Goal: Connect with others: Establish contact or relationships with other users

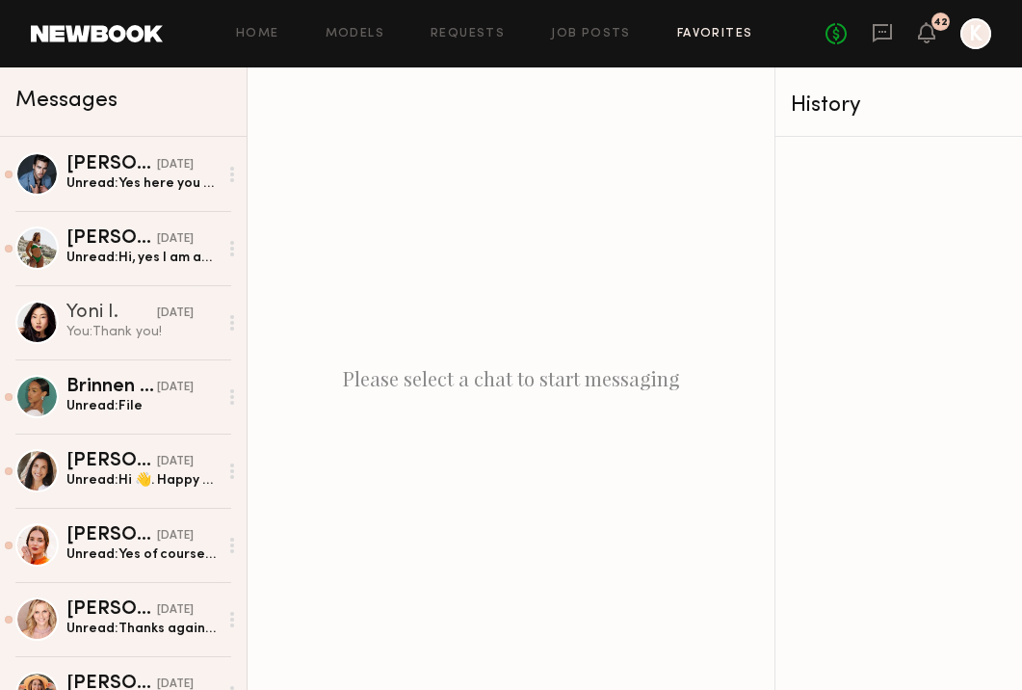
click at [702, 35] on link "Favorites" at bounding box center [715, 34] width 76 height 13
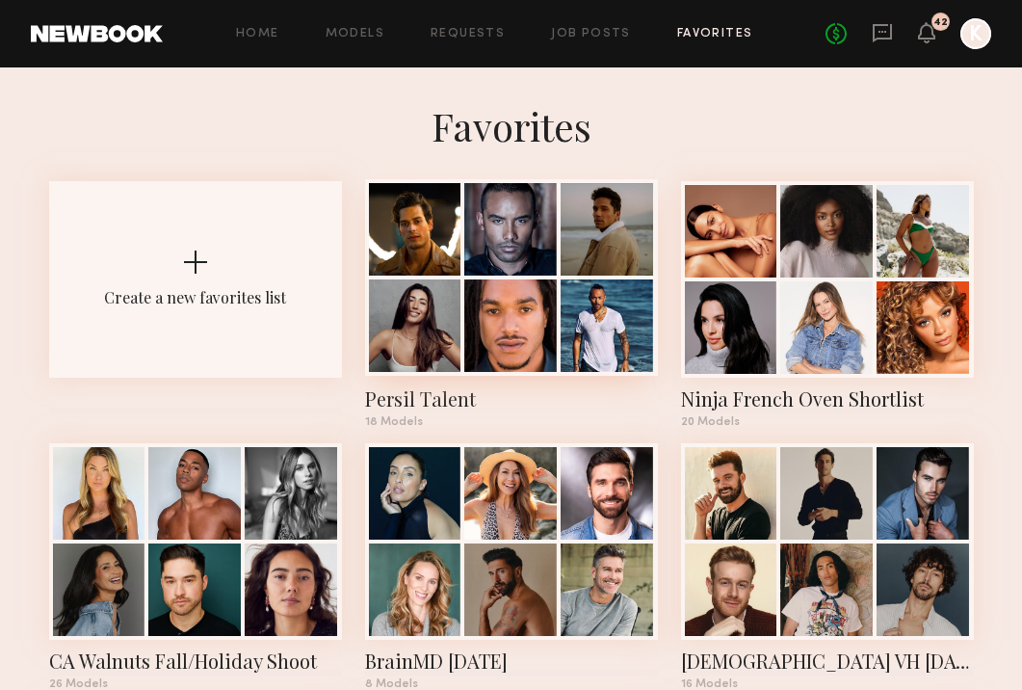
click at [542, 293] on div at bounding box center [510, 325] width 92 height 92
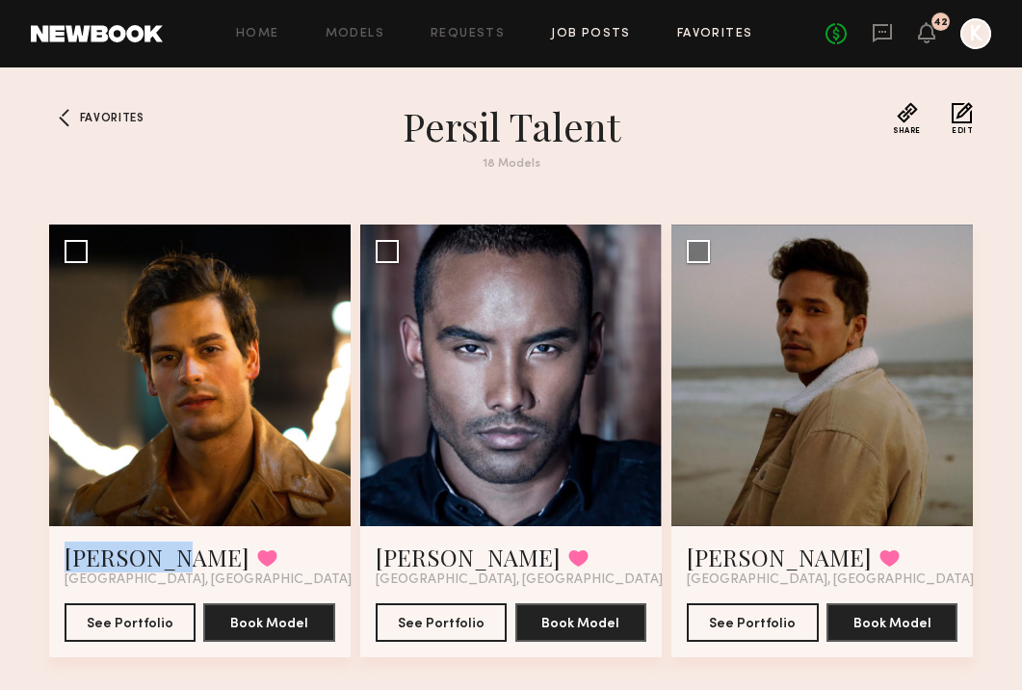
click at [602, 36] on link "Job Posts" at bounding box center [591, 34] width 80 height 13
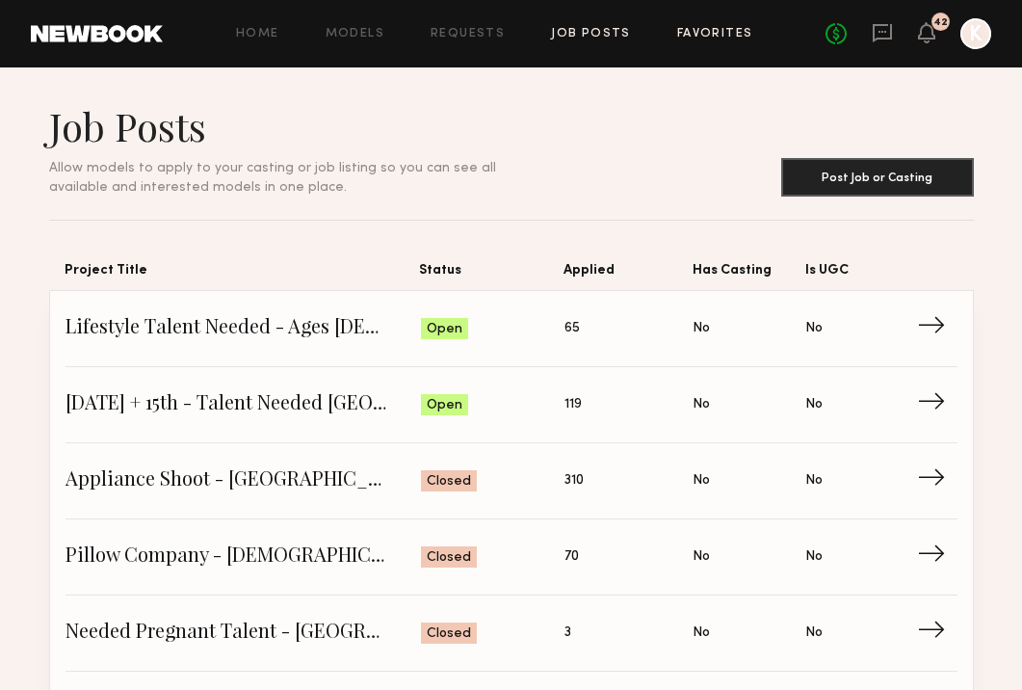
click at [705, 31] on link "Favorites" at bounding box center [715, 34] width 76 height 13
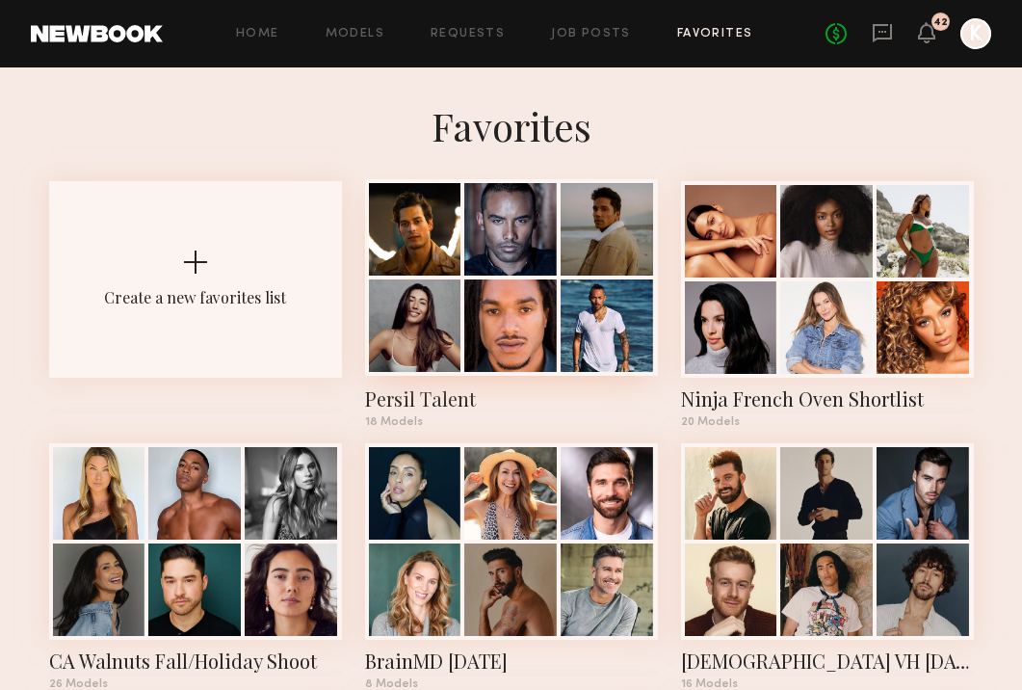
click at [573, 282] on div at bounding box center [607, 325] width 92 height 92
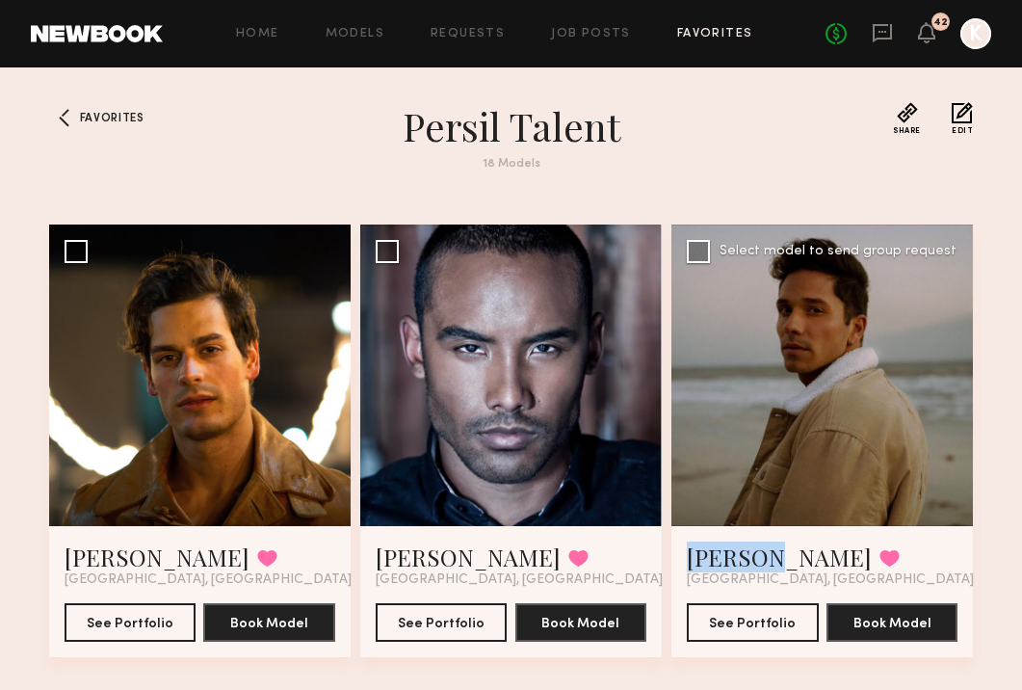
click at [956, 383] on div at bounding box center [822, 375] width 302 height 302
click at [727, 549] on link "Ryan D." at bounding box center [779, 556] width 185 height 31
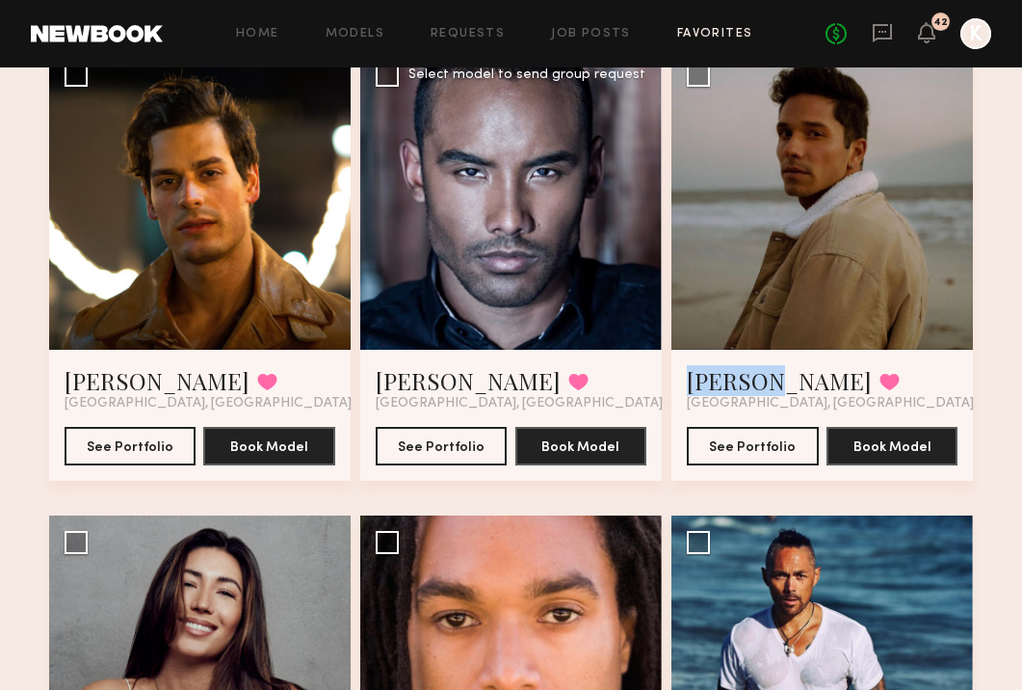
scroll to position [428, 0]
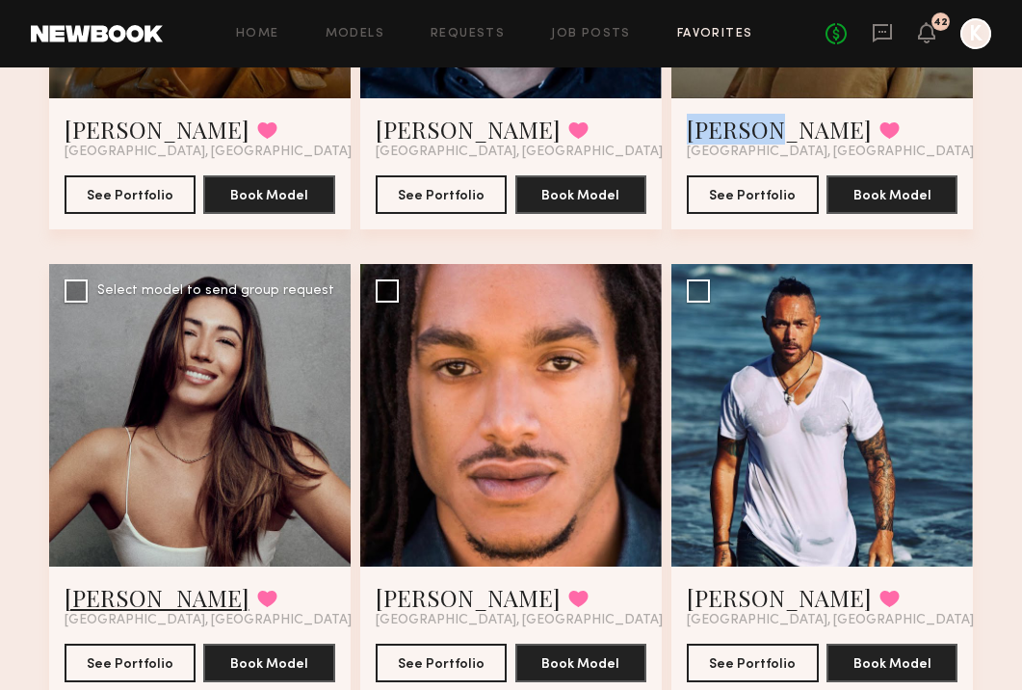
click at [110, 596] on link "Elke K." at bounding box center [157, 597] width 185 height 31
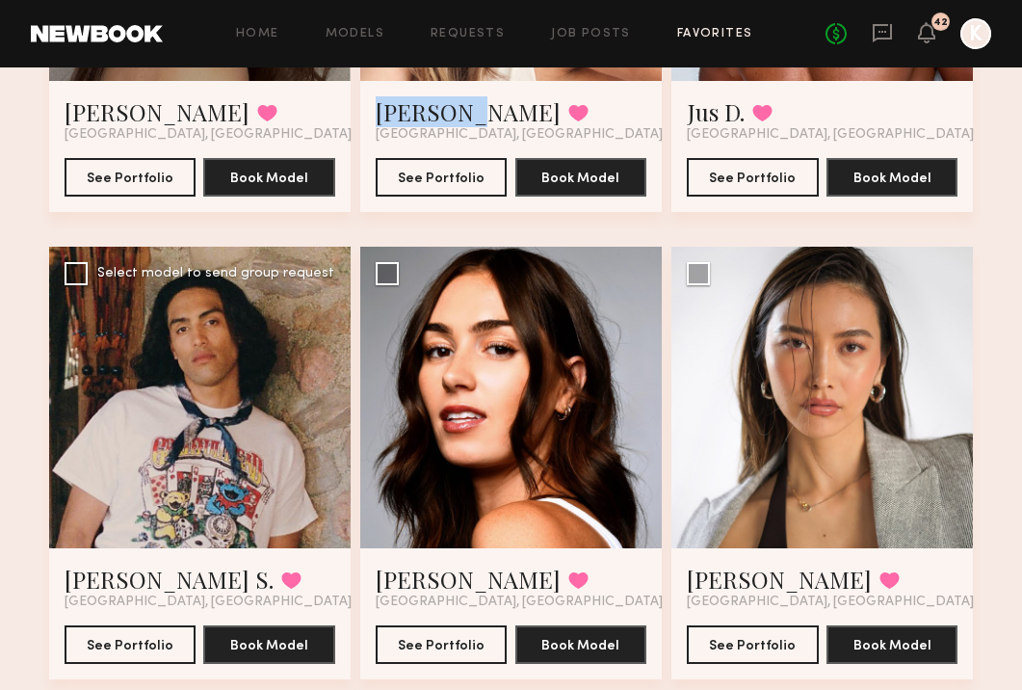
scroll to position [1414, 0]
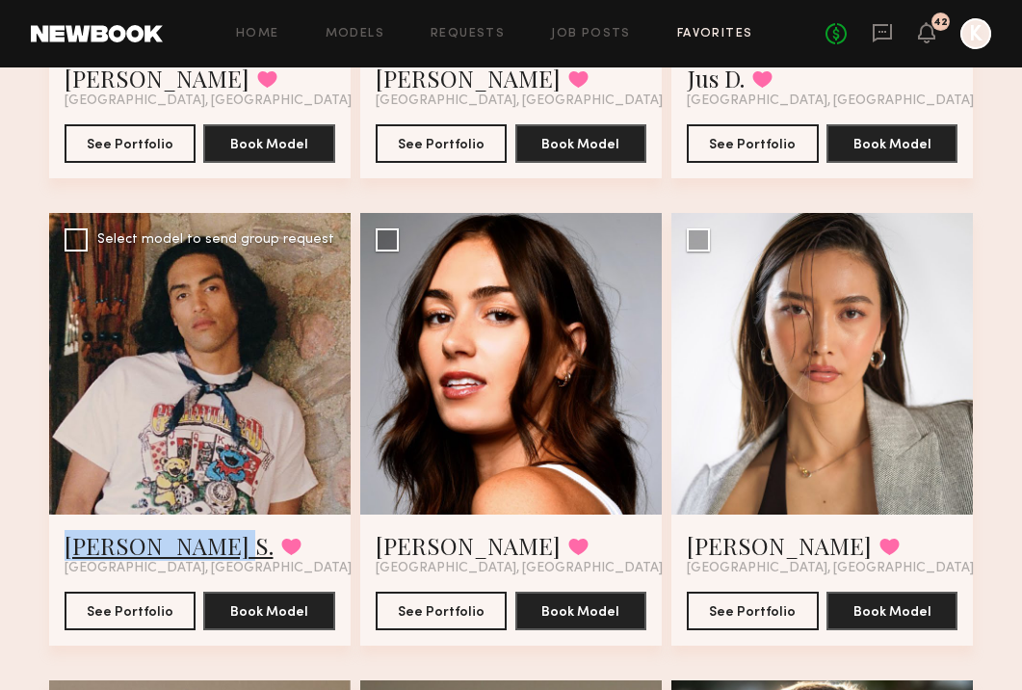
click at [180, 551] on link "Kenan-Eames S." at bounding box center [169, 545] width 209 height 31
click at [420, 553] on link "Lauren G." at bounding box center [468, 545] width 185 height 31
click at [728, 538] on link "Arisa N." at bounding box center [779, 545] width 185 height 31
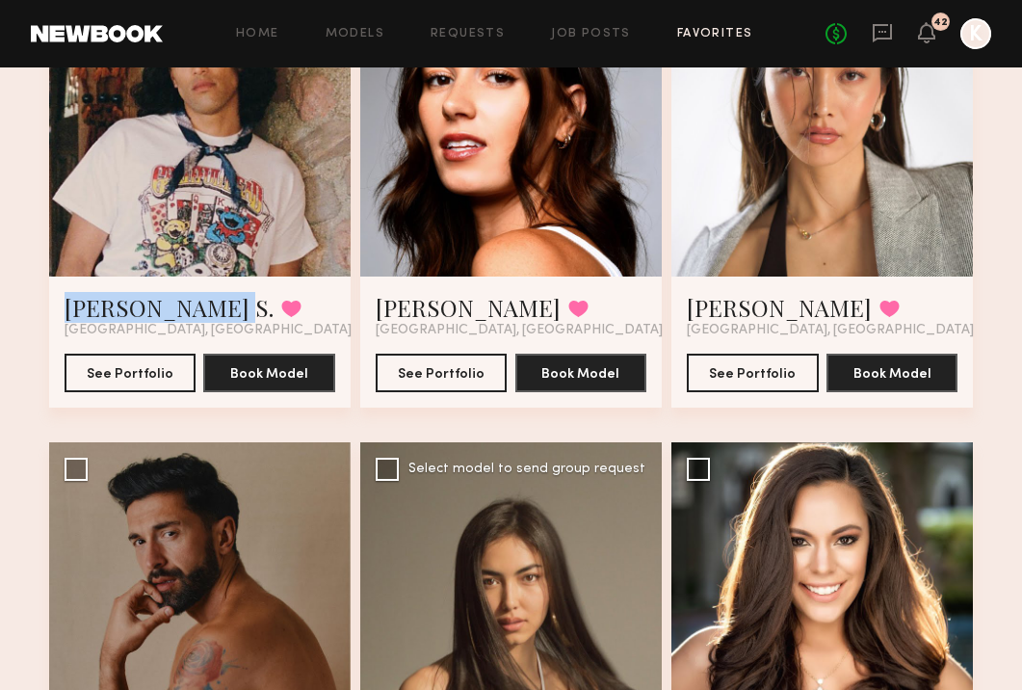
scroll to position [1915, 0]
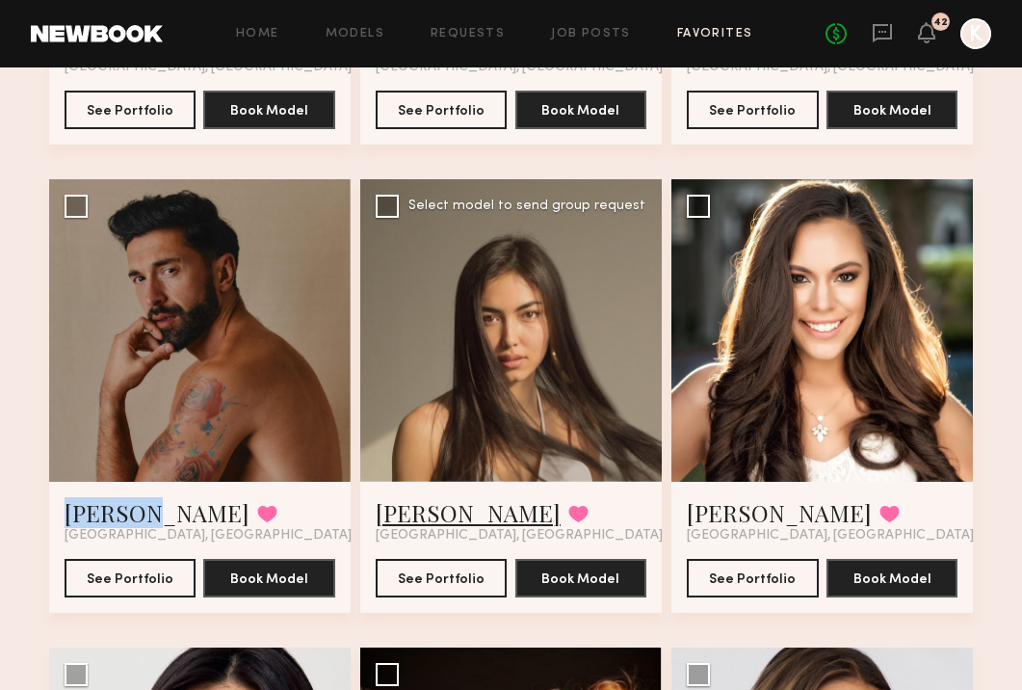
click at [442, 514] on link "Assiya M." at bounding box center [468, 512] width 185 height 31
click at [746, 514] on link "Brittany B." at bounding box center [779, 512] width 185 height 31
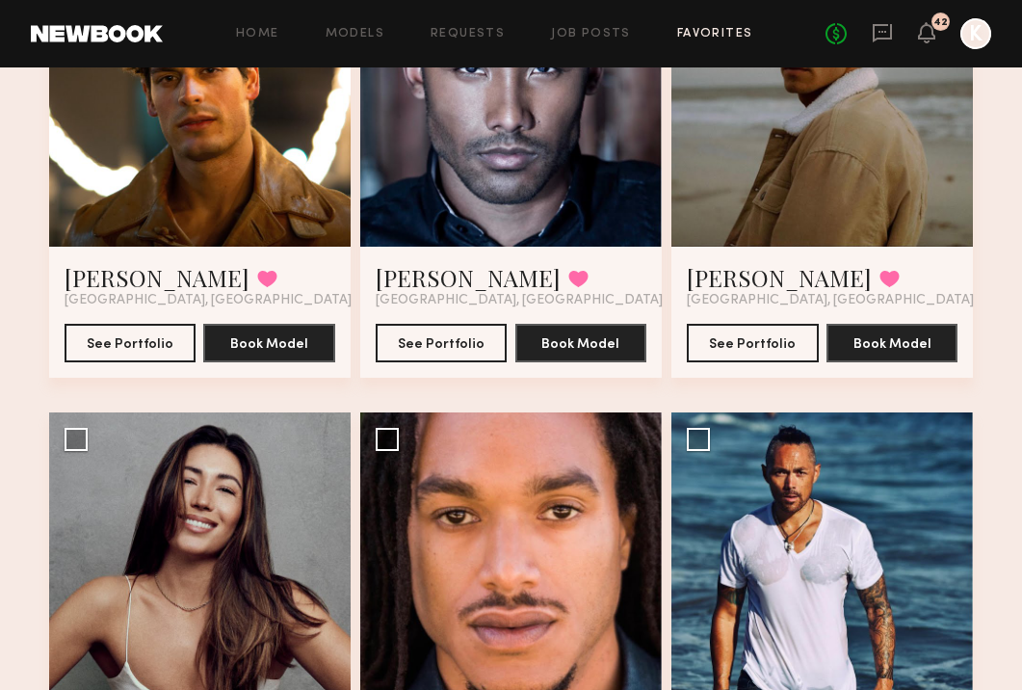
scroll to position [0, 0]
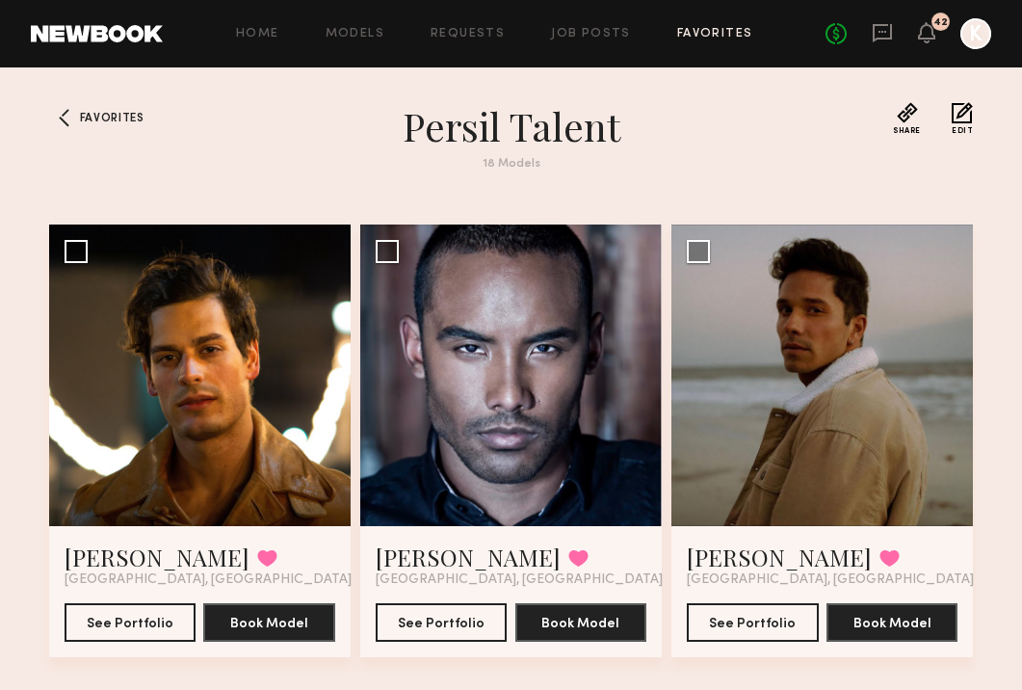
click at [131, 124] on div "Favorites" at bounding box center [92, 148] width 87 height 92
click at [110, 118] on span "Favorites" at bounding box center [112, 119] width 65 height 12
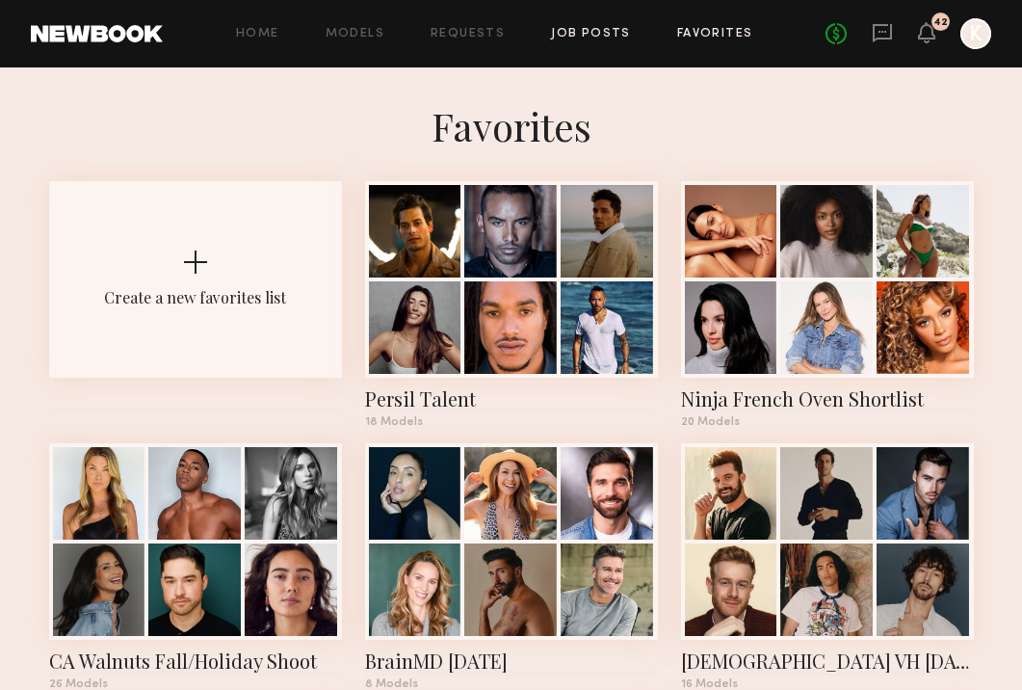
click at [582, 36] on link "Job Posts" at bounding box center [591, 34] width 80 height 13
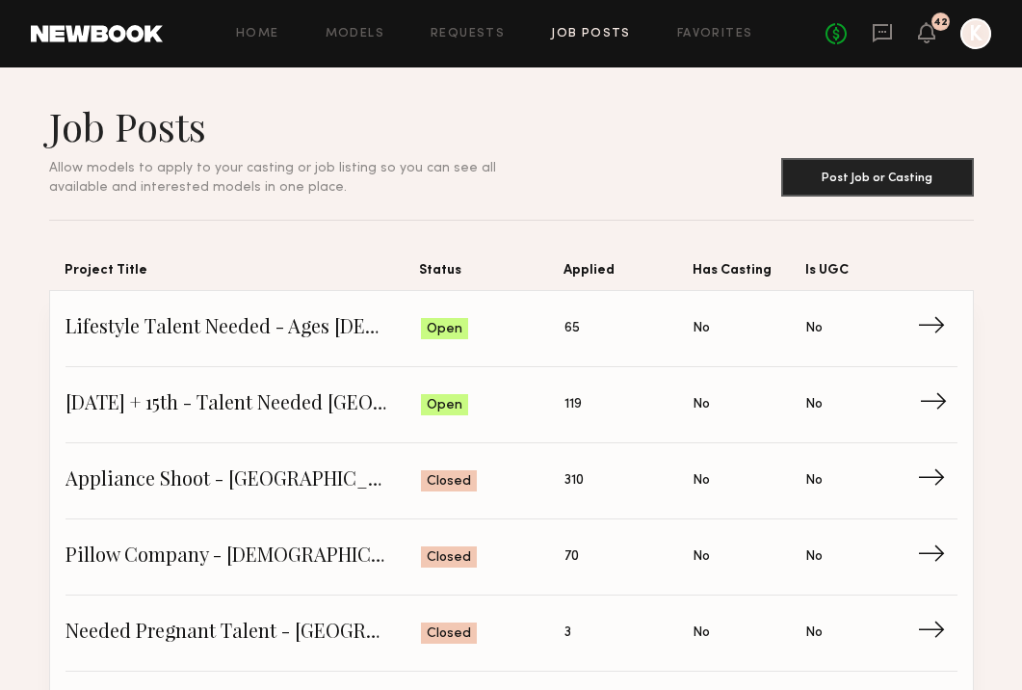
click at [341, 401] on span "October 14th + 15th - Talent Needed San Diego" at bounding box center [243, 404] width 355 height 29
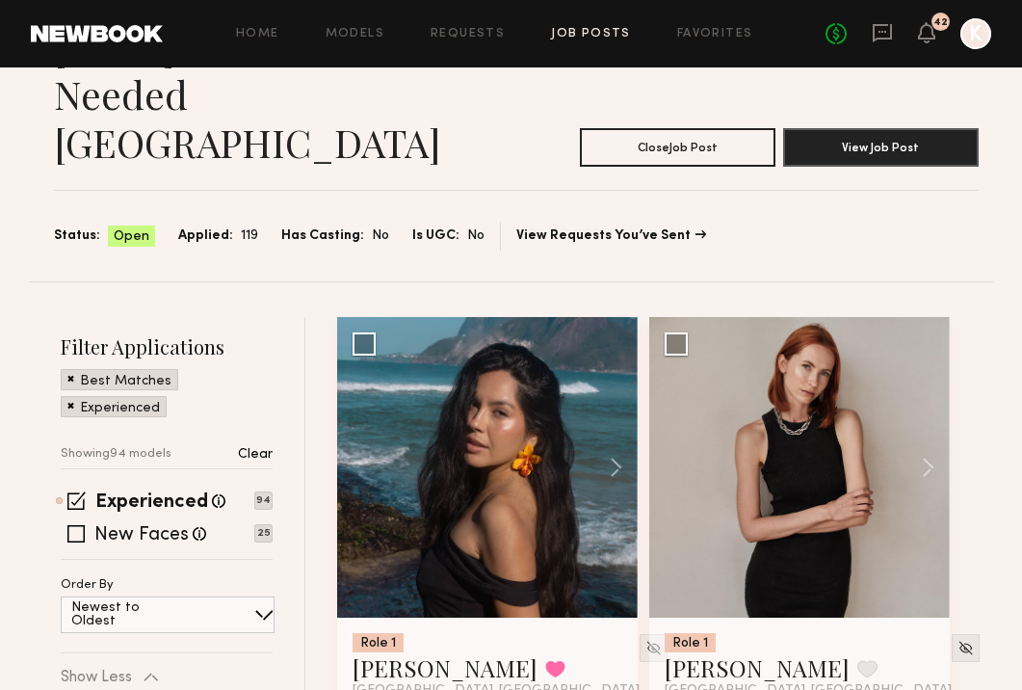
scroll to position [239, 0]
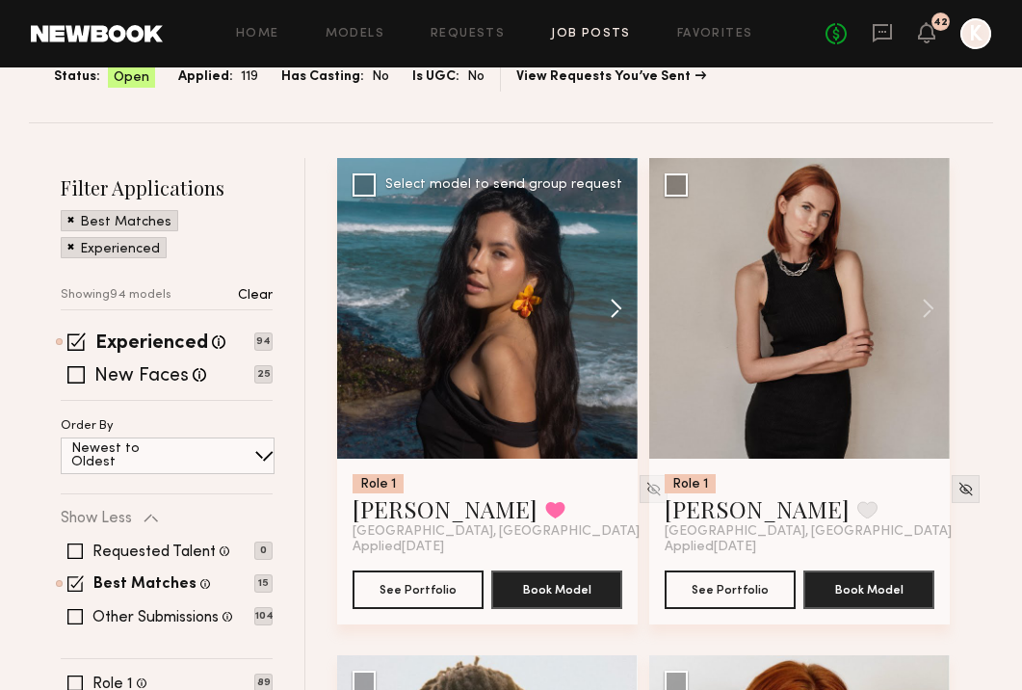
click at [611, 258] on button at bounding box center [607, 308] width 62 height 301
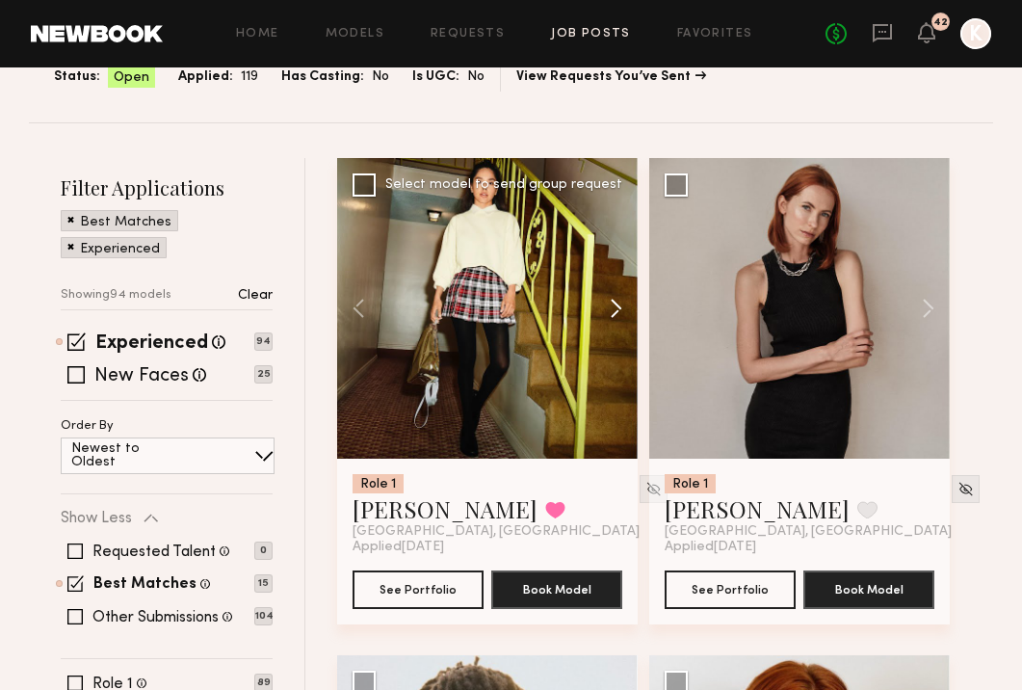
click at [611, 258] on button at bounding box center [607, 308] width 62 height 301
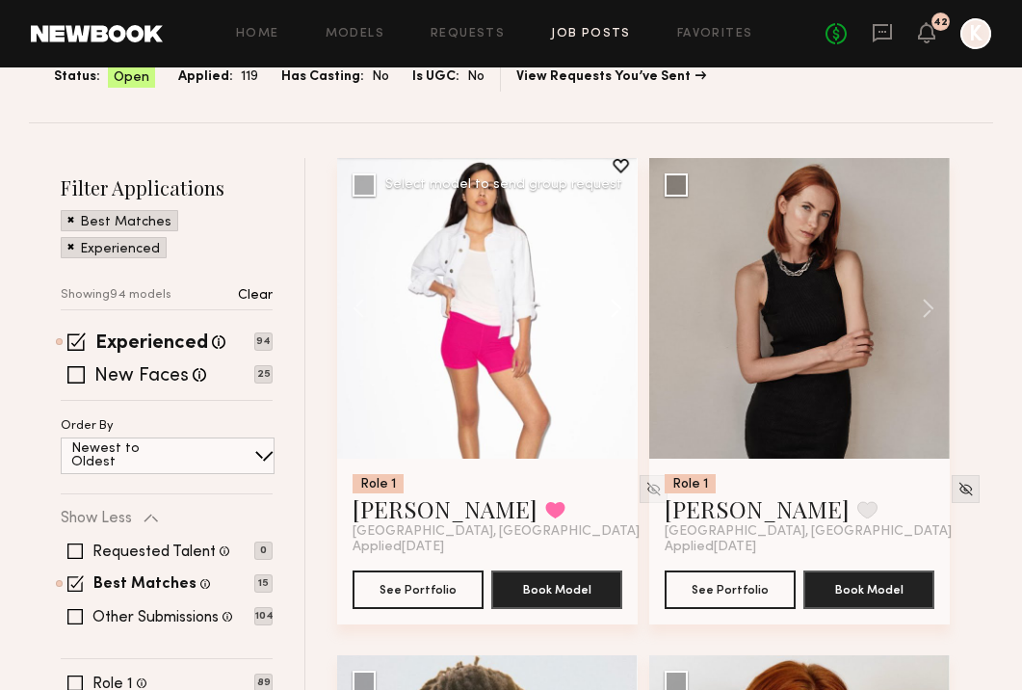
click at [611, 258] on button at bounding box center [607, 308] width 62 height 301
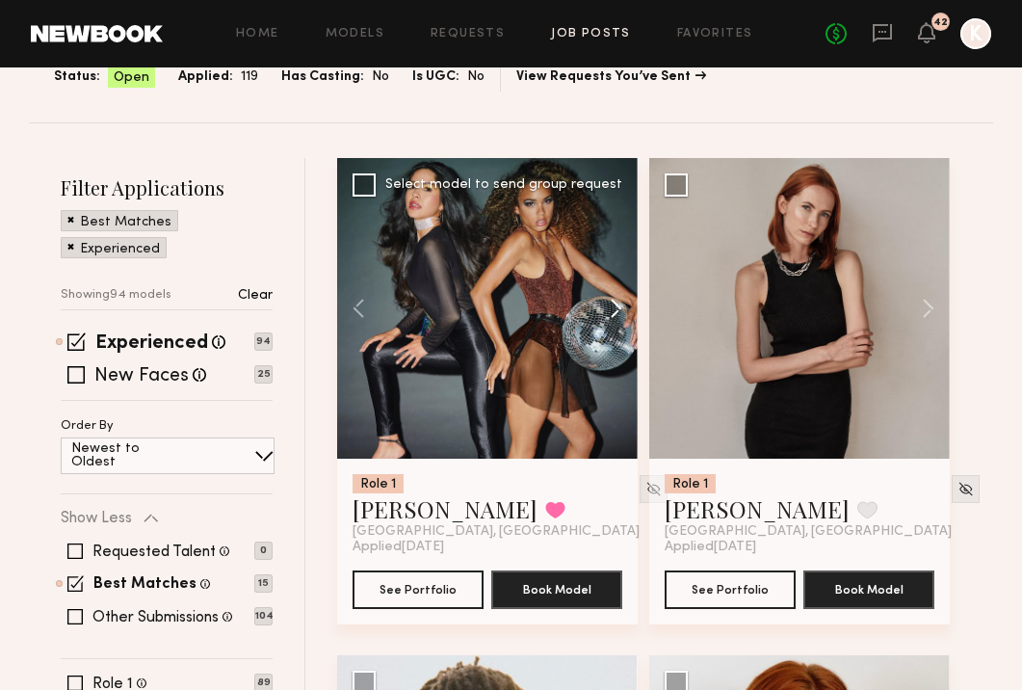
click at [611, 258] on button at bounding box center [607, 308] width 62 height 301
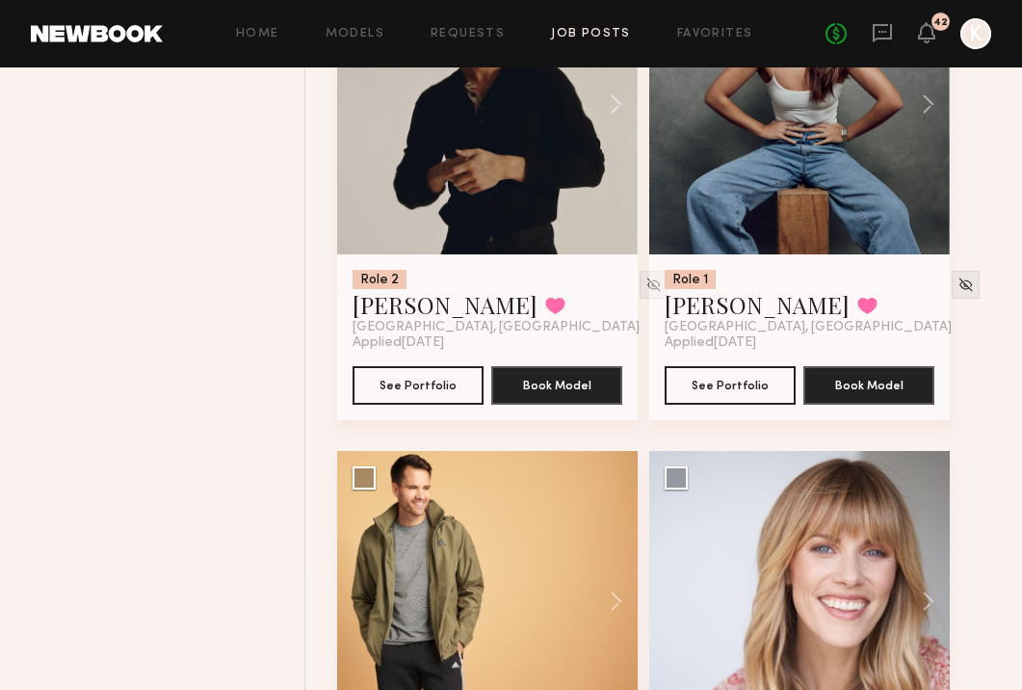
scroll to position [1666, 0]
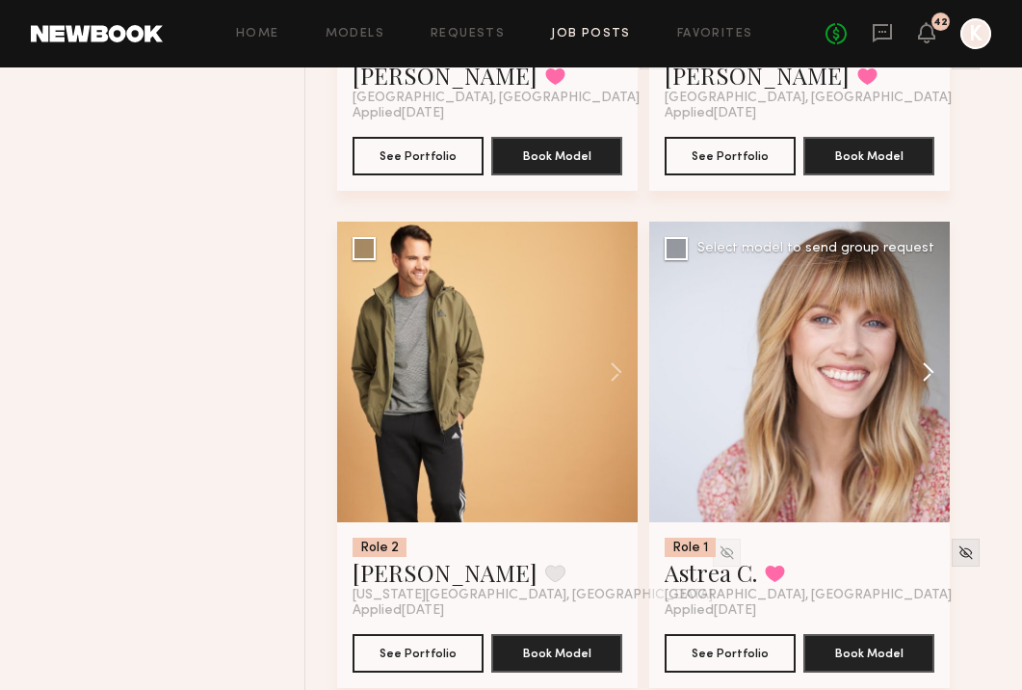
click at [924, 324] on button at bounding box center [919, 372] width 62 height 301
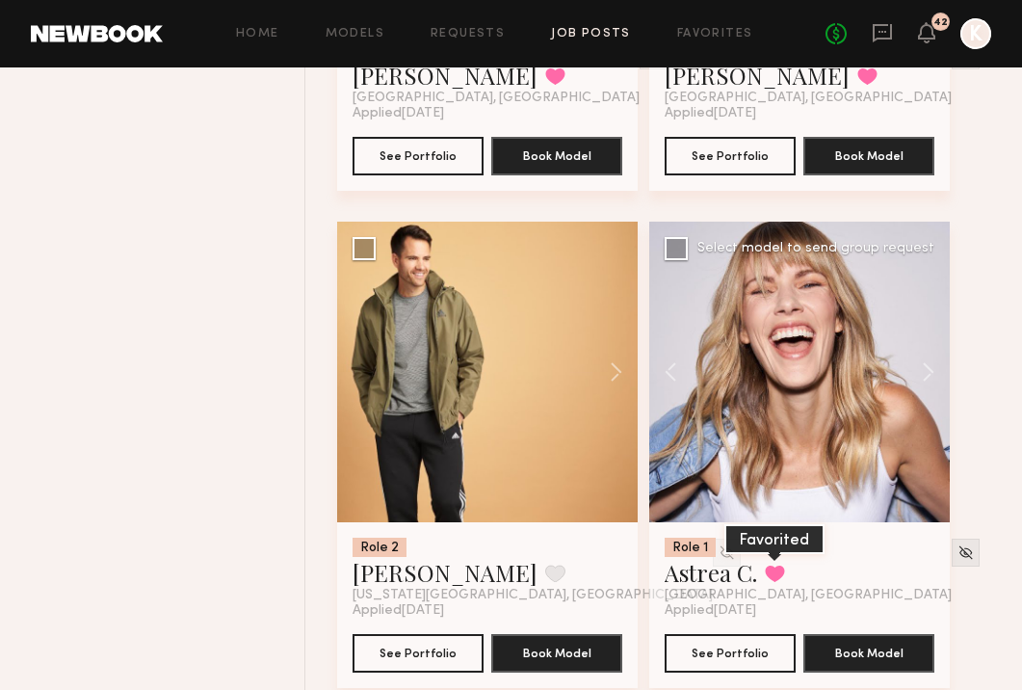
click at [774, 564] on button at bounding box center [775, 572] width 20 height 17
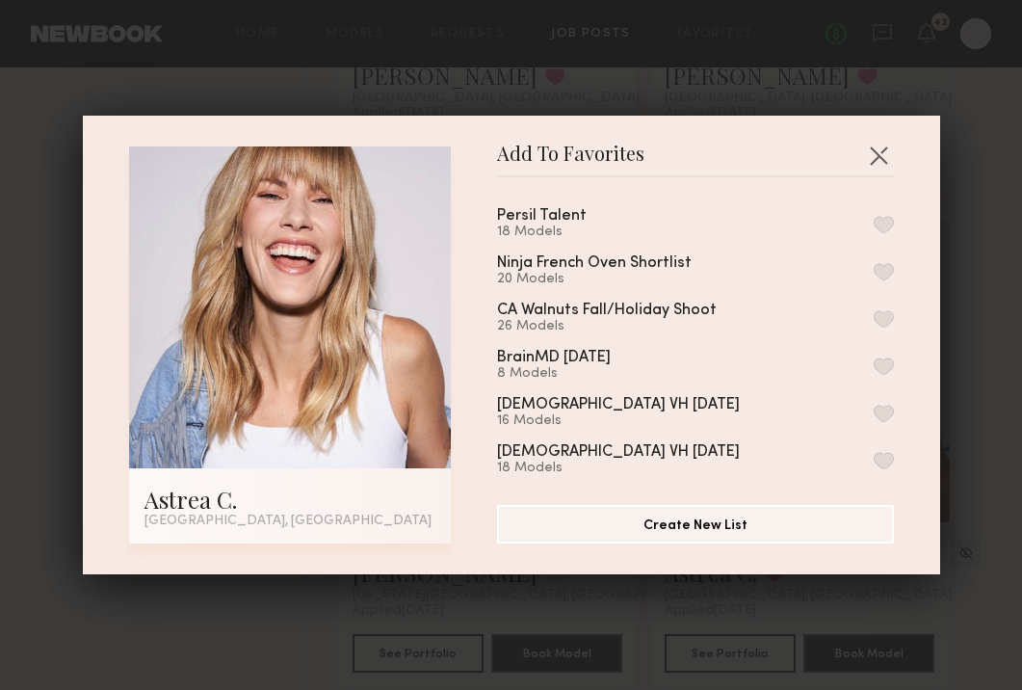
click at [880, 223] on button "button" at bounding box center [884, 224] width 20 height 17
click at [873, 161] on button "button" at bounding box center [878, 155] width 31 height 31
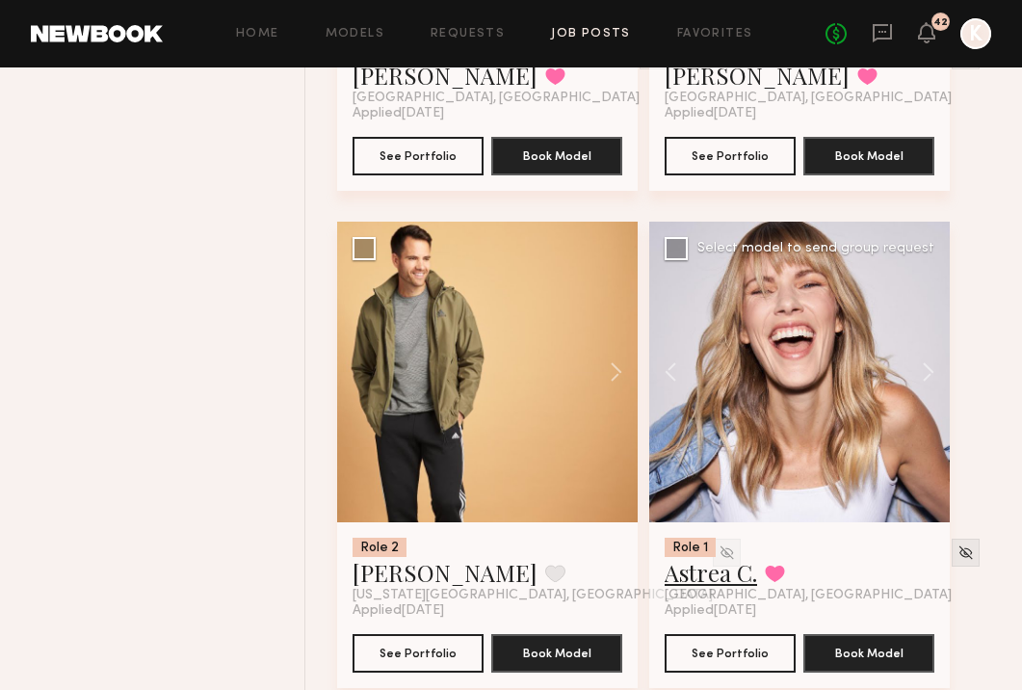
click at [720, 557] on link "Astrea C." at bounding box center [711, 572] width 92 height 31
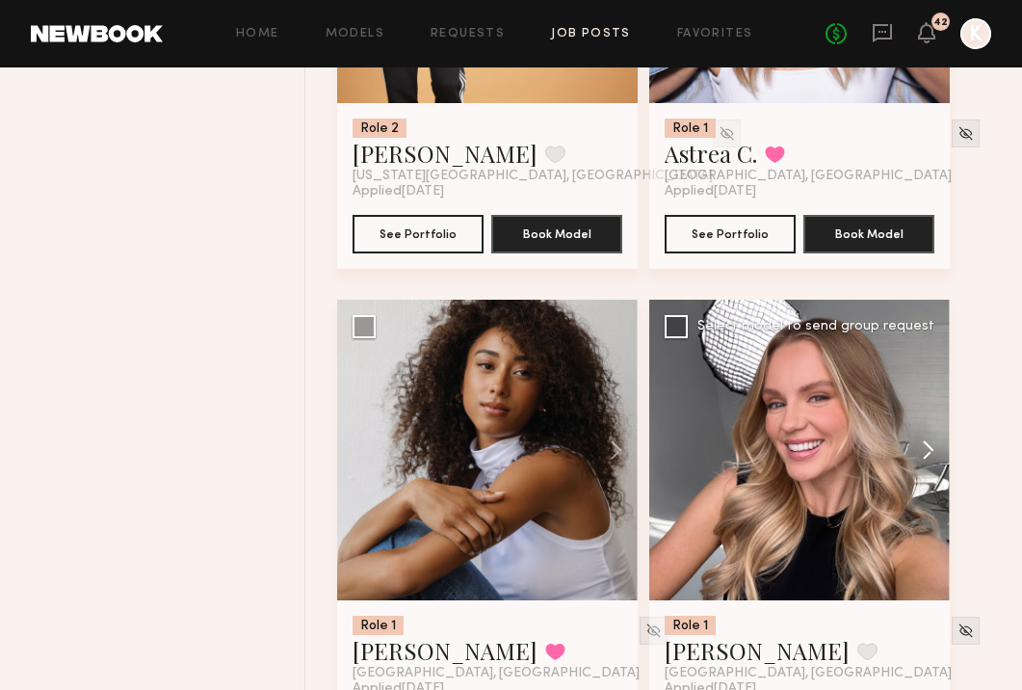
click at [936, 411] on button at bounding box center [919, 450] width 62 height 301
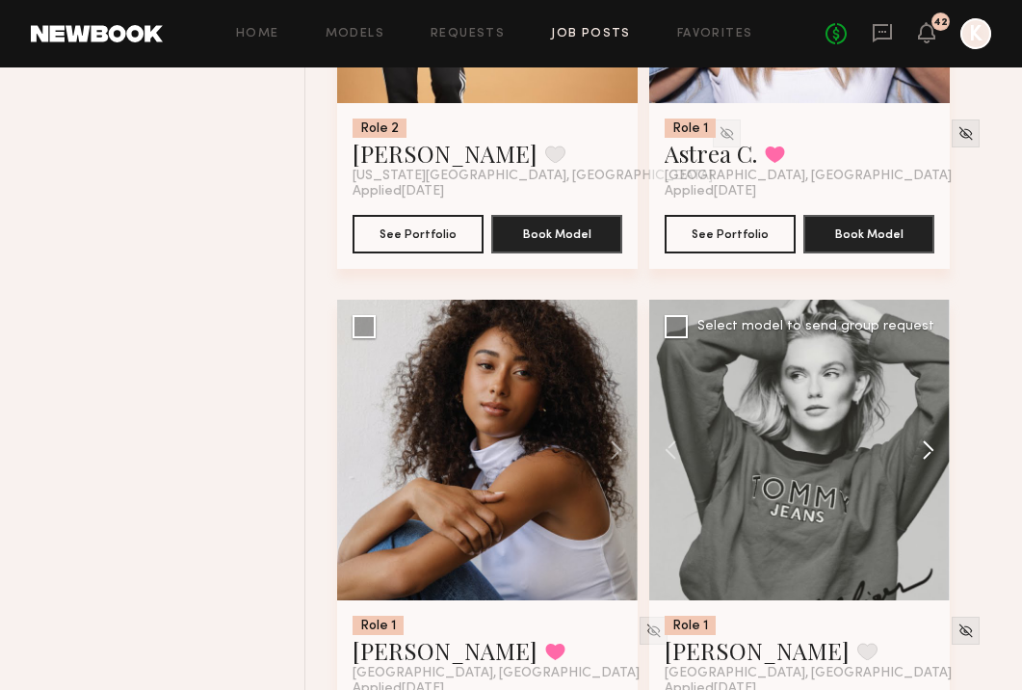
click at [936, 411] on button at bounding box center [919, 450] width 62 height 301
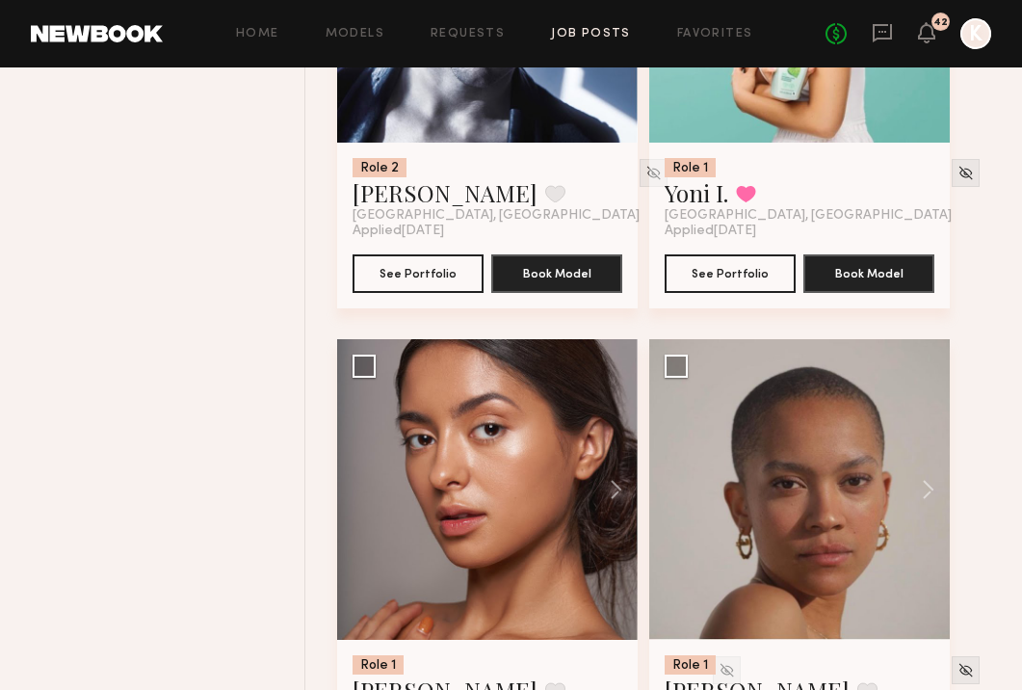
scroll to position [4184, 0]
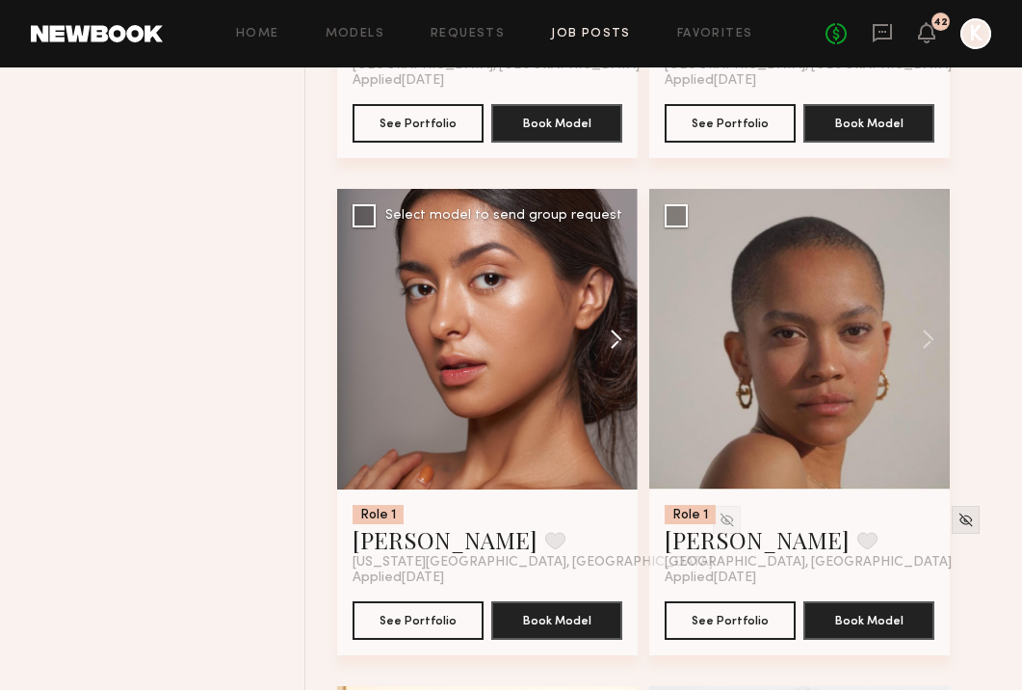
click at [616, 289] on button at bounding box center [607, 339] width 62 height 301
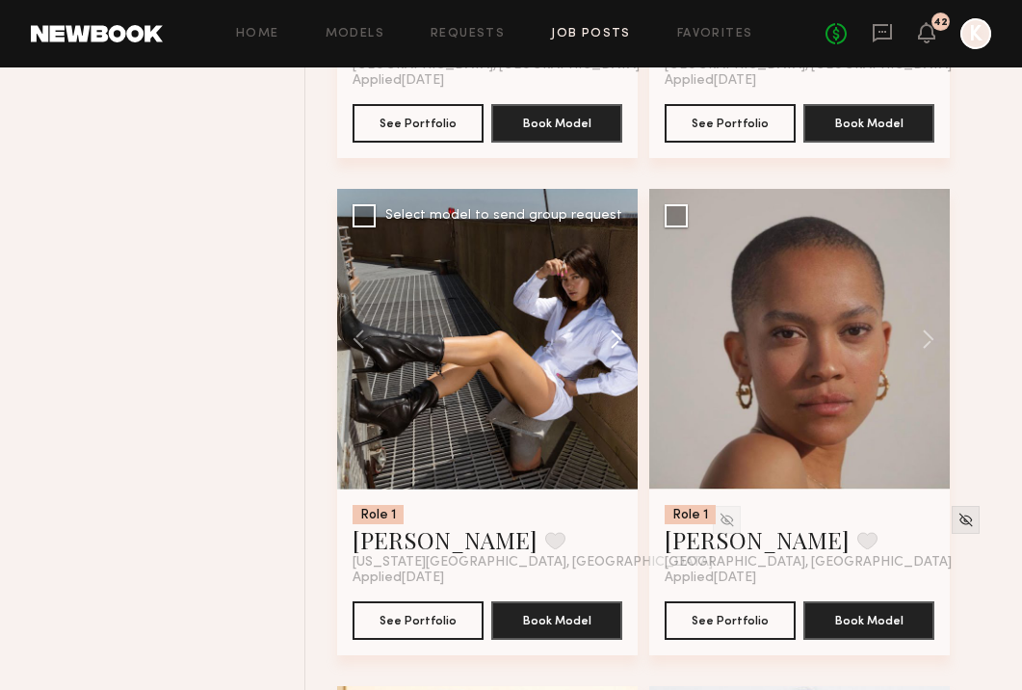
click at [616, 289] on button at bounding box center [607, 339] width 62 height 301
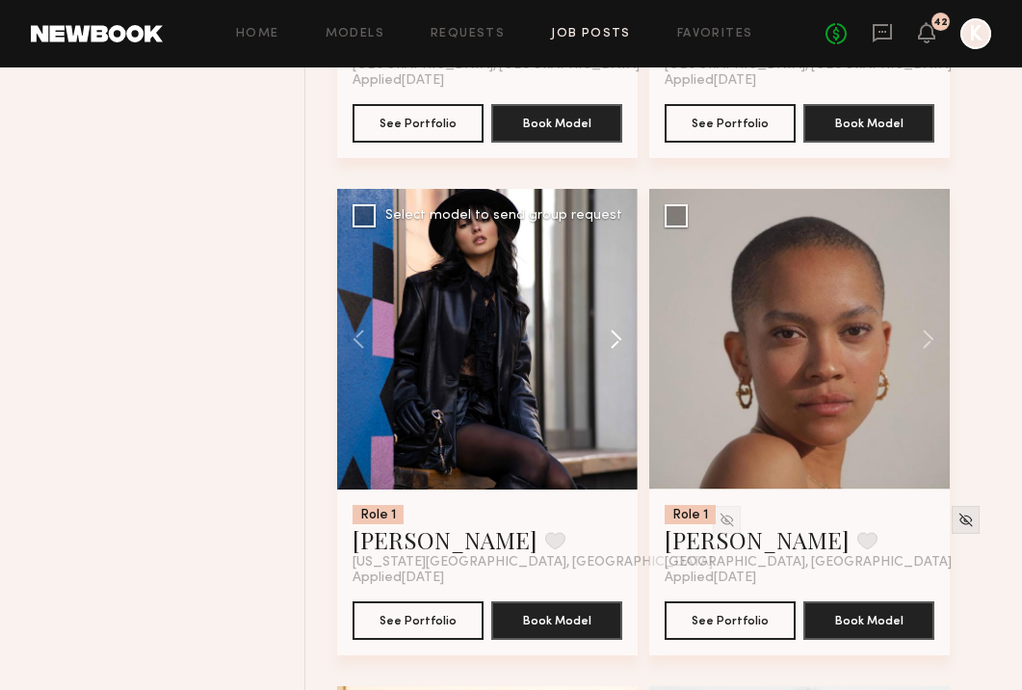
click at [616, 289] on button at bounding box center [607, 339] width 62 height 301
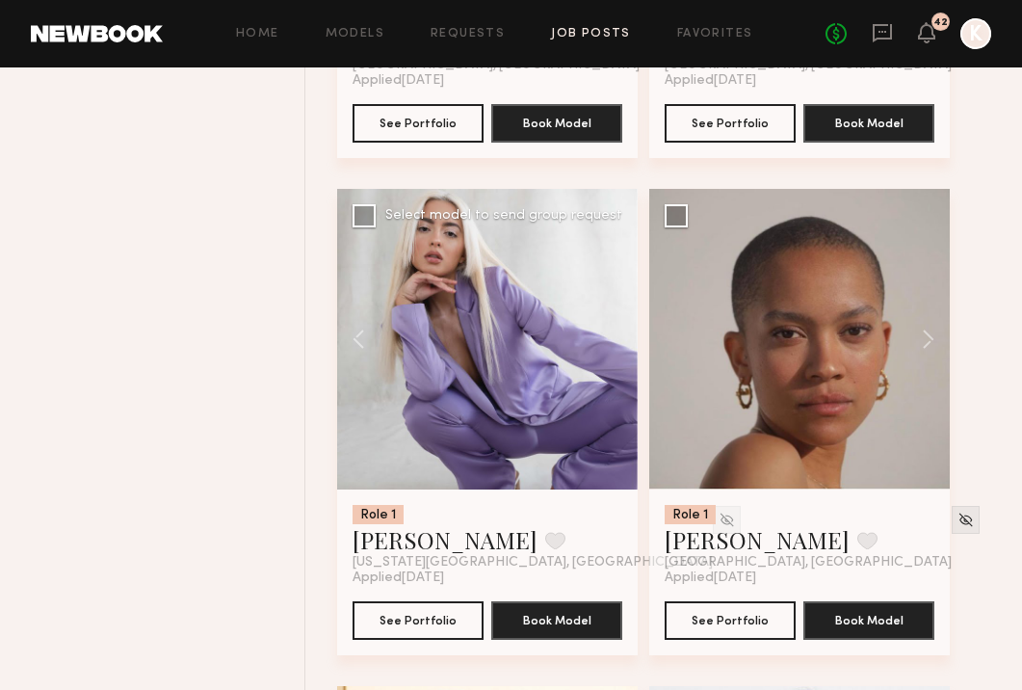
click at [616, 289] on div at bounding box center [487, 339] width 301 height 301
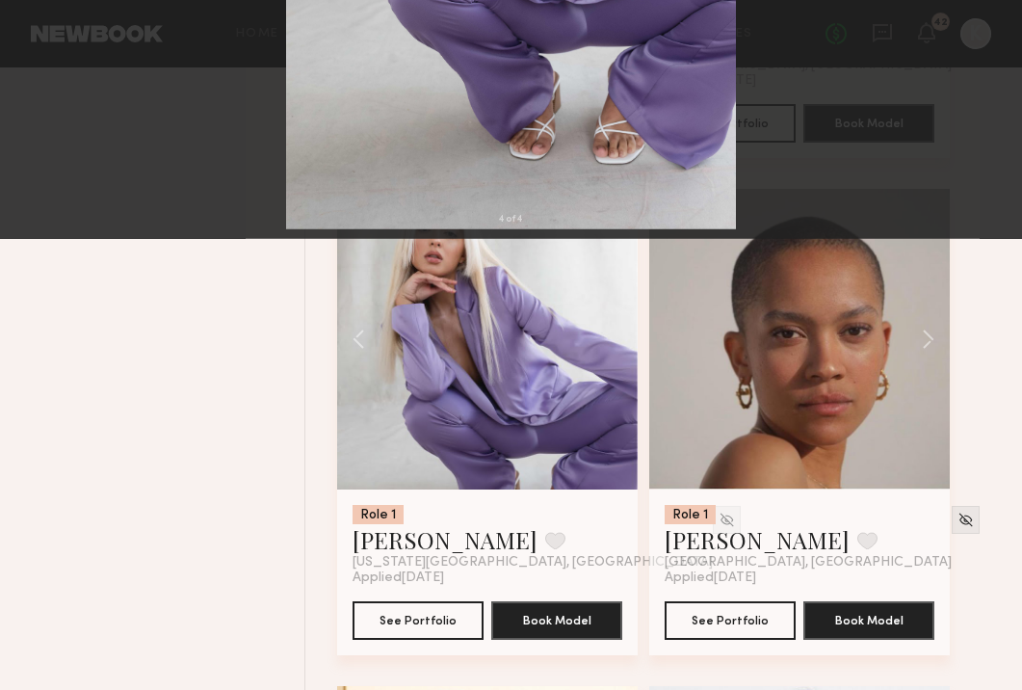
click at [36, 52] on button at bounding box center [44, 46] width 31 height 35
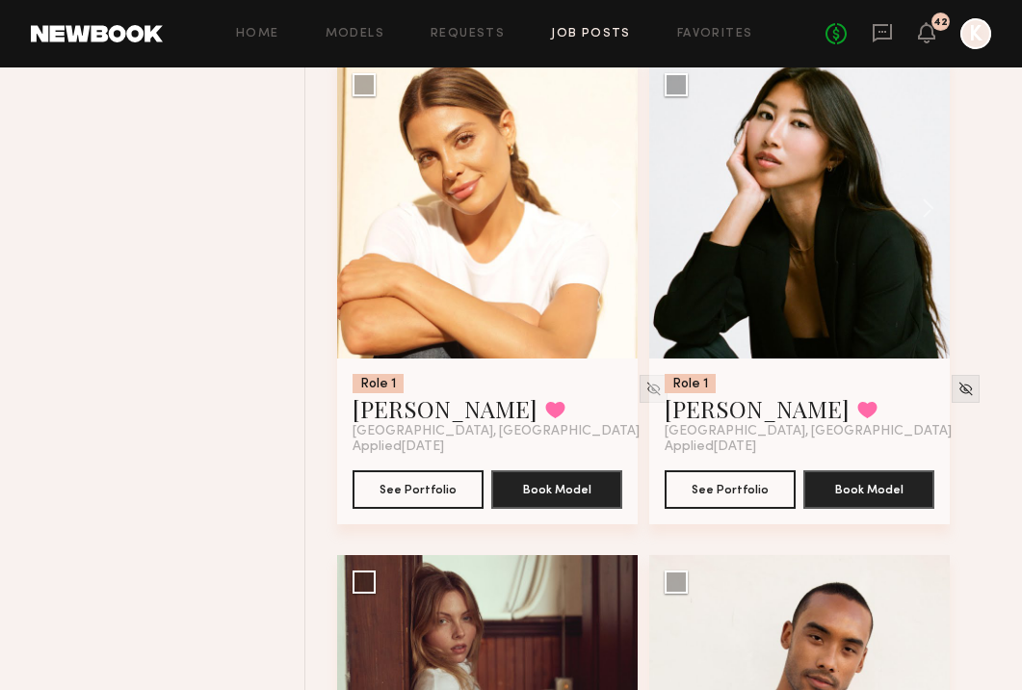
scroll to position [5116, 0]
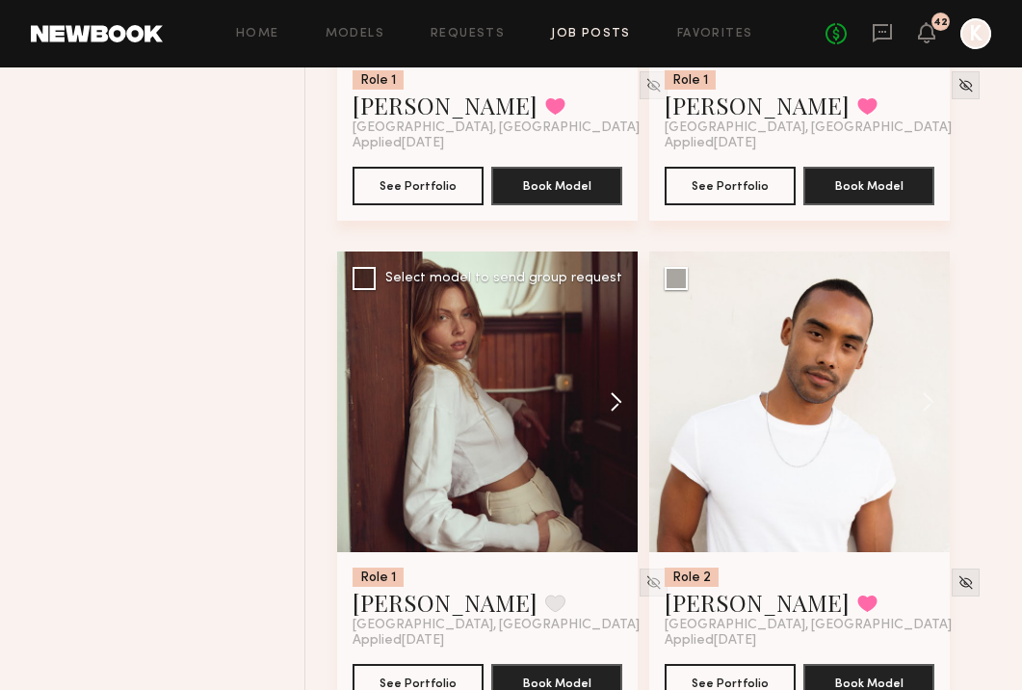
click at [626, 356] on button at bounding box center [607, 401] width 62 height 301
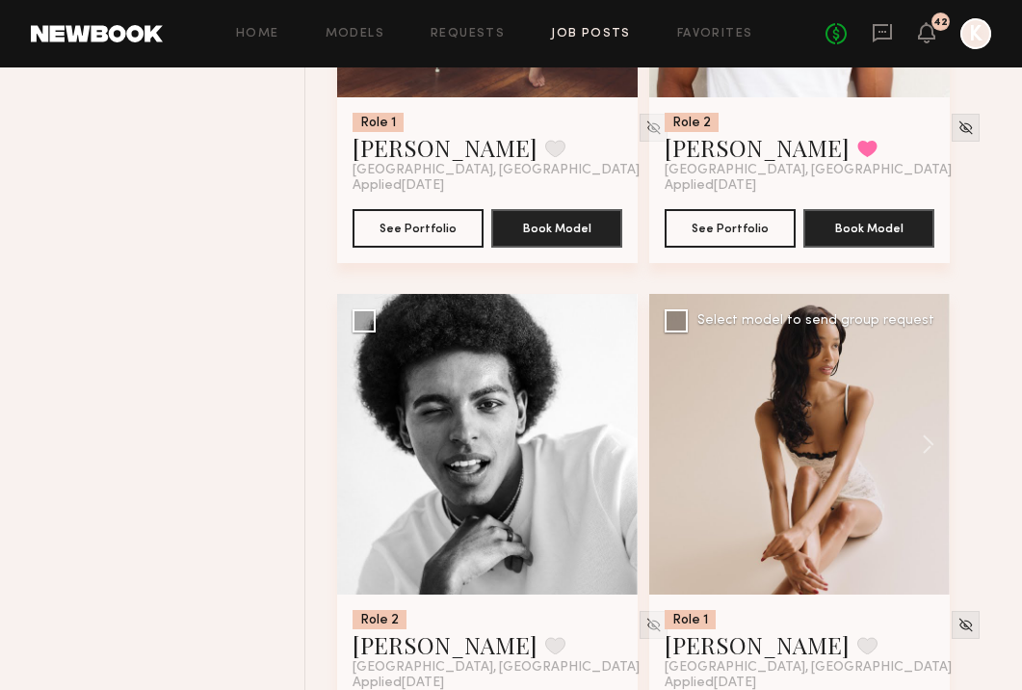
scroll to position [5633, 0]
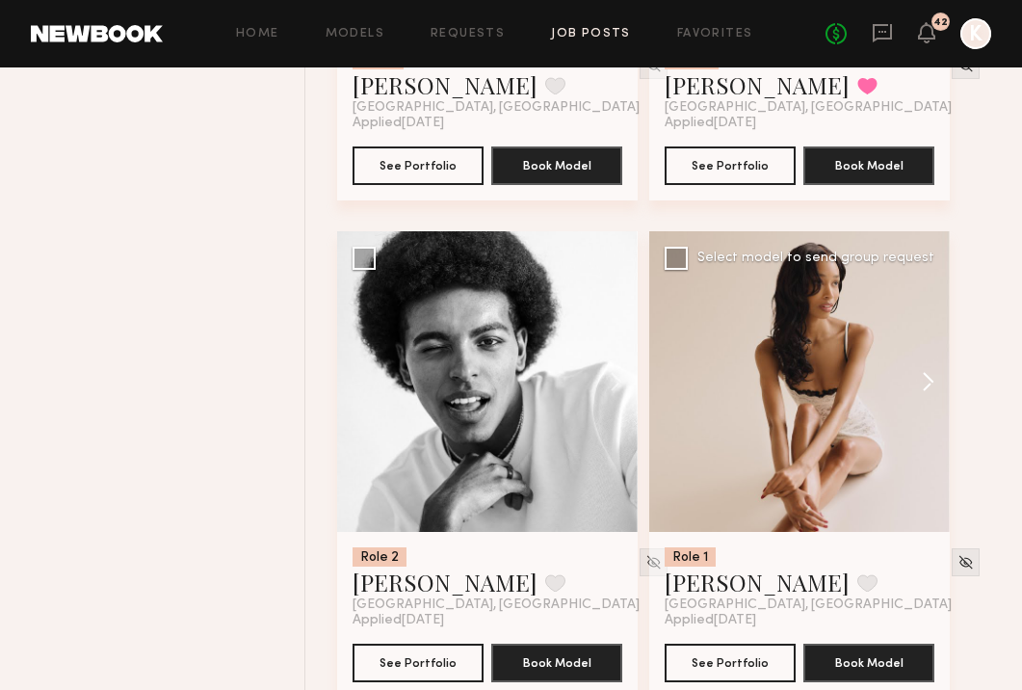
click at [913, 322] on button at bounding box center [919, 381] width 62 height 301
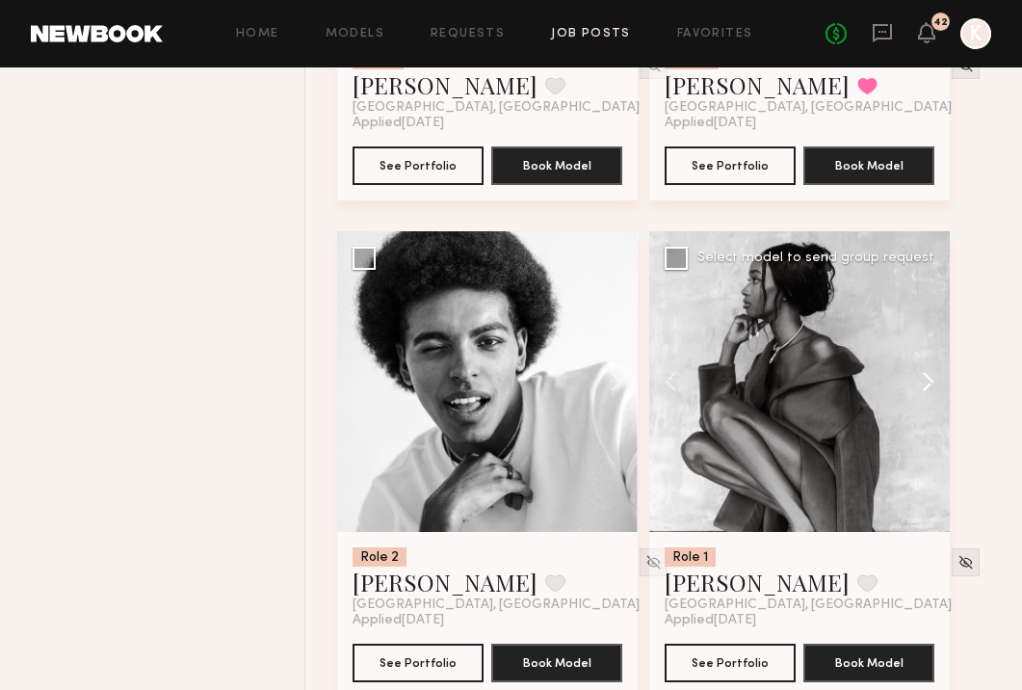
click at [913, 322] on button at bounding box center [919, 381] width 62 height 301
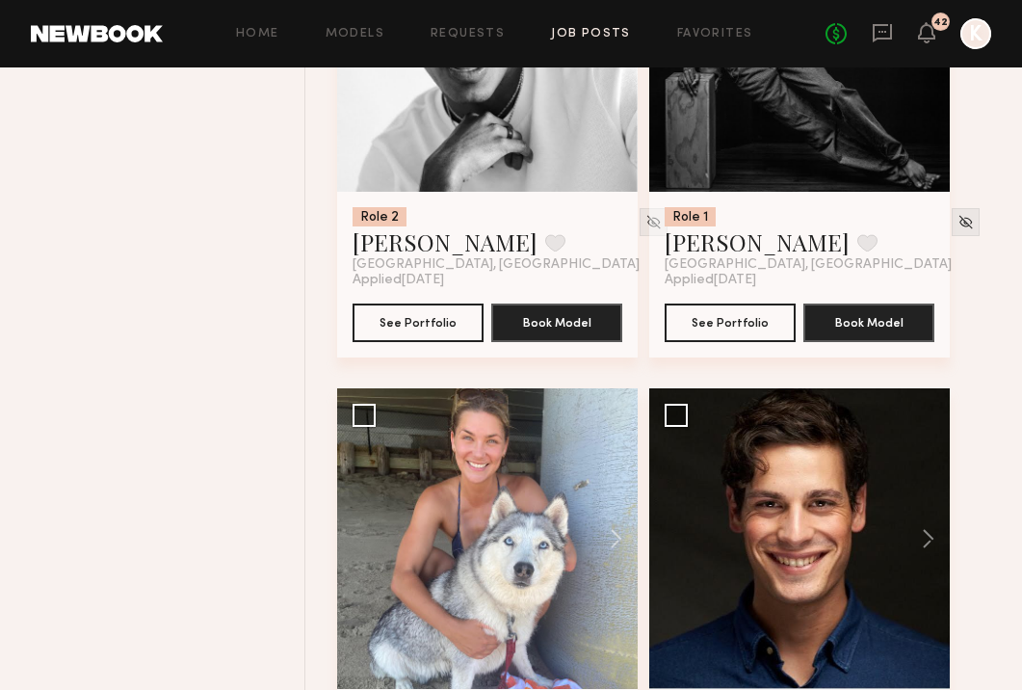
scroll to position [6064, 0]
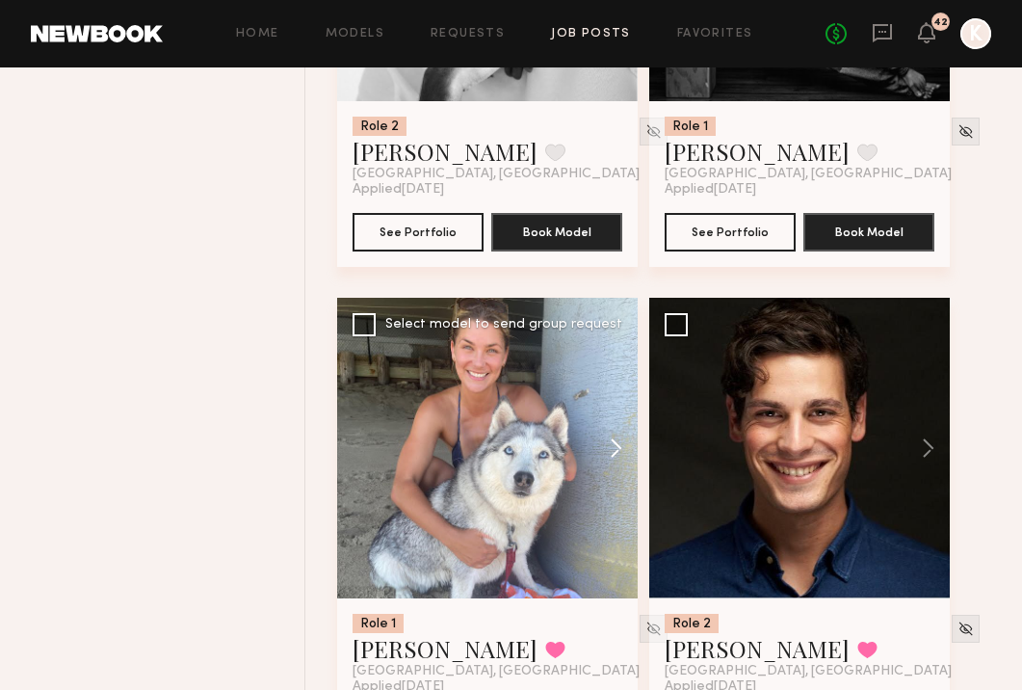
click at [616, 406] on button at bounding box center [607, 448] width 62 height 301
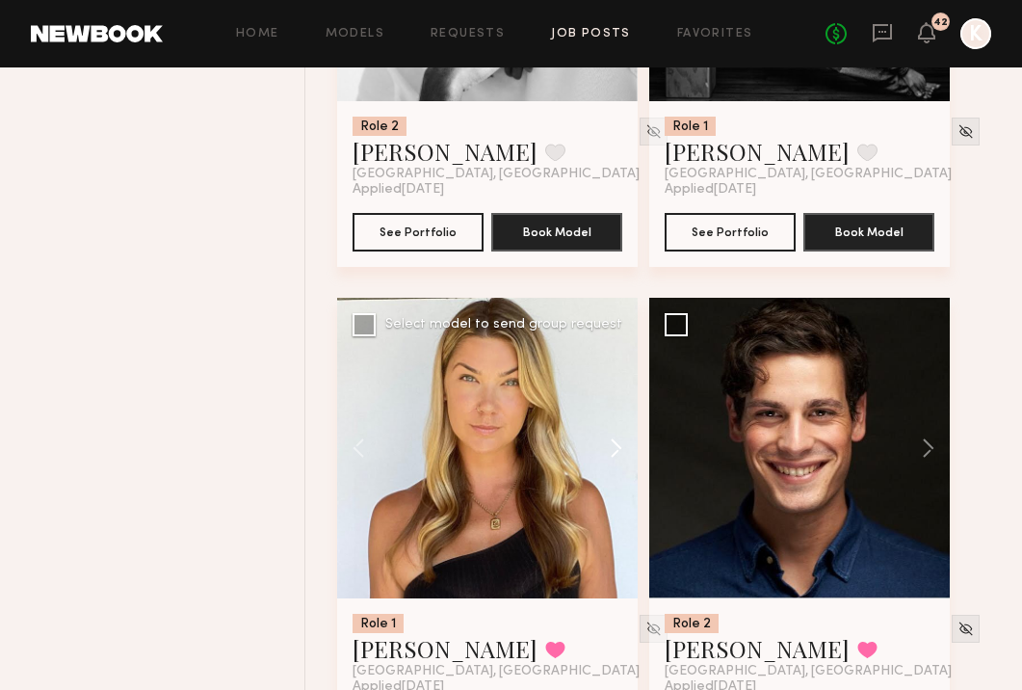
click at [616, 406] on button at bounding box center [607, 448] width 62 height 301
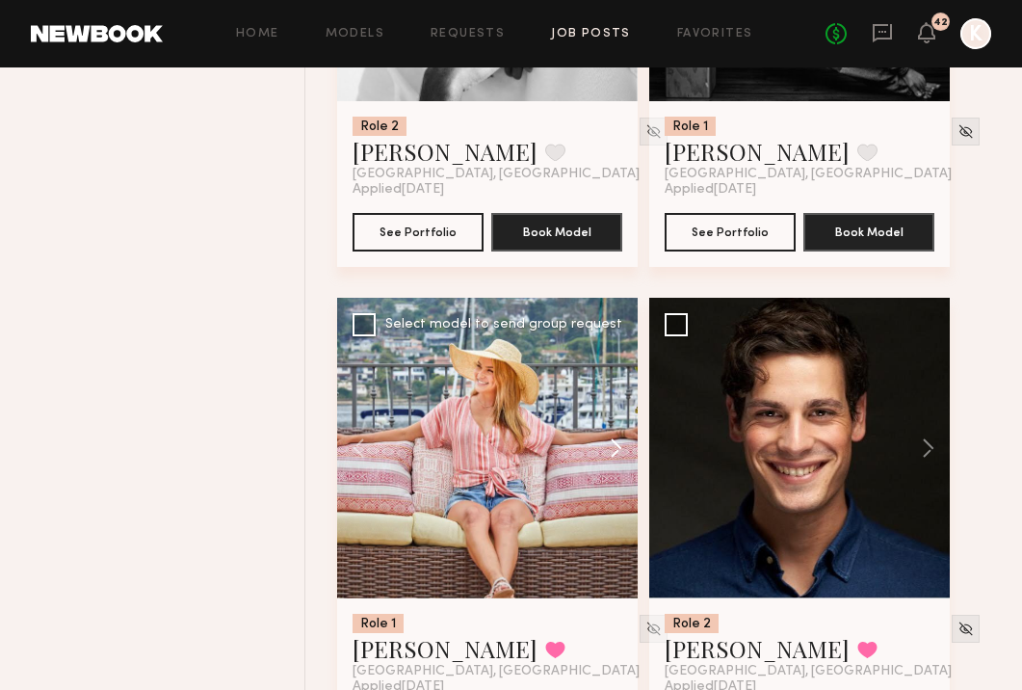
click at [616, 406] on button at bounding box center [607, 448] width 62 height 301
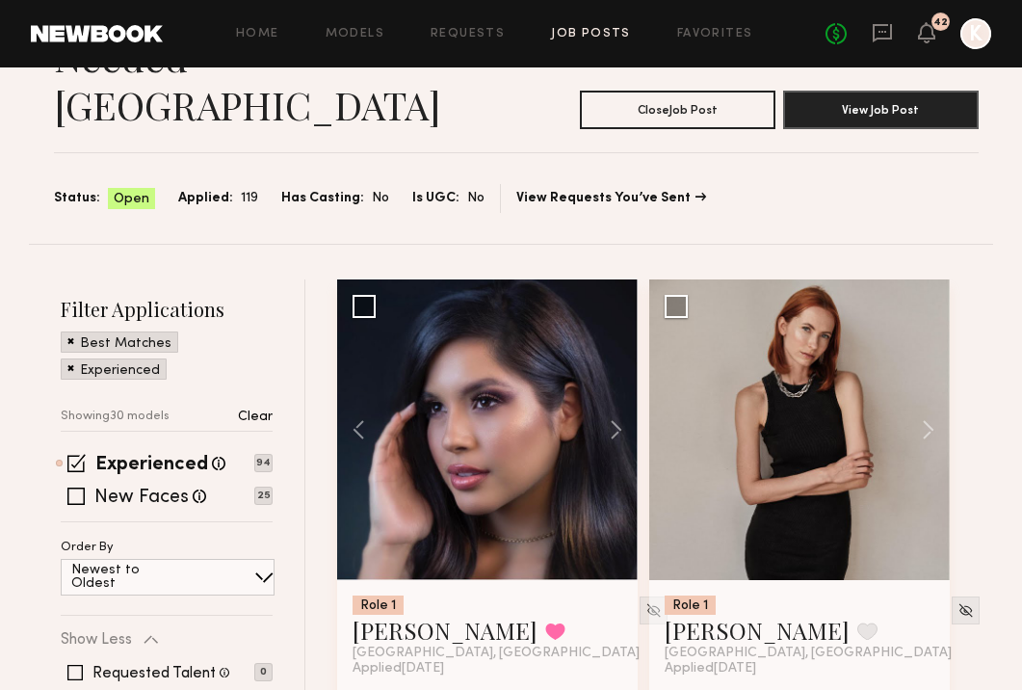
scroll to position [248, 0]
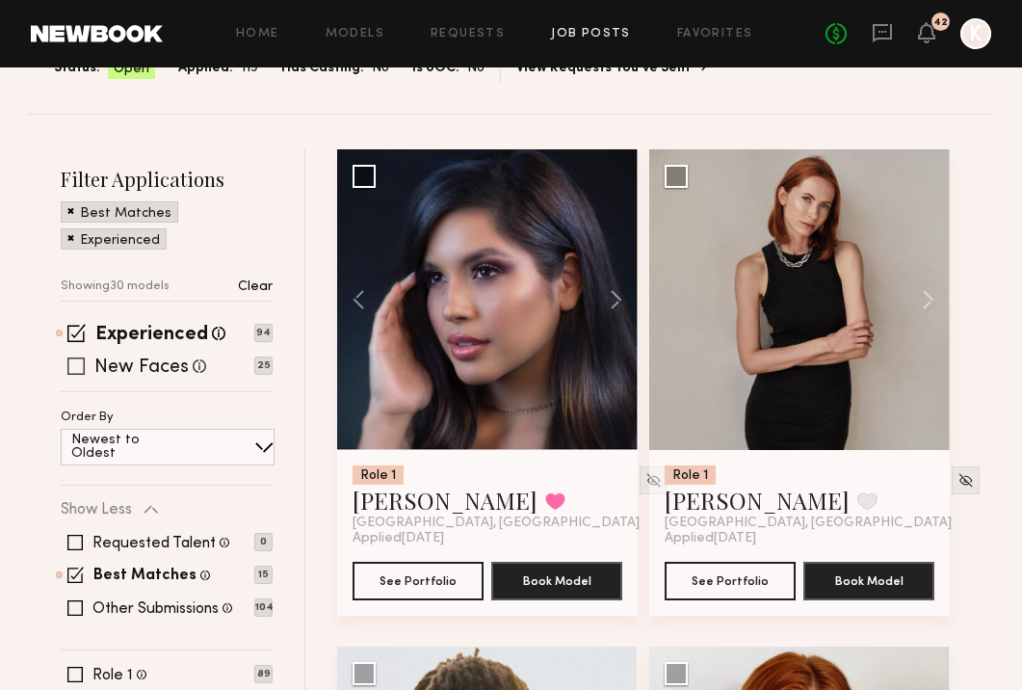
click at [79, 357] on span at bounding box center [75, 365] width 17 height 17
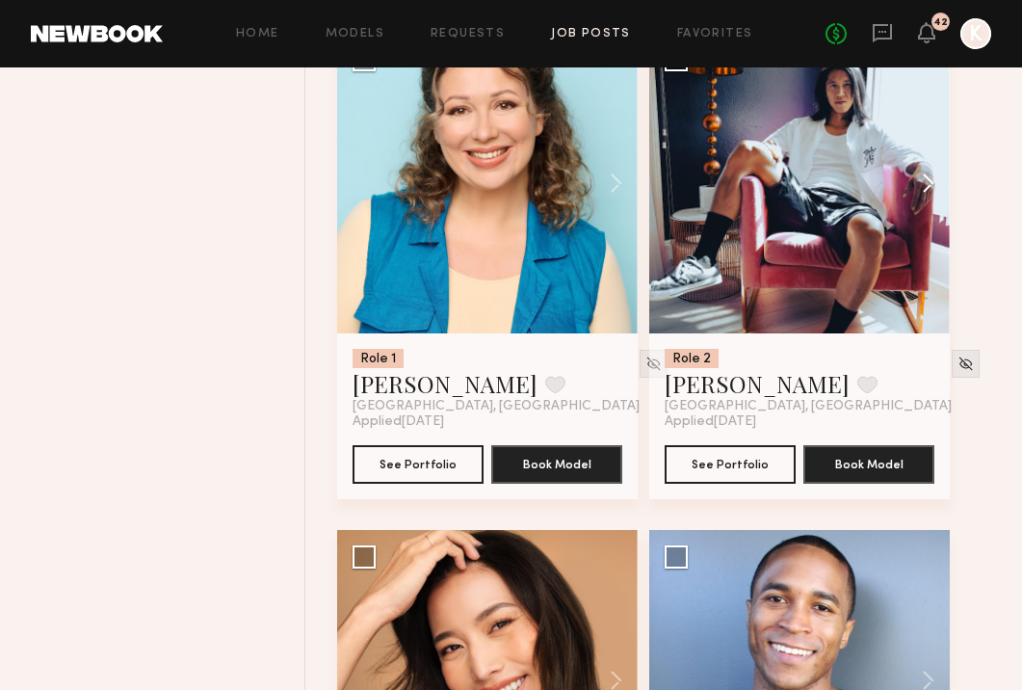
scroll to position [2134, 0]
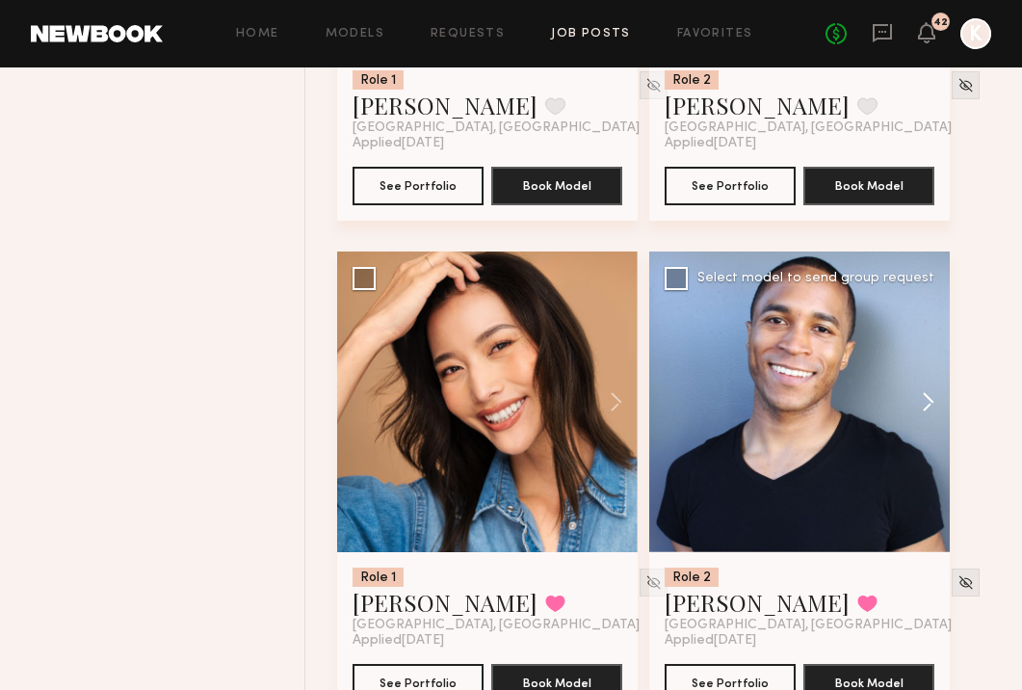
click at [931, 355] on button at bounding box center [919, 401] width 62 height 301
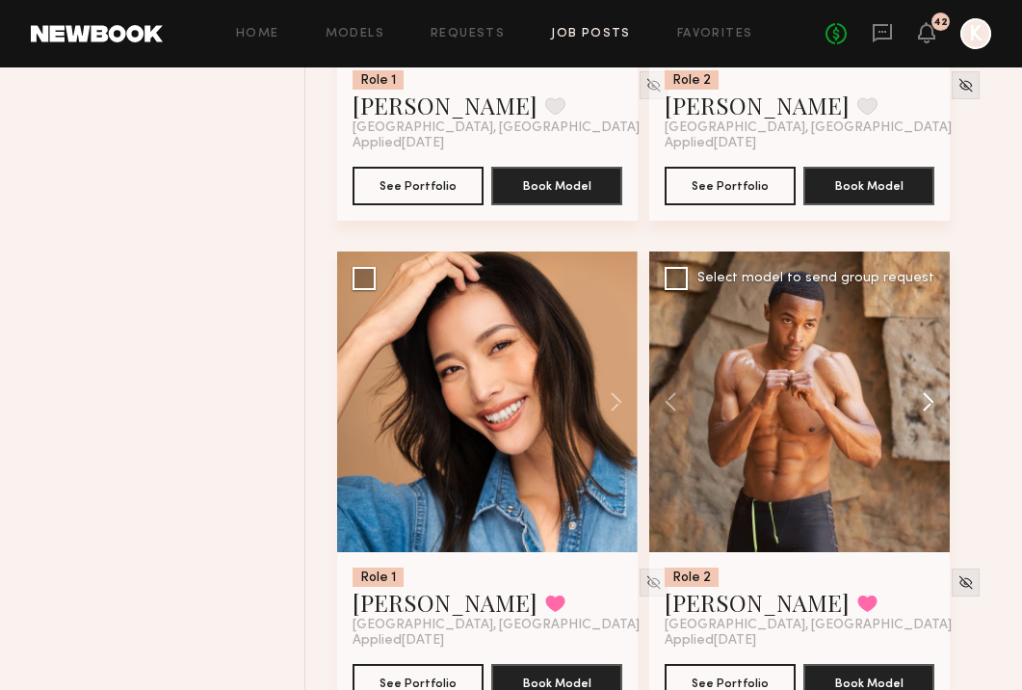
click at [931, 355] on button at bounding box center [919, 401] width 62 height 301
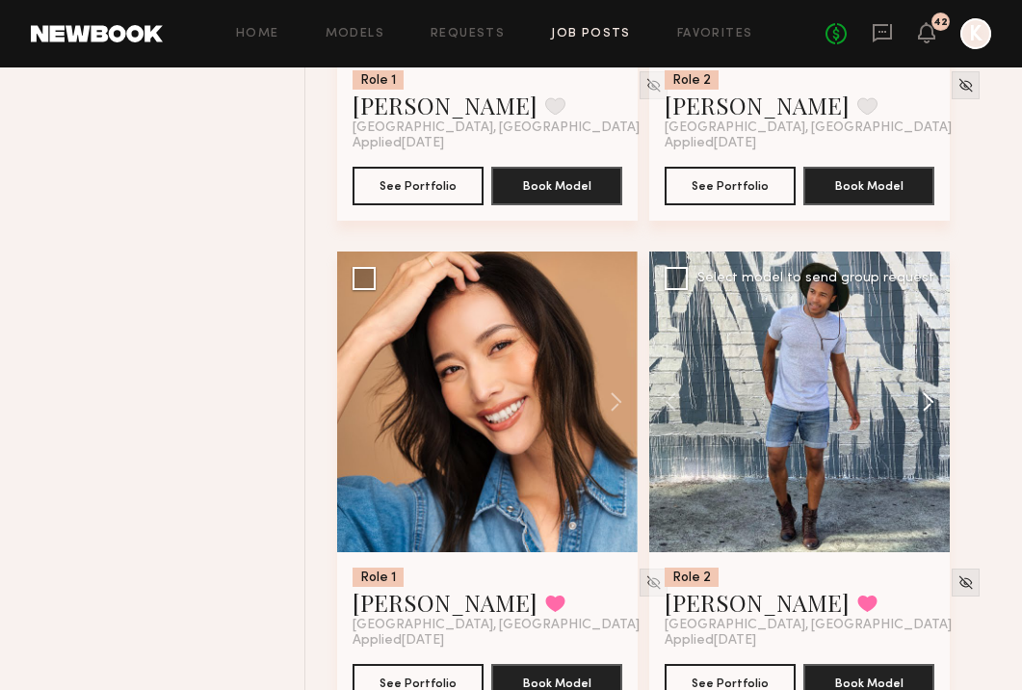
click at [931, 355] on button at bounding box center [919, 401] width 62 height 301
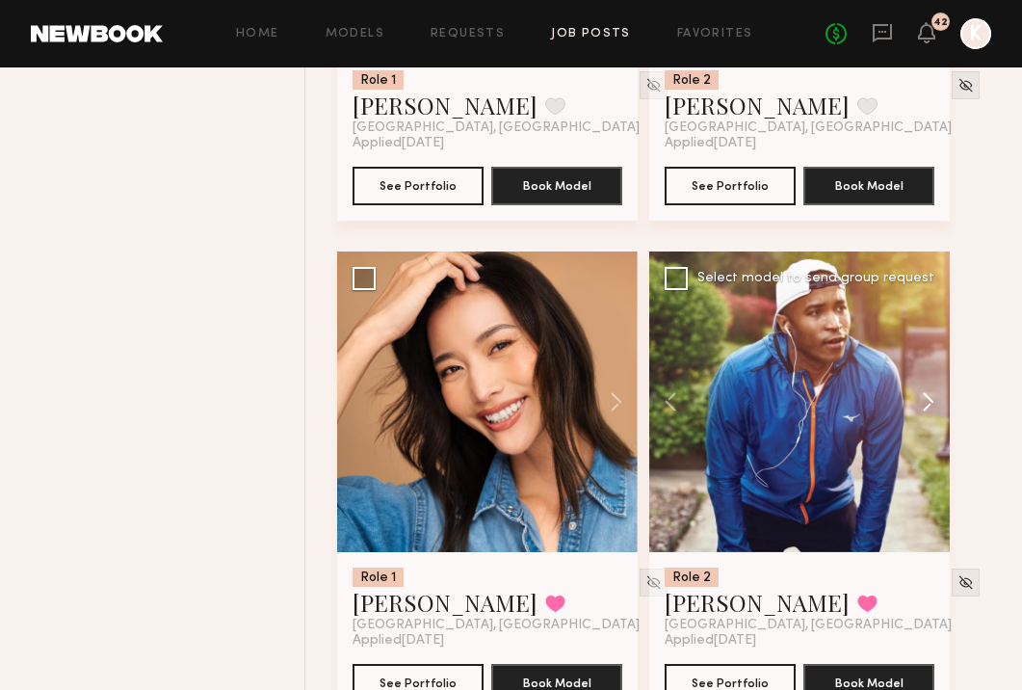
click at [931, 355] on button at bounding box center [919, 401] width 62 height 301
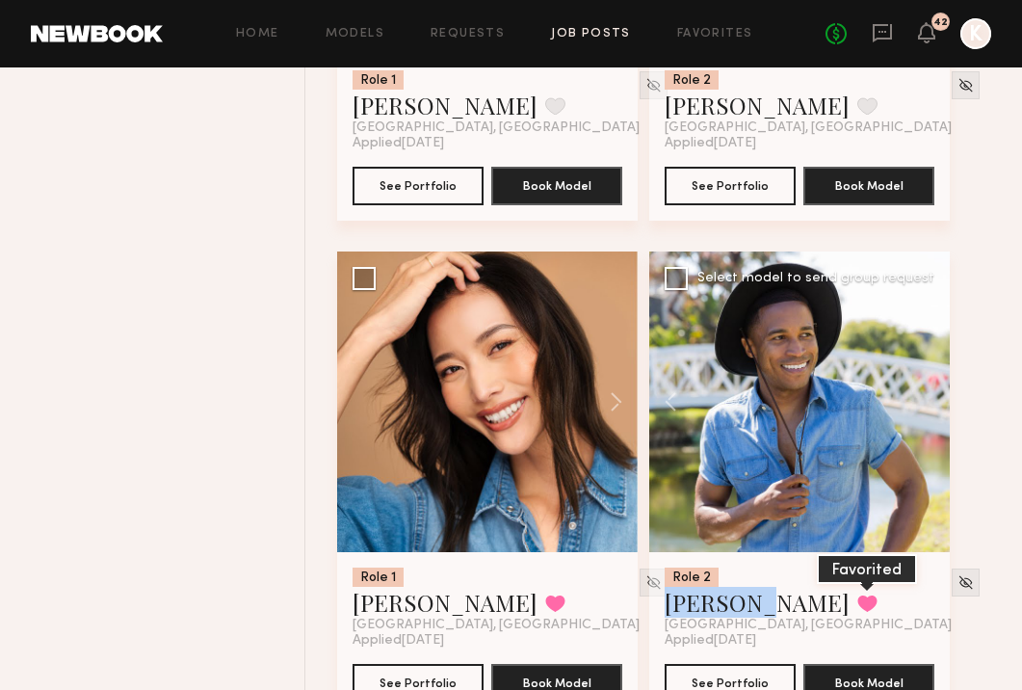
click at [857, 594] on button at bounding box center [867, 602] width 20 height 17
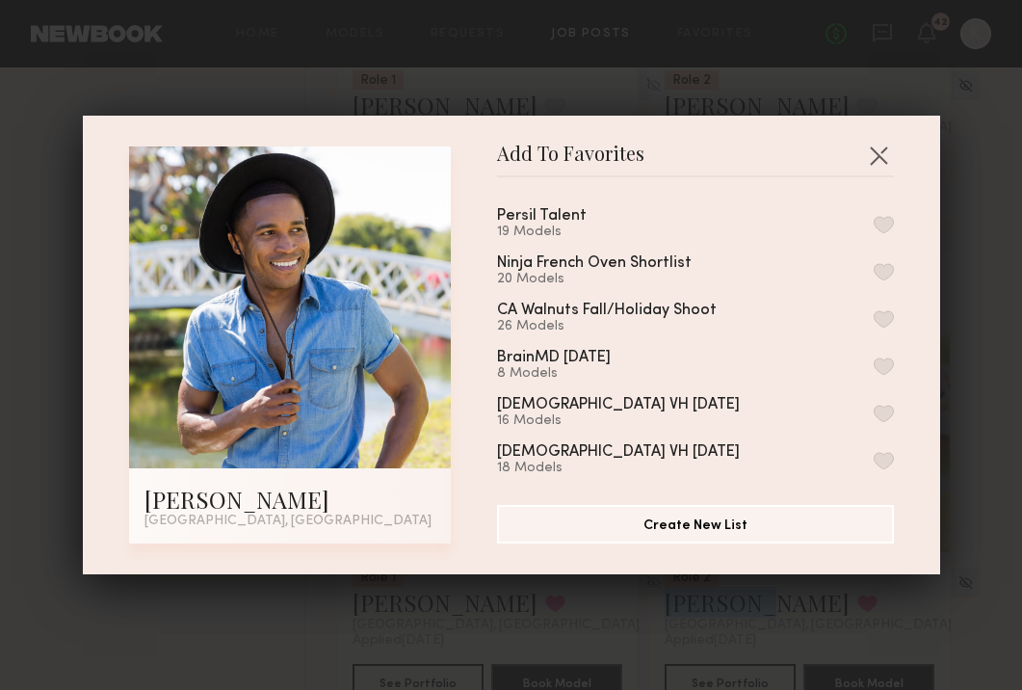
click at [880, 216] on button "button" at bounding box center [884, 224] width 20 height 17
click at [883, 158] on button "button" at bounding box center [878, 155] width 31 height 31
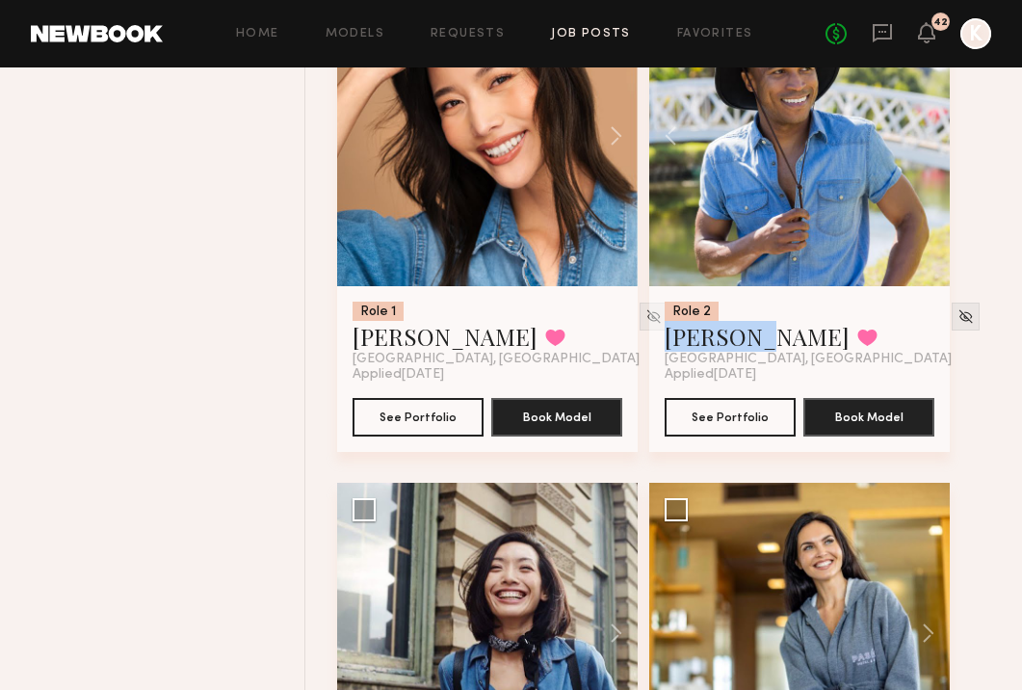
scroll to position [2238, 0]
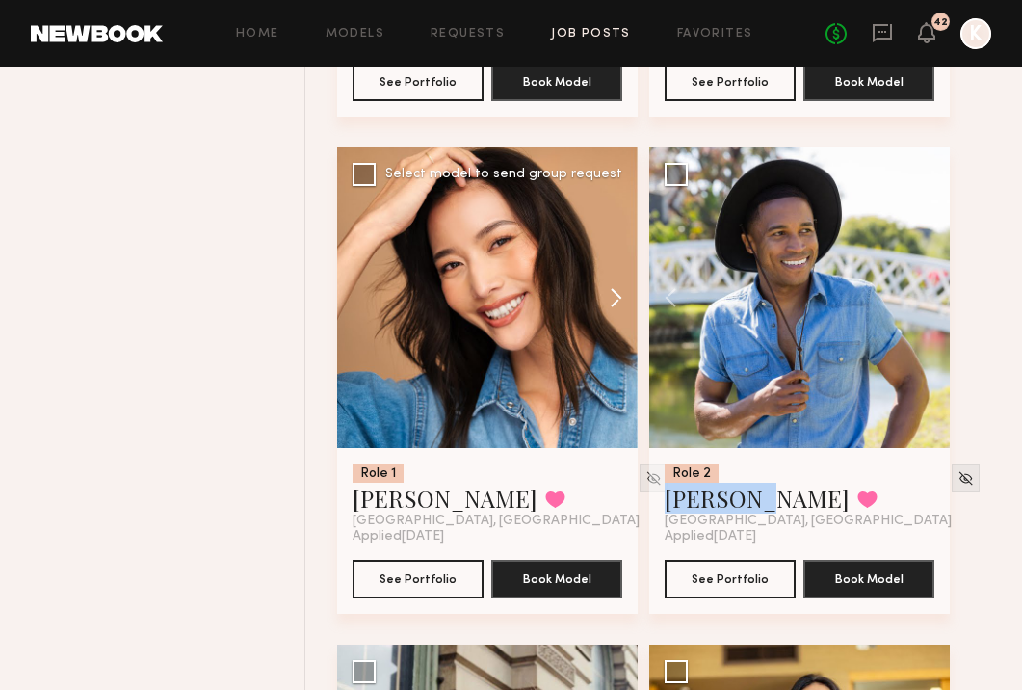
click at [626, 251] on button at bounding box center [607, 297] width 62 height 301
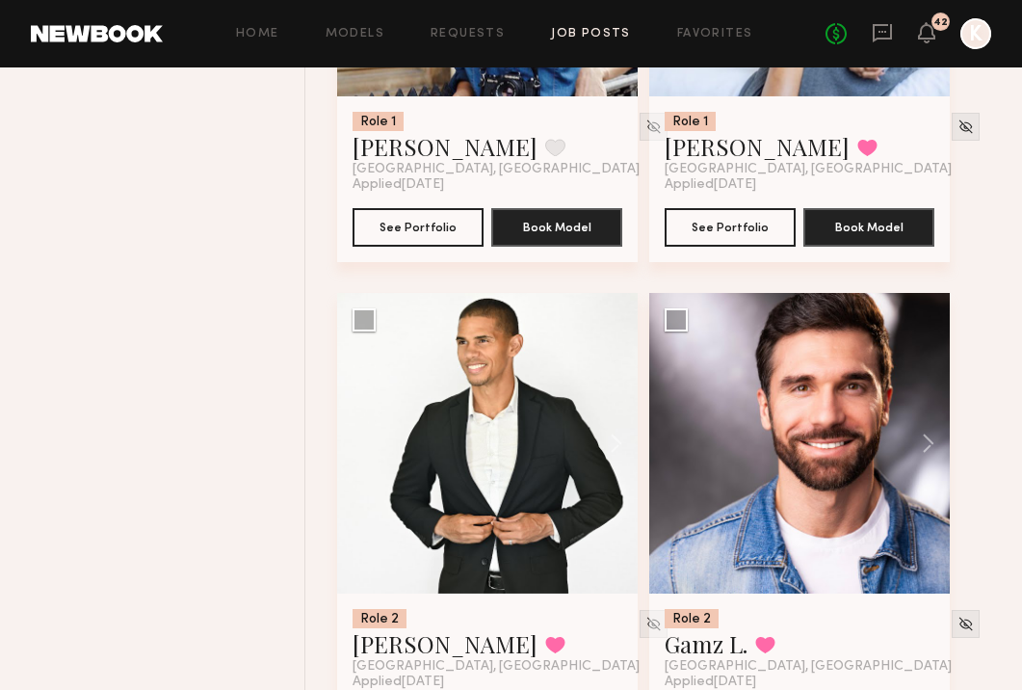
scroll to position [3283, 0]
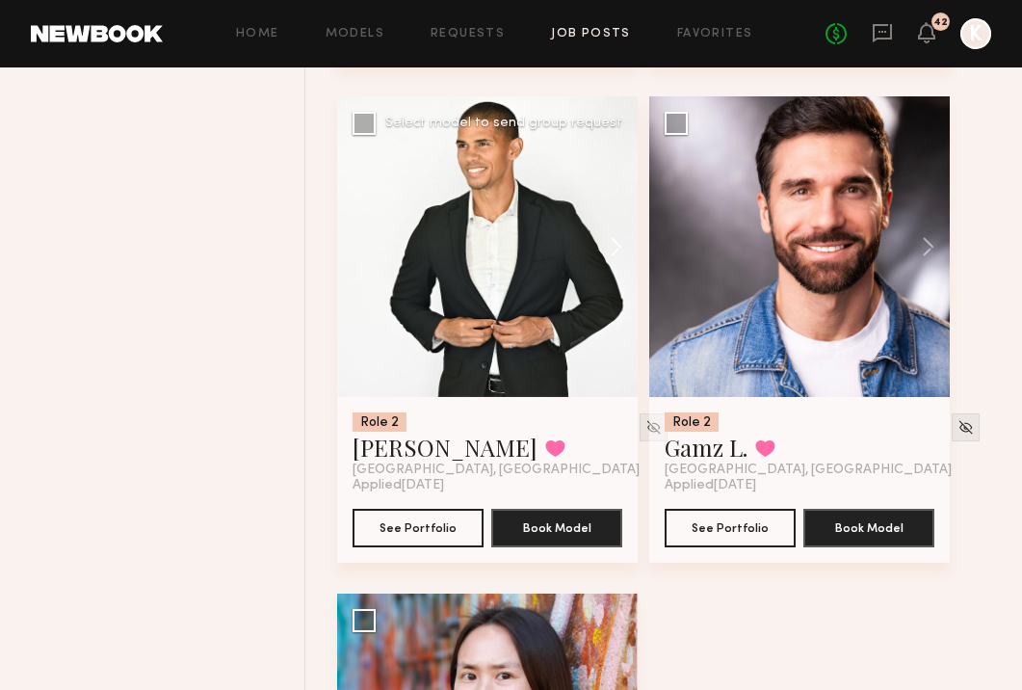
click at [613, 207] on button at bounding box center [607, 246] width 62 height 301
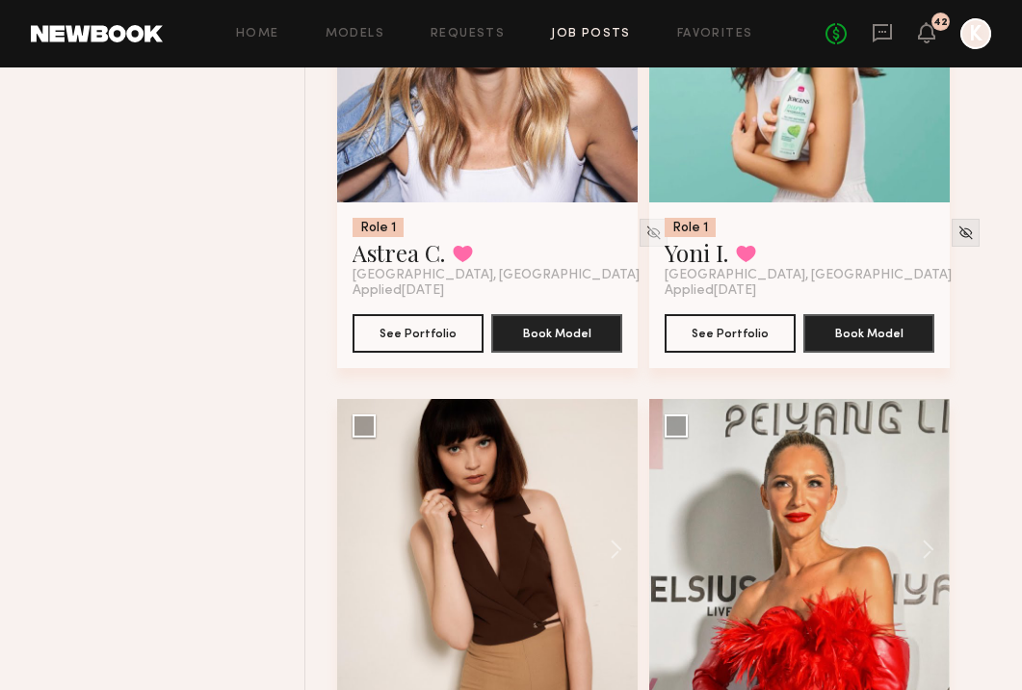
scroll to position [0, 0]
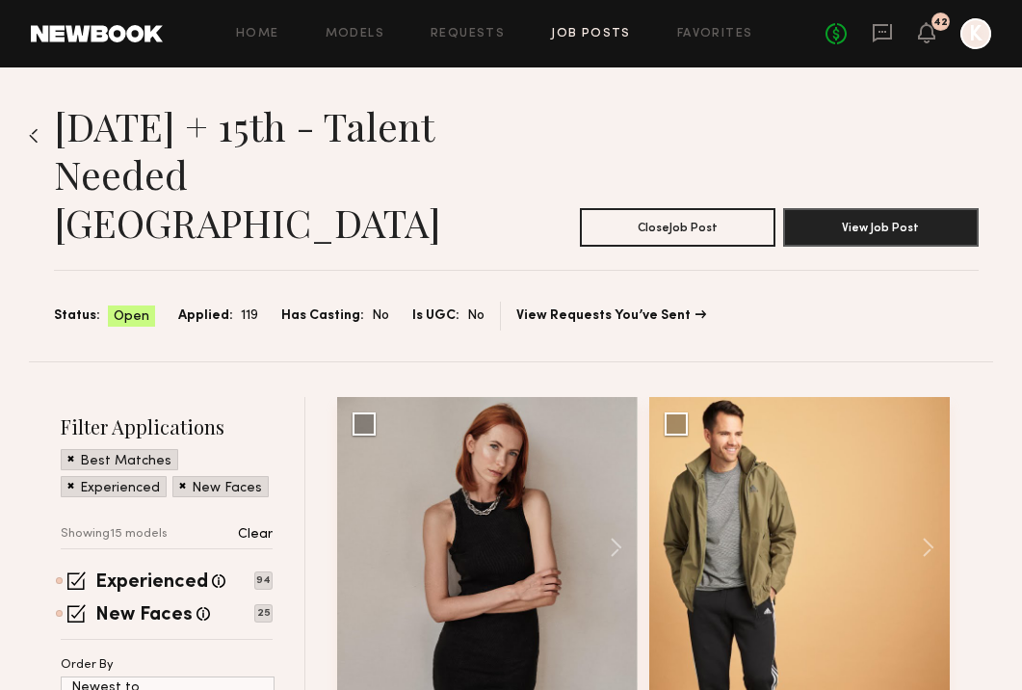
click at [584, 47] on div "Home Models Requests Job Posts Favorites Sign Out No fees up to $5,000 42 K" at bounding box center [577, 33] width 828 height 31
click at [568, 14] on header "Home Models Requests Job Posts Favorites Sign Out No fees up to $5,000 42 K" at bounding box center [511, 33] width 1022 height 67
click at [567, 28] on link "Job Posts" at bounding box center [591, 34] width 80 height 13
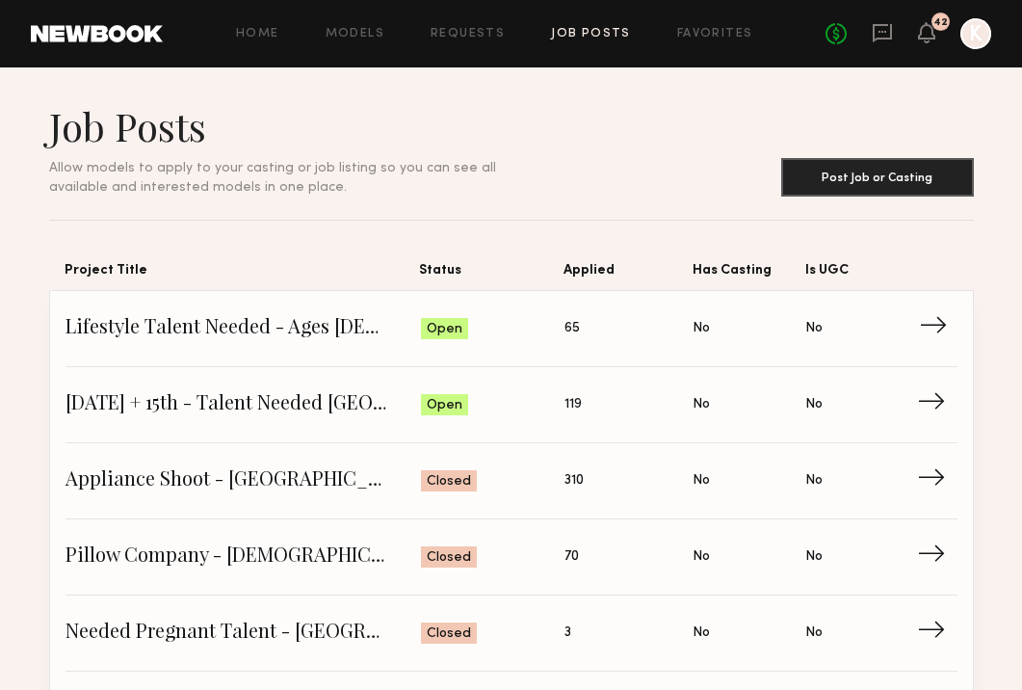
click at [290, 336] on span "Lifestyle Talent Needed - Ages 35-45 (Oct 14/15)" at bounding box center [243, 328] width 355 height 29
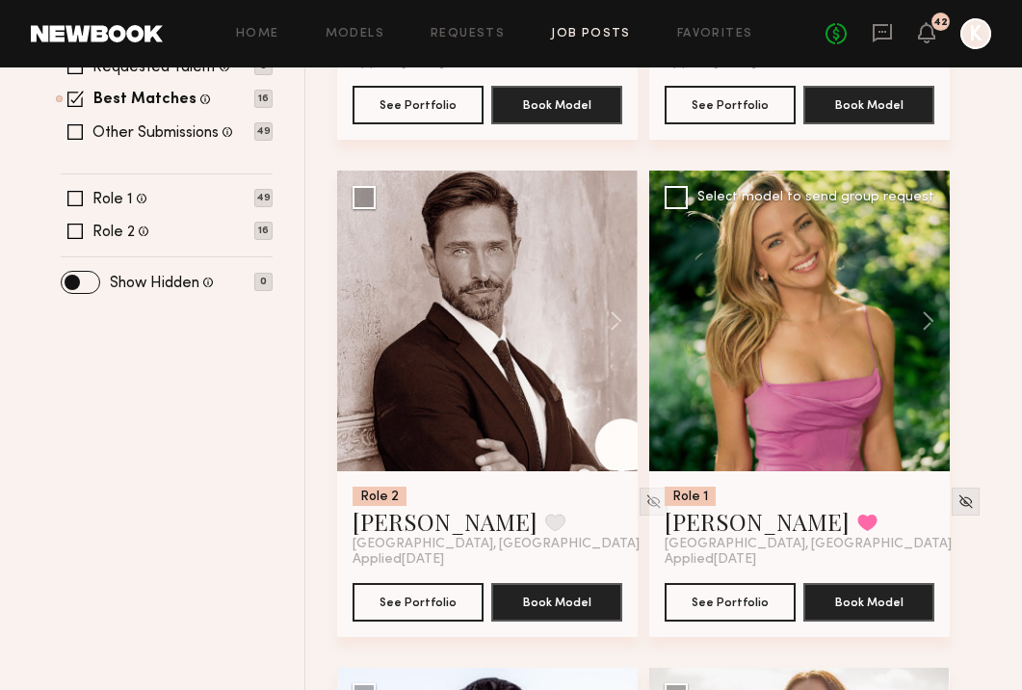
scroll to position [758, 0]
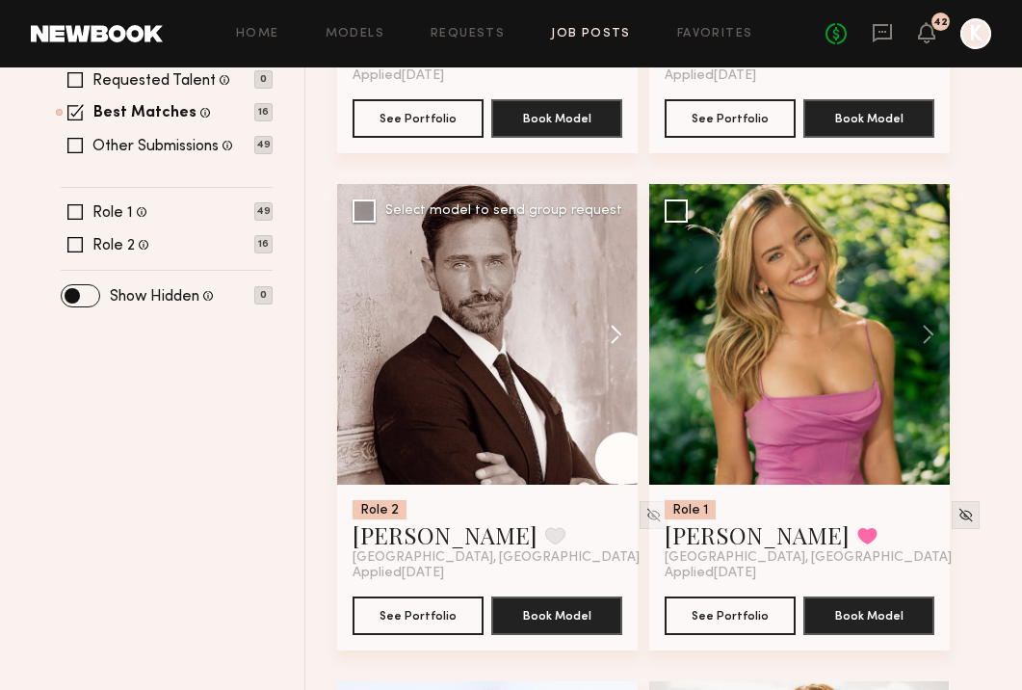
click at [607, 240] on button at bounding box center [607, 334] width 62 height 301
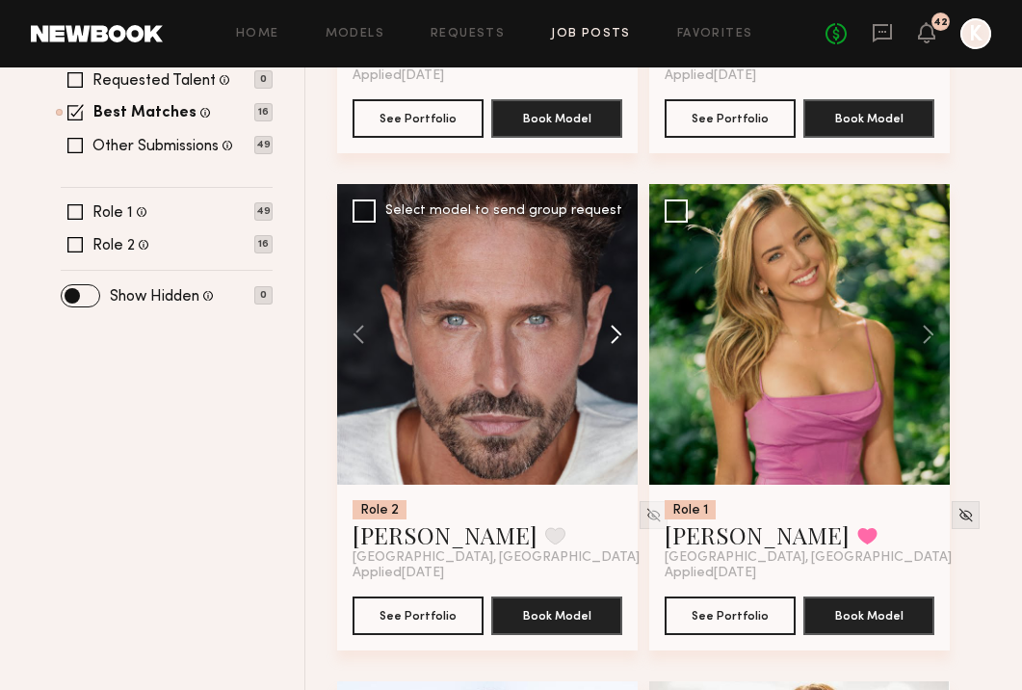
click at [607, 240] on button at bounding box center [607, 334] width 62 height 301
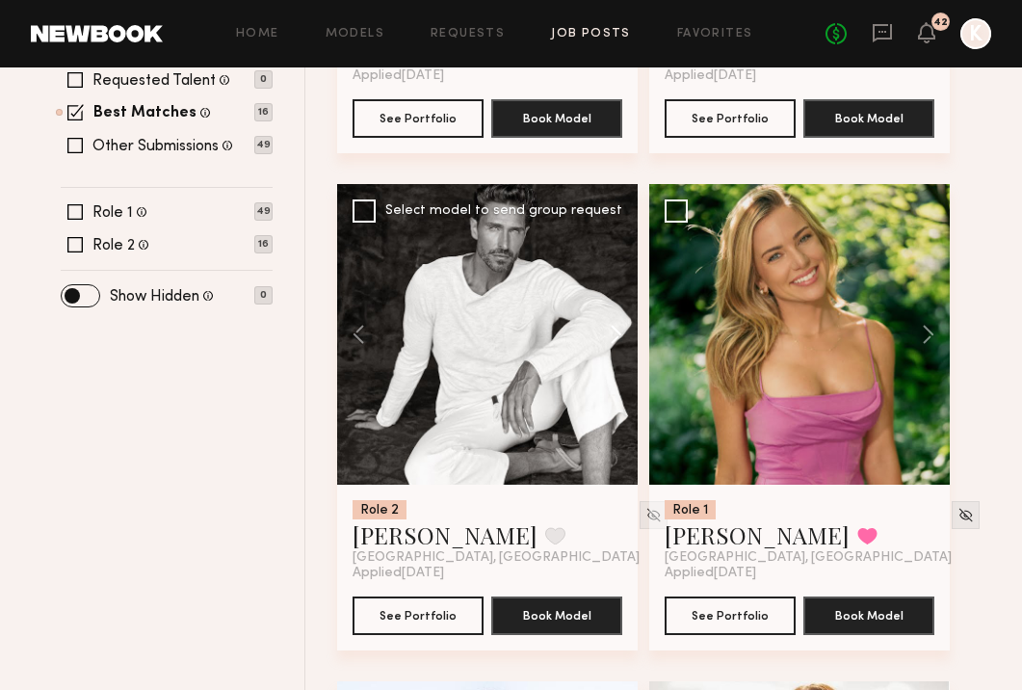
click at [607, 240] on button at bounding box center [607, 334] width 62 height 301
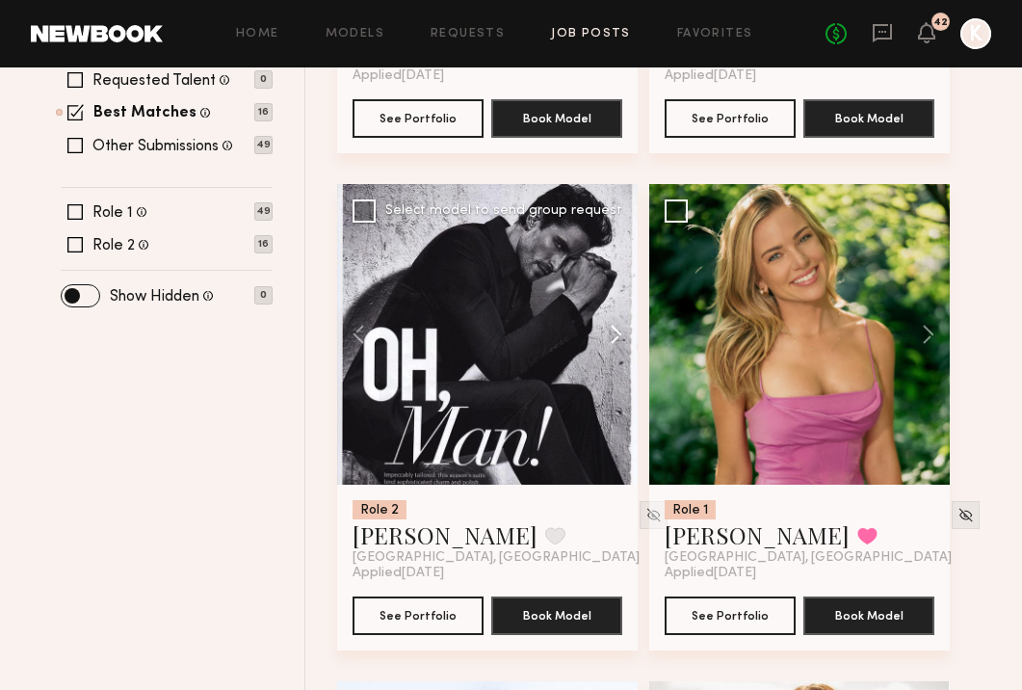
click at [607, 240] on button at bounding box center [607, 334] width 62 height 301
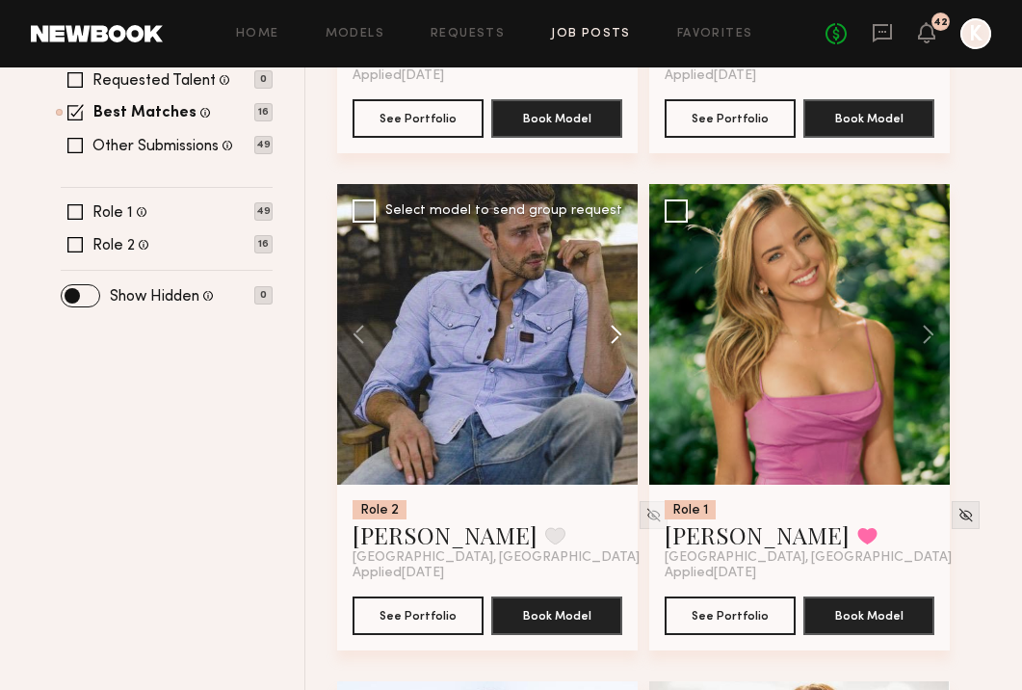
click at [607, 240] on button at bounding box center [607, 334] width 62 height 301
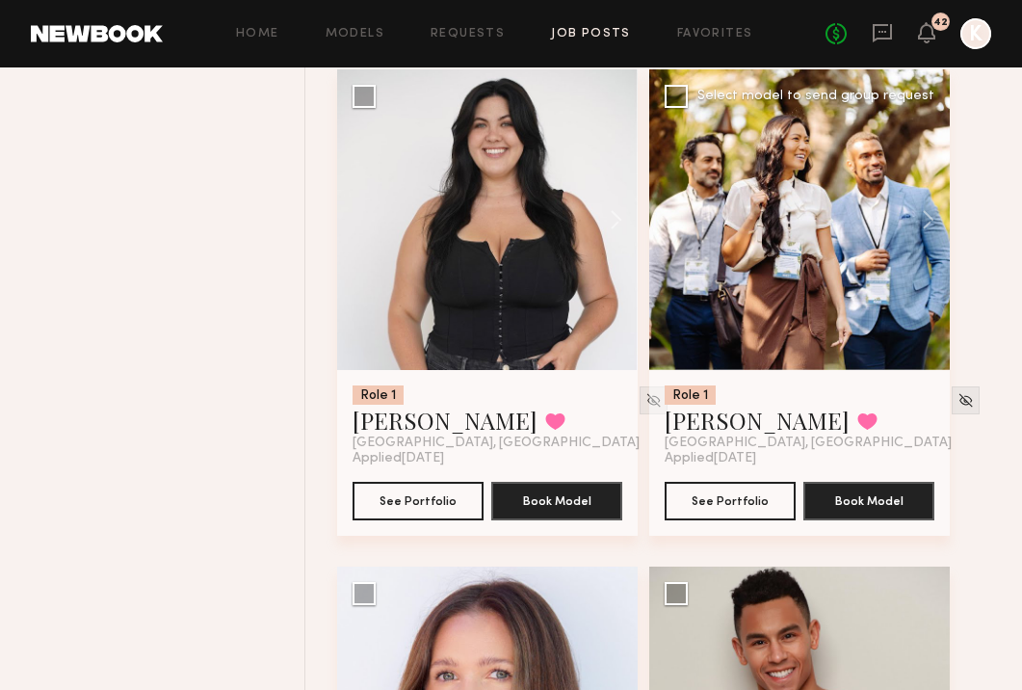
scroll to position [4543, 0]
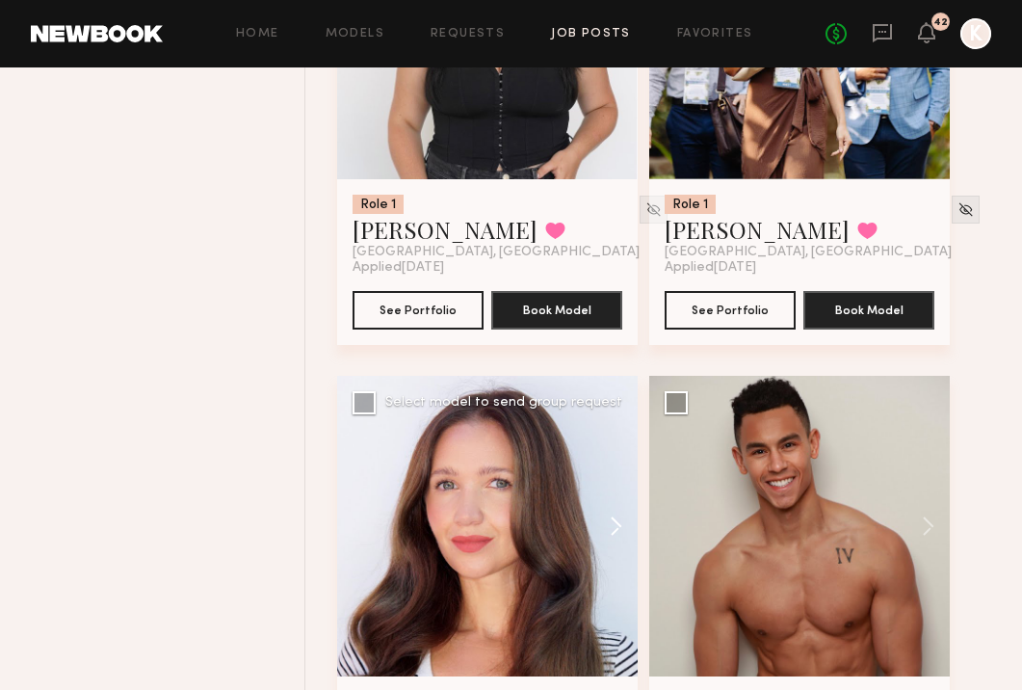
click at [606, 438] on button at bounding box center [607, 526] width 62 height 301
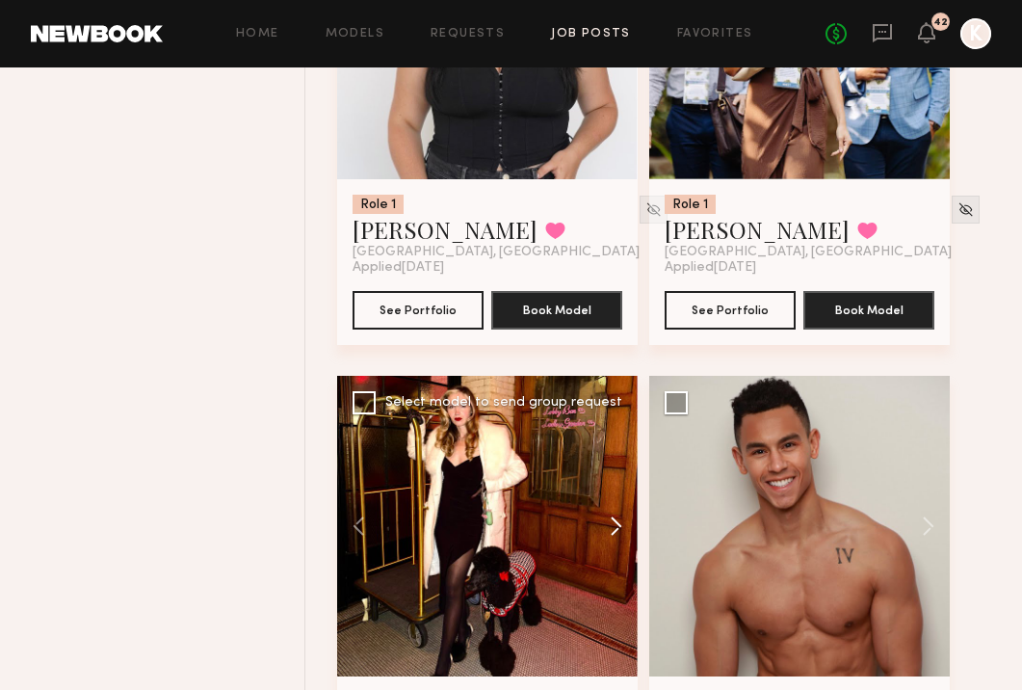
click at [606, 438] on button at bounding box center [607, 526] width 62 height 301
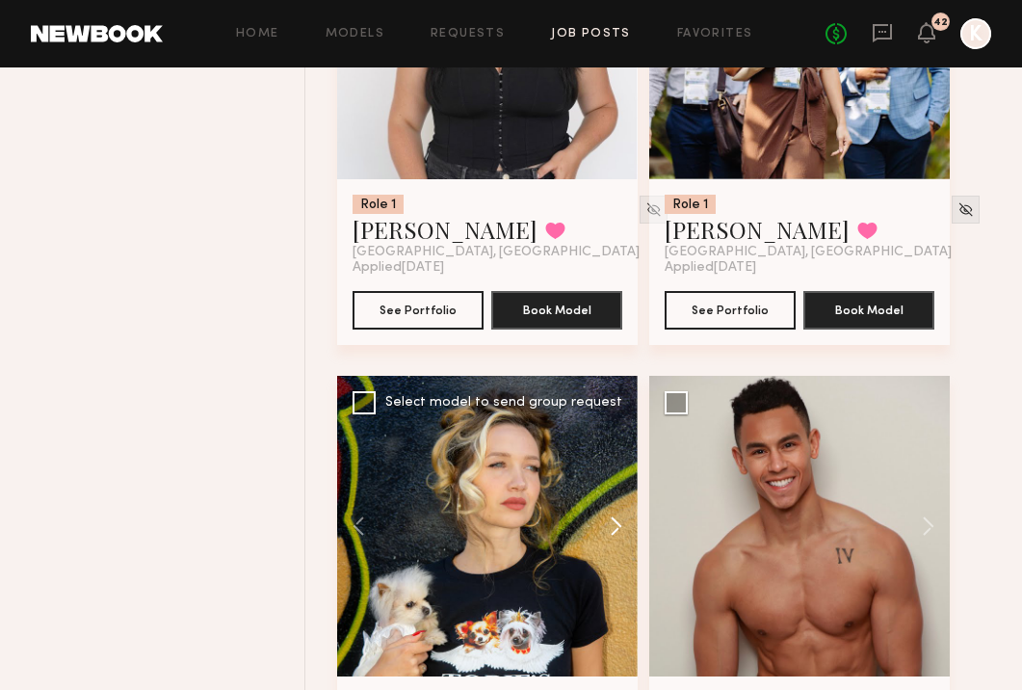
click at [606, 438] on button at bounding box center [607, 526] width 62 height 301
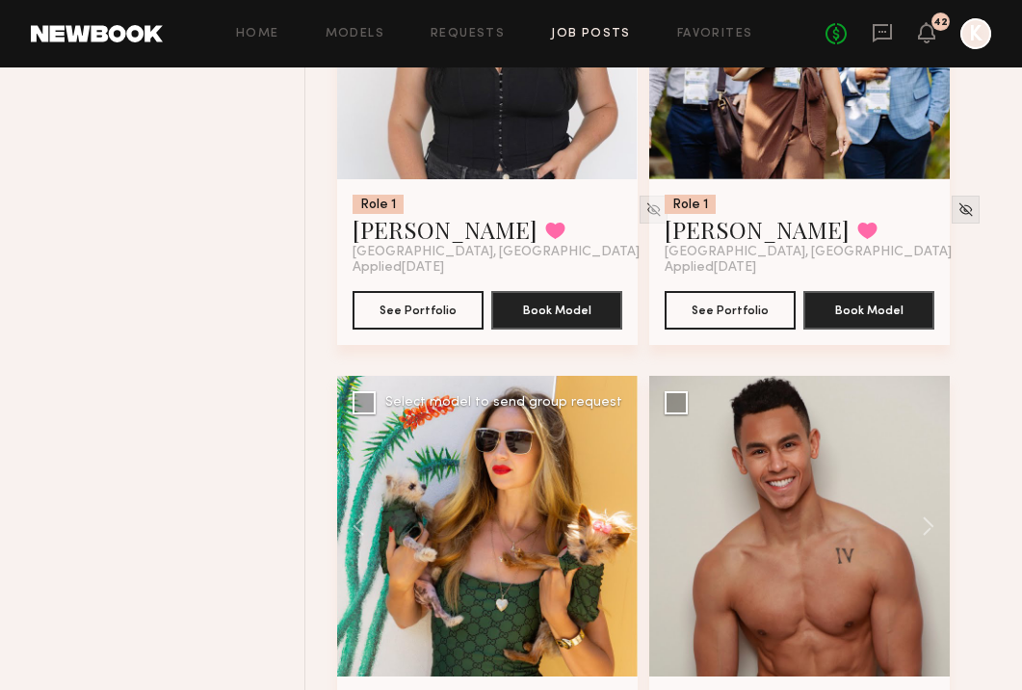
click at [606, 438] on div at bounding box center [487, 526] width 301 height 301
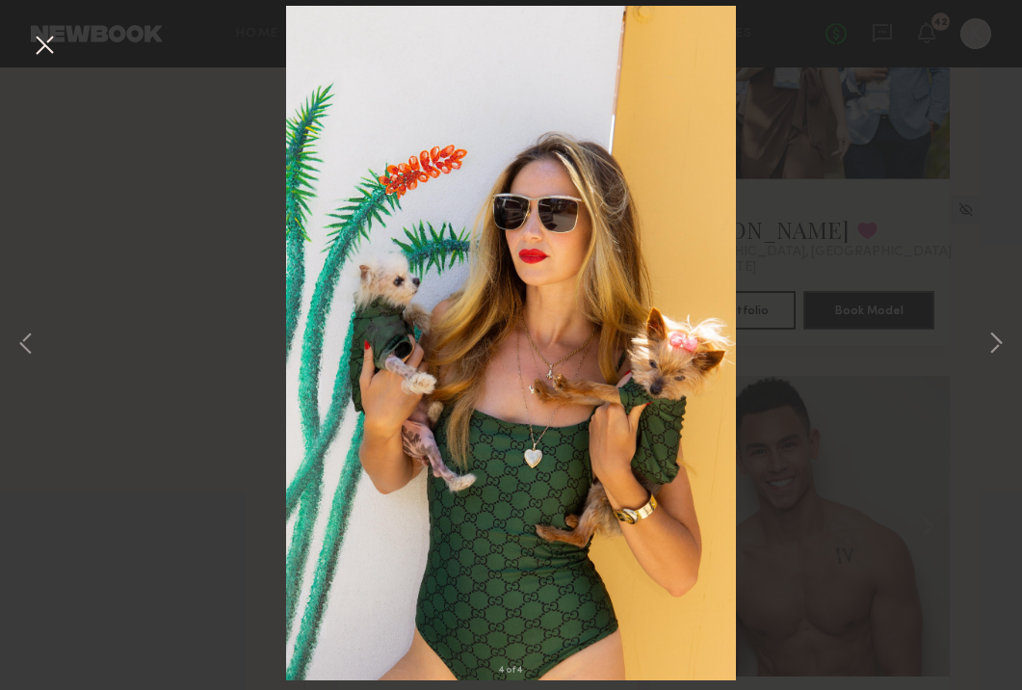
click at [46, 45] on button at bounding box center [44, 46] width 31 height 35
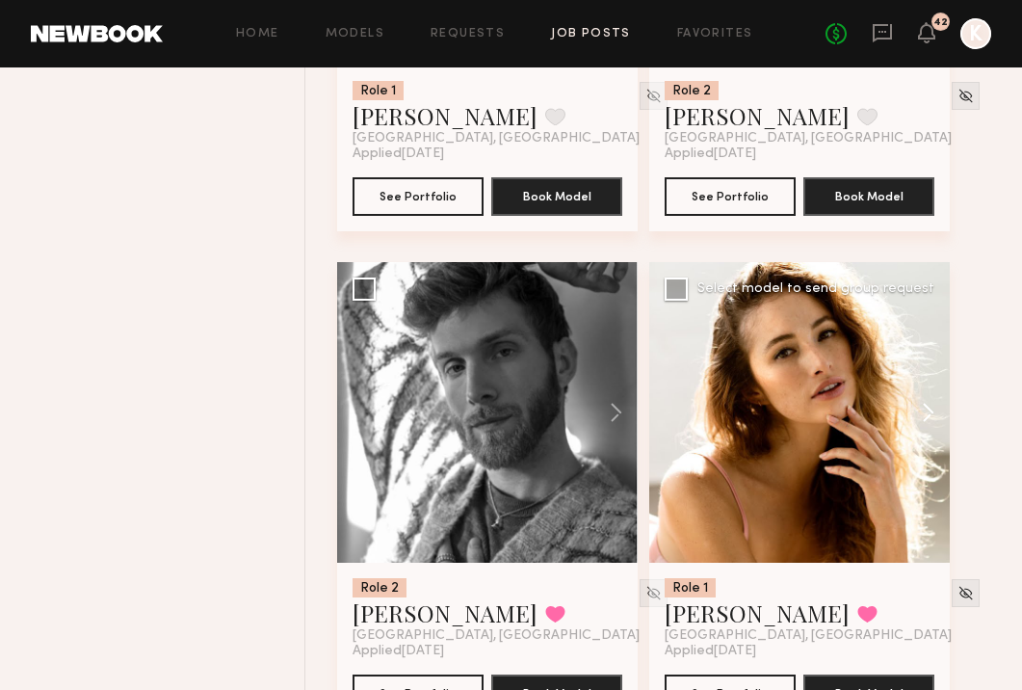
scroll to position [5197, 0]
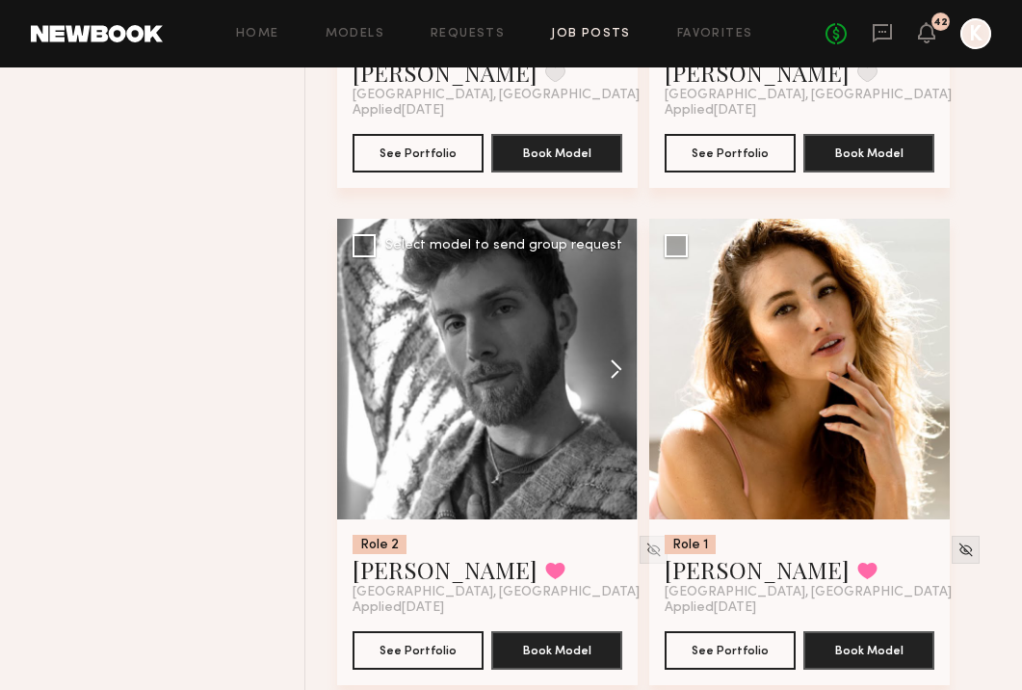
click at [607, 274] on button at bounding box center [607, 369] width 62 height 301
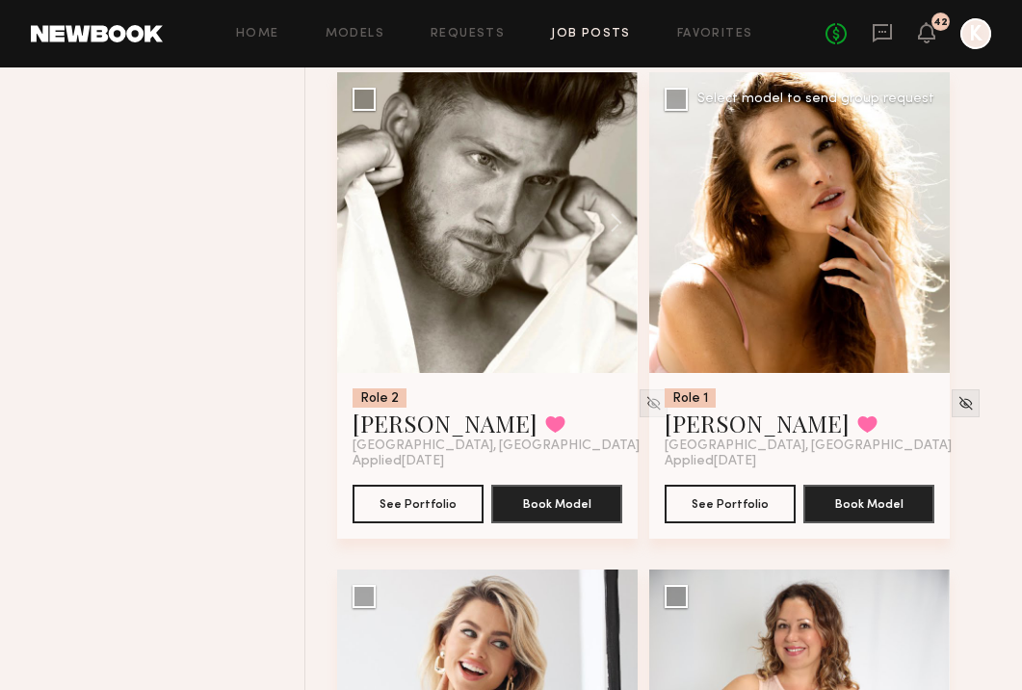
scroll to position [5558, 0]
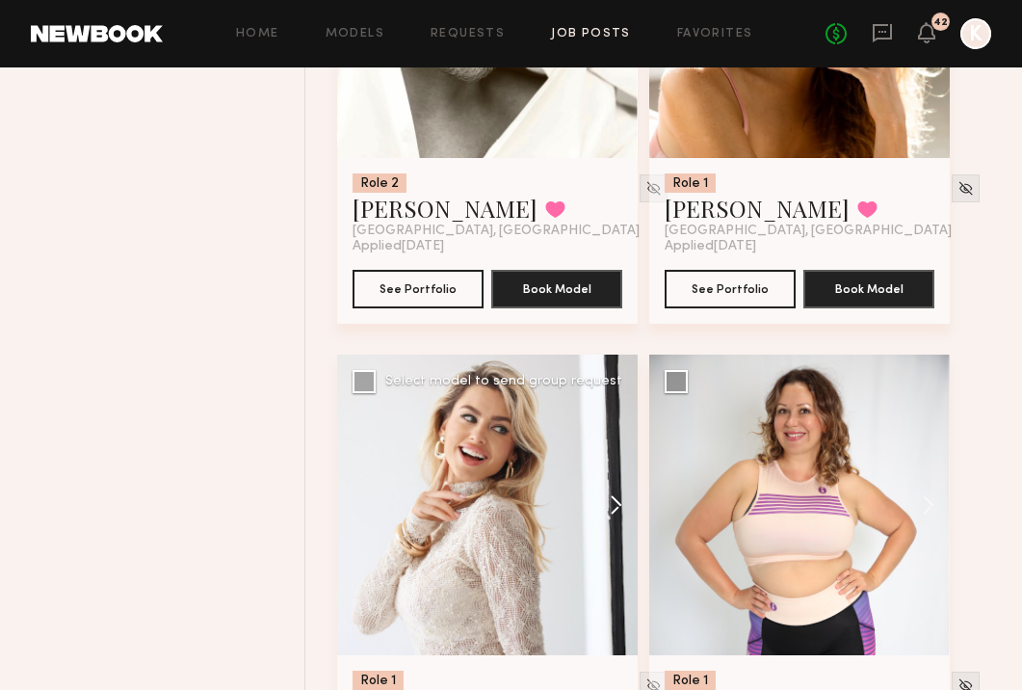
click at [602, 415] on button at bounding box center [607, 504] width 62 height 301
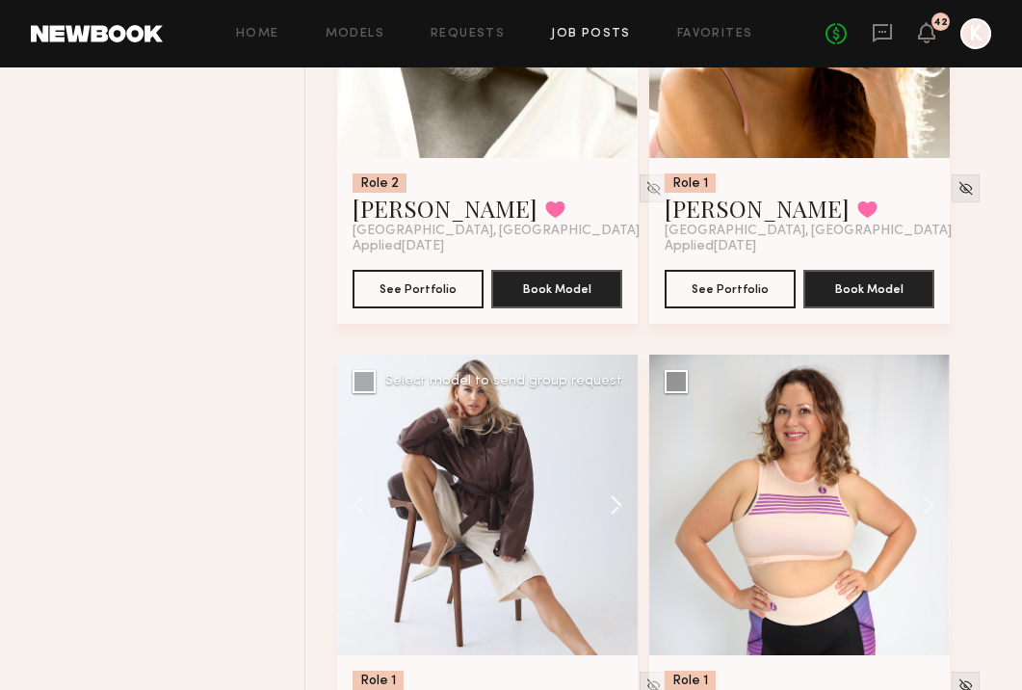
click at [602, 415] on button at bounding box center [607, 504] width 62 height 301
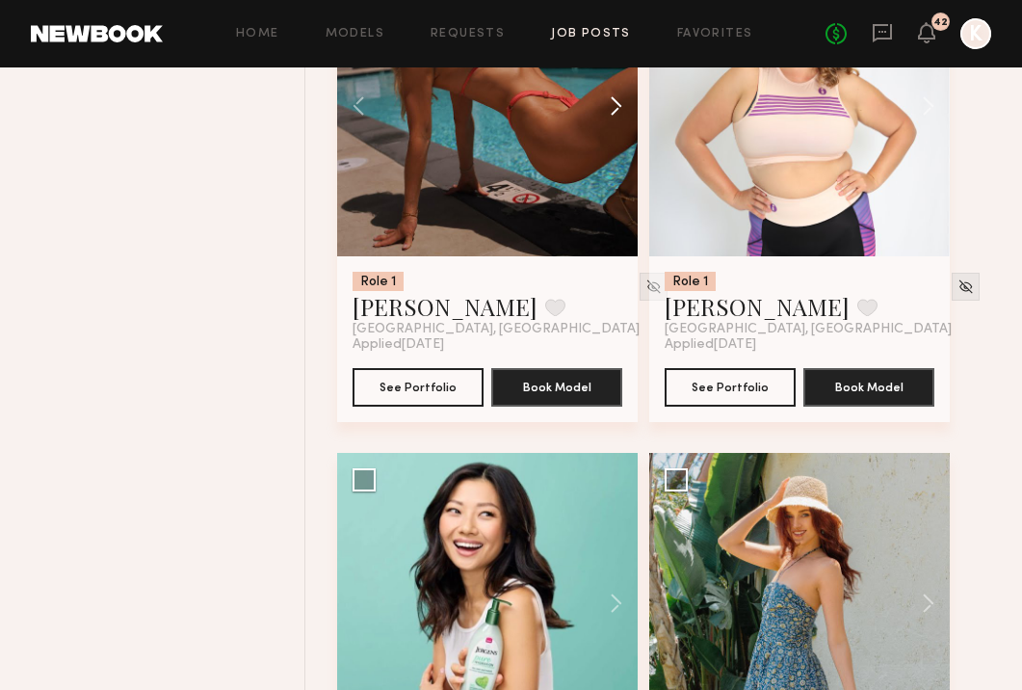
scroll to position [6078, 0]
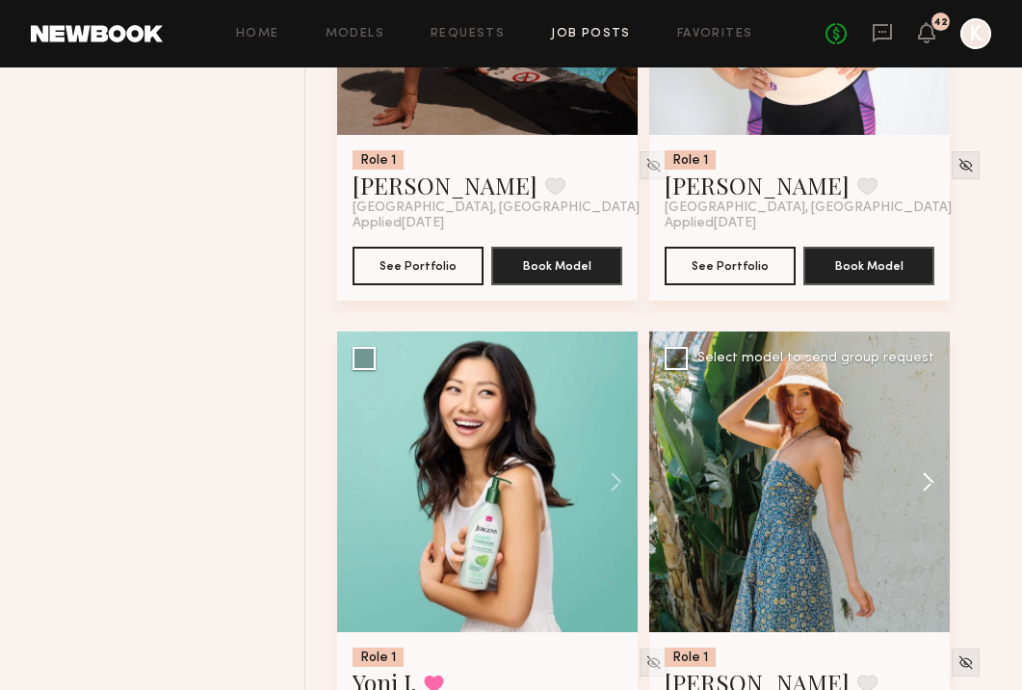
click at [946, 369] on button at bounding box center [919, 481] width 62 height 301
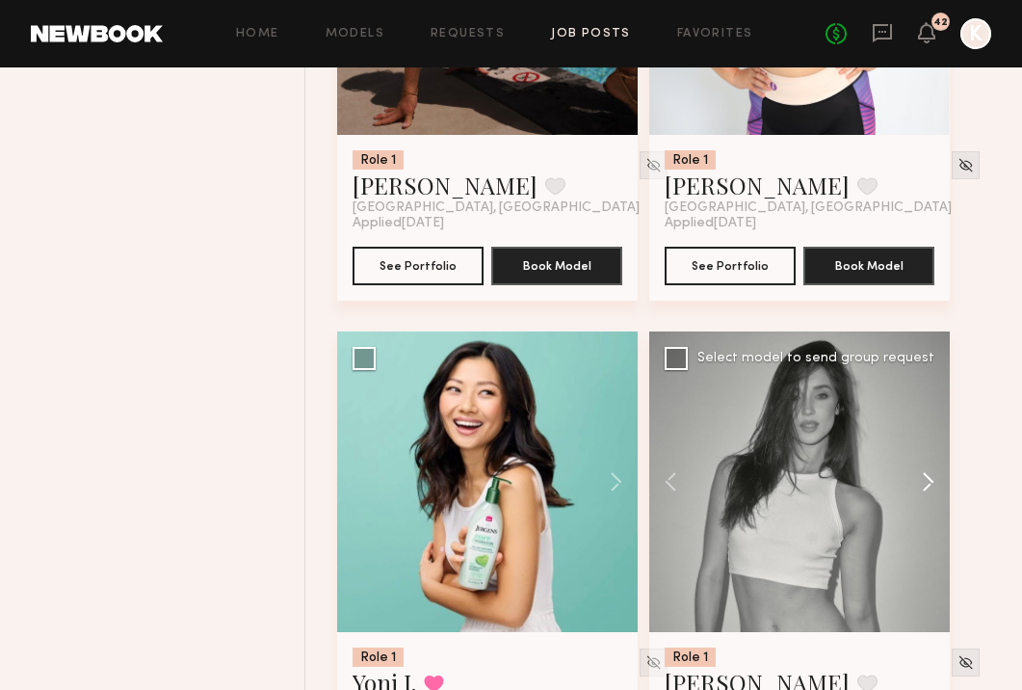
click at [932, 377] on button at bounding box center [919, 481] width 62 height 301
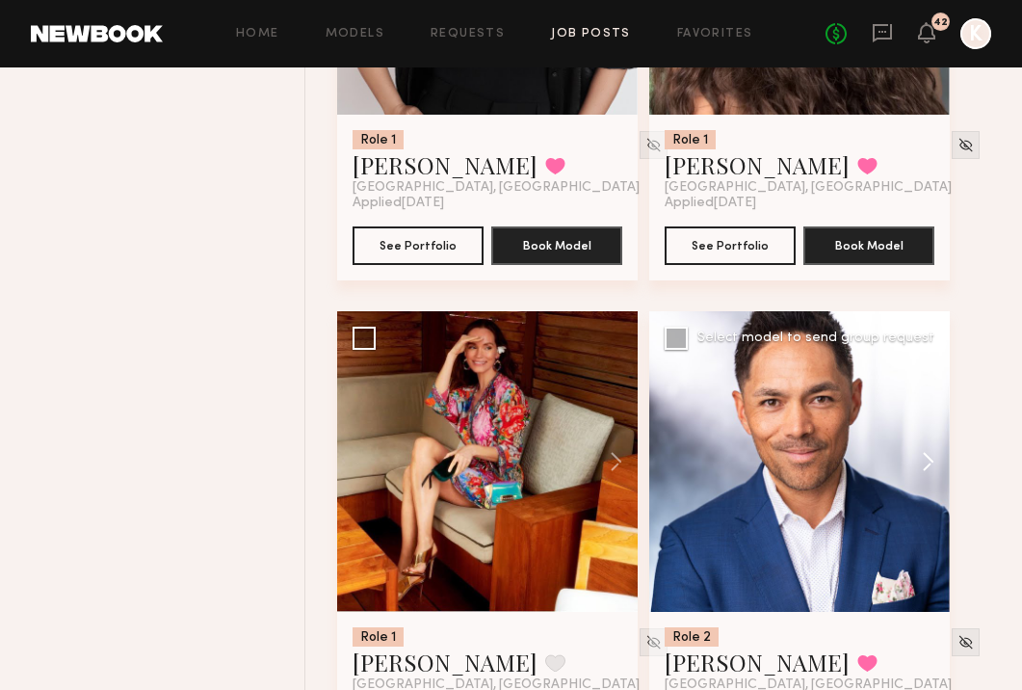
scroll to position [7121, 0]
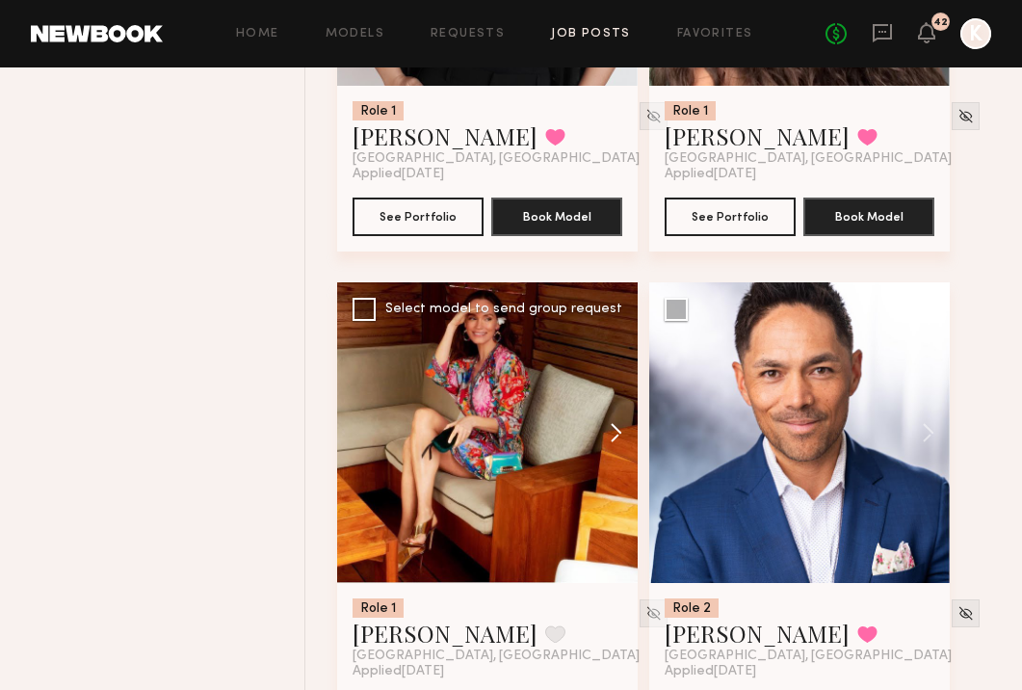
click at [611, 351] on button at bounding box center [607, 432] width 62 height 301
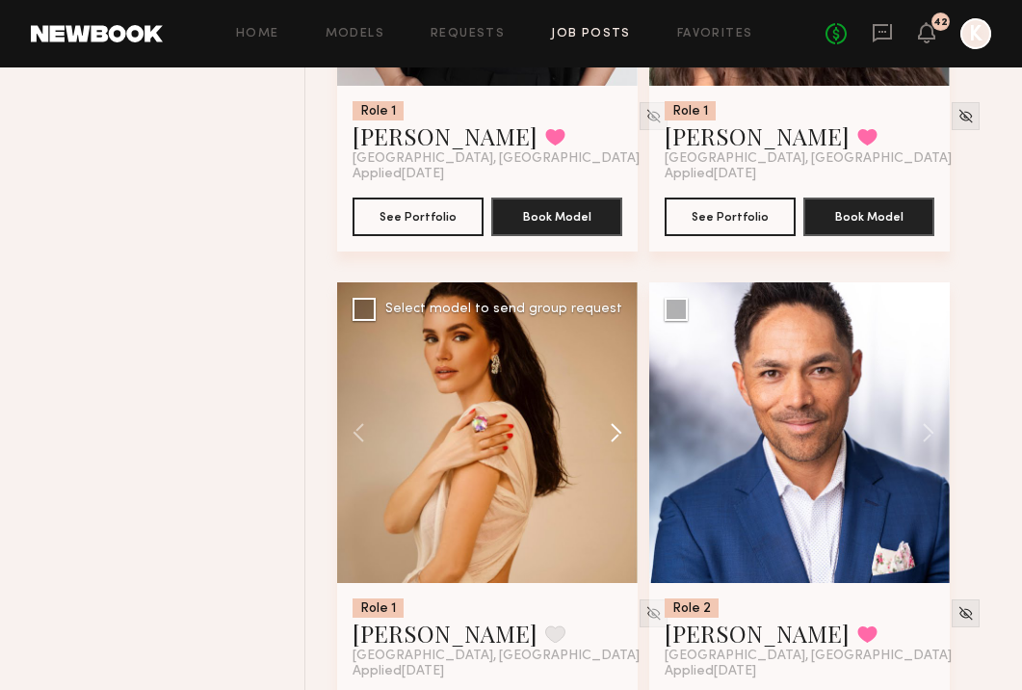
click at [611, 351] on button at bounding box center [607, 432] width 62 height 301
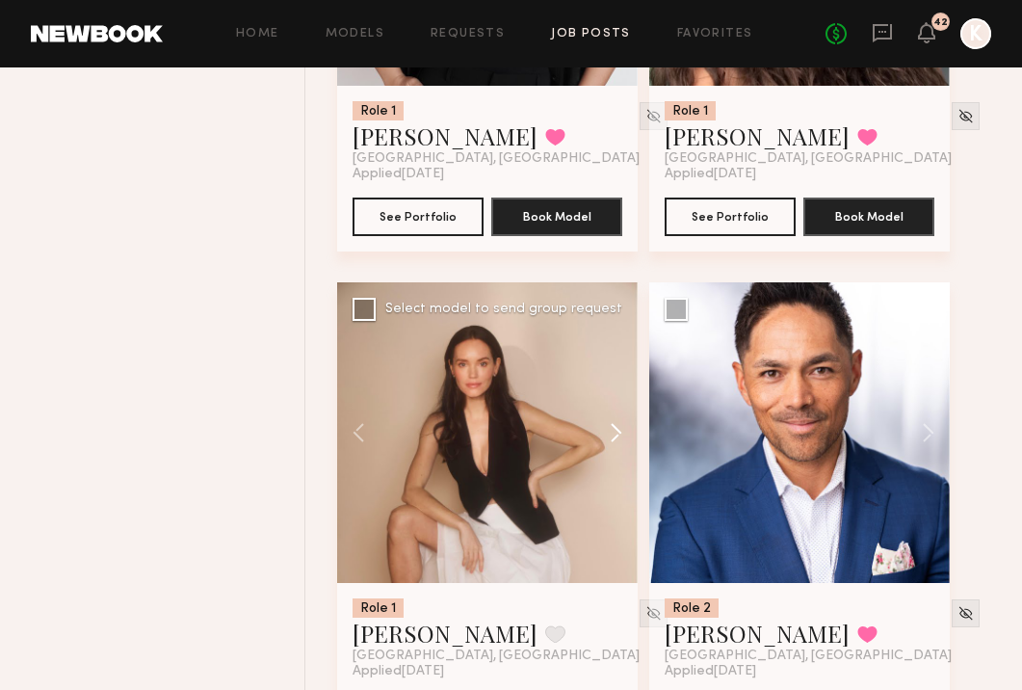
click at [611, 351] on button at bounding box center [607, 432] width 62 height 301
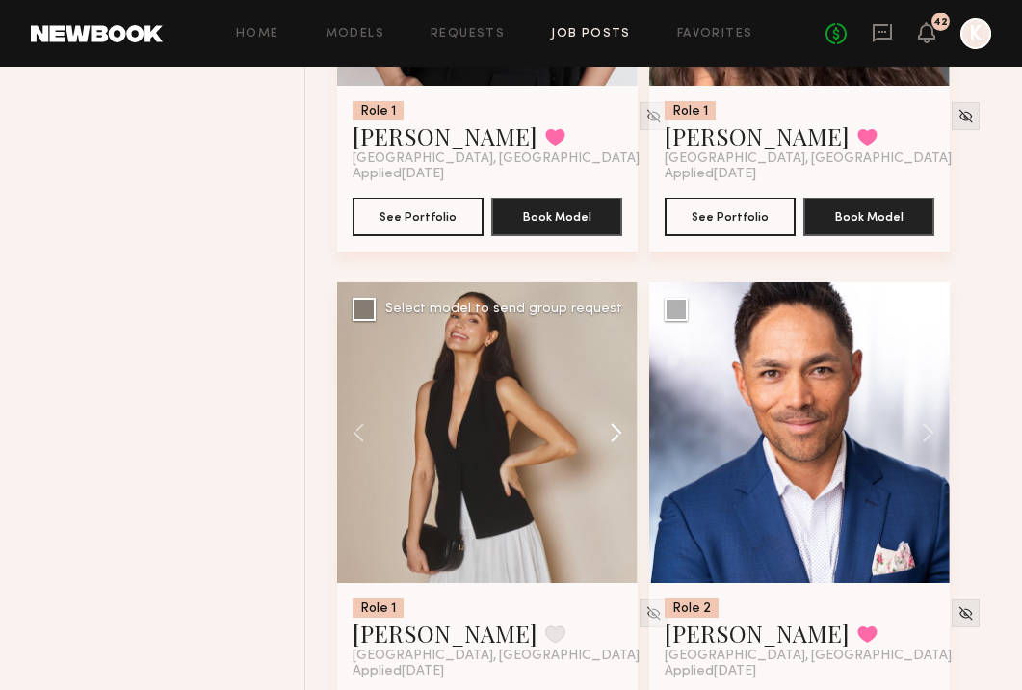
click at [611, 351] on button at bounding box center [607, 432] width 62 height 301
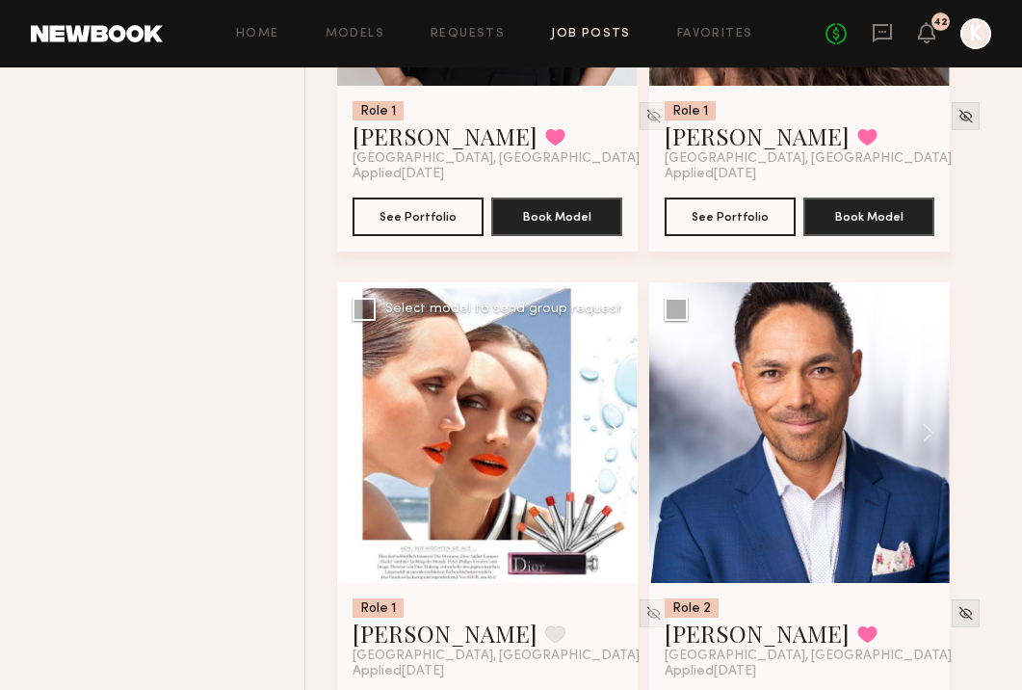
click at [611, 351] on button at bounding box center [607, 432] width 62 height 301
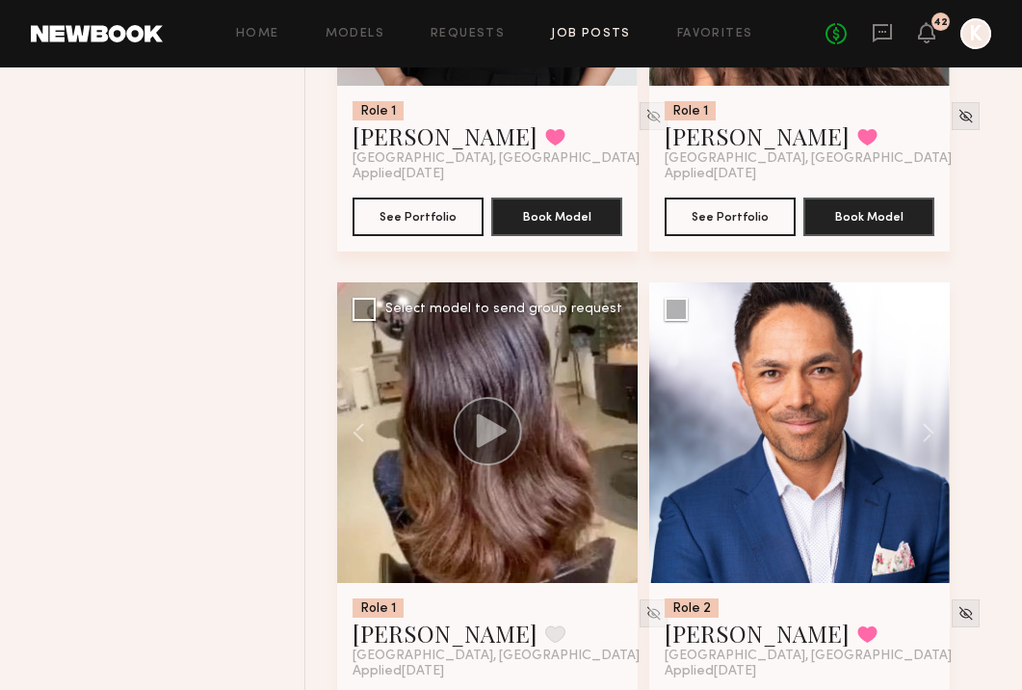
click at [611, 351] on div at bounding box center [487, 432] width 301 height 301
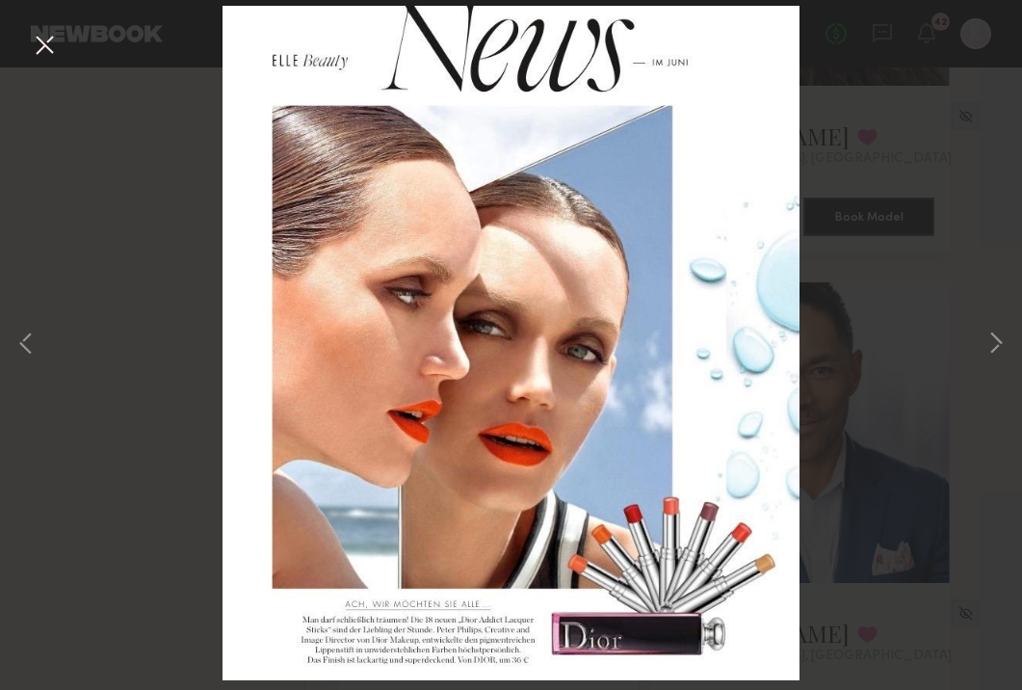
click at [983, 342] on div "6 of 6" at bounding box center [511, 345] width 1022 height 690
click at [996, 339] on button at bounding box center [995, 345] width 23 height 552
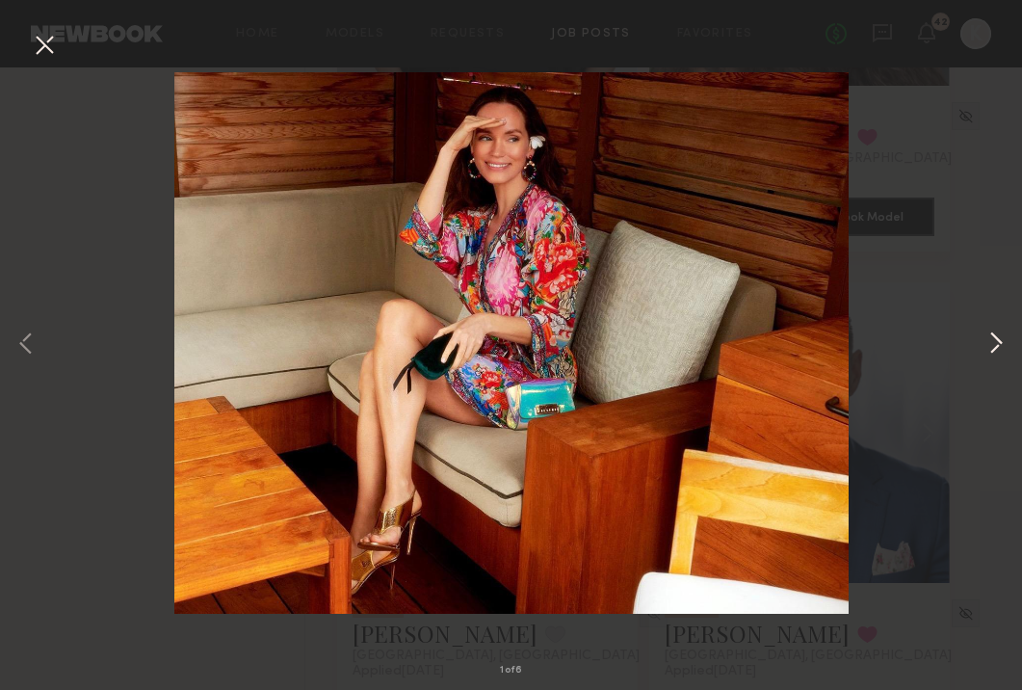
click at [996, 339] on button at bounding box center [995, 345] width 23 height 552
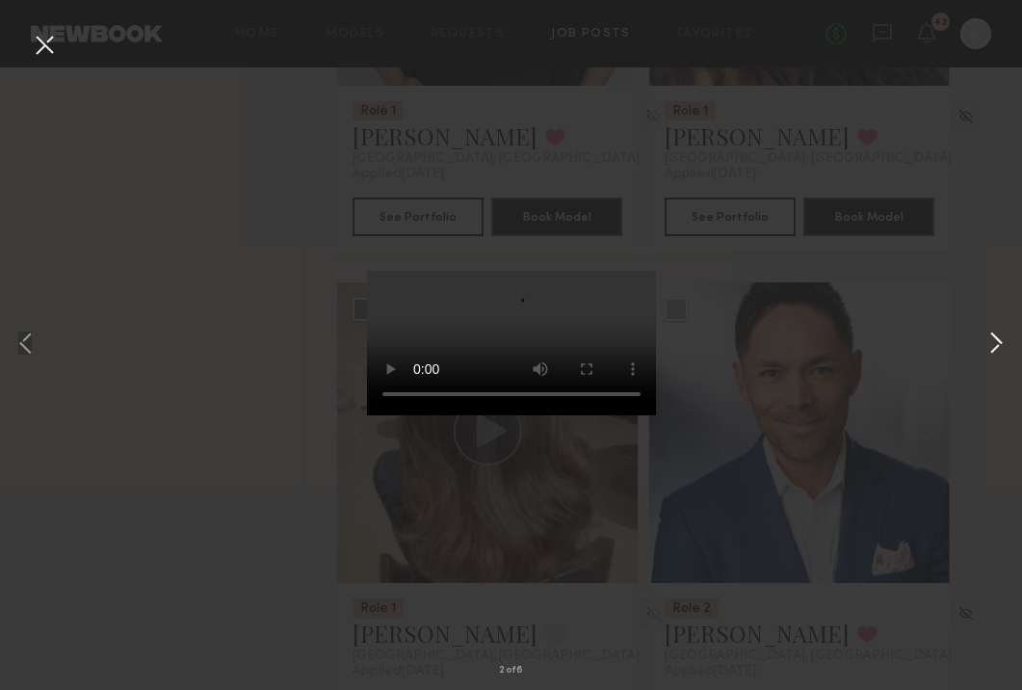
click at [996, 339] on button at bounding box center [995, 345] width 23 height 552
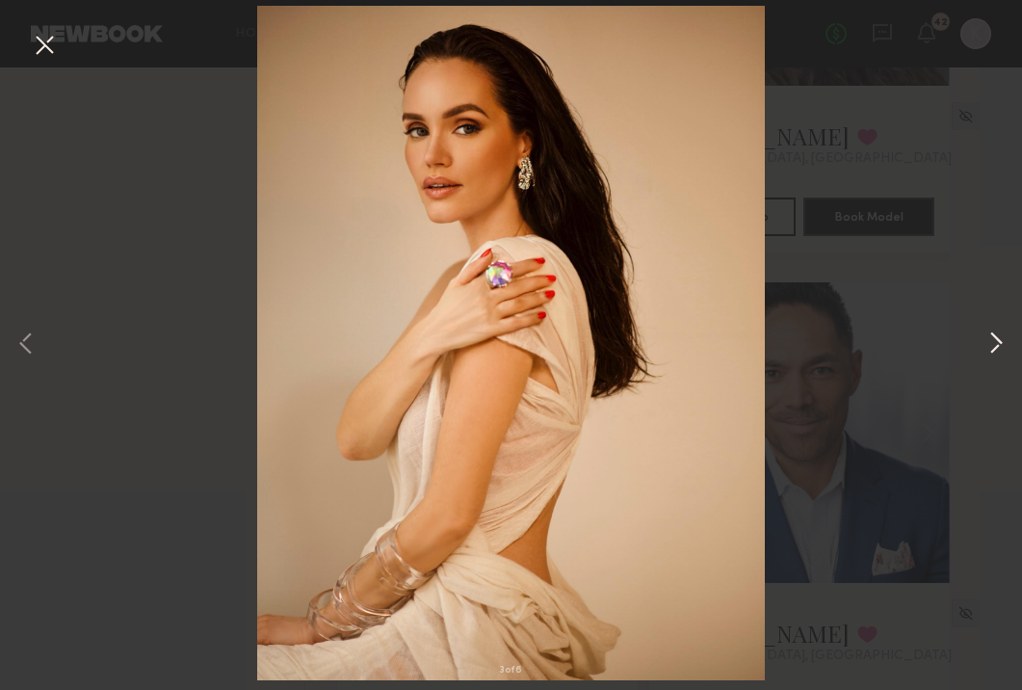
click at [996, 339] on button at bounding box center [995, 345] width 23 height 552
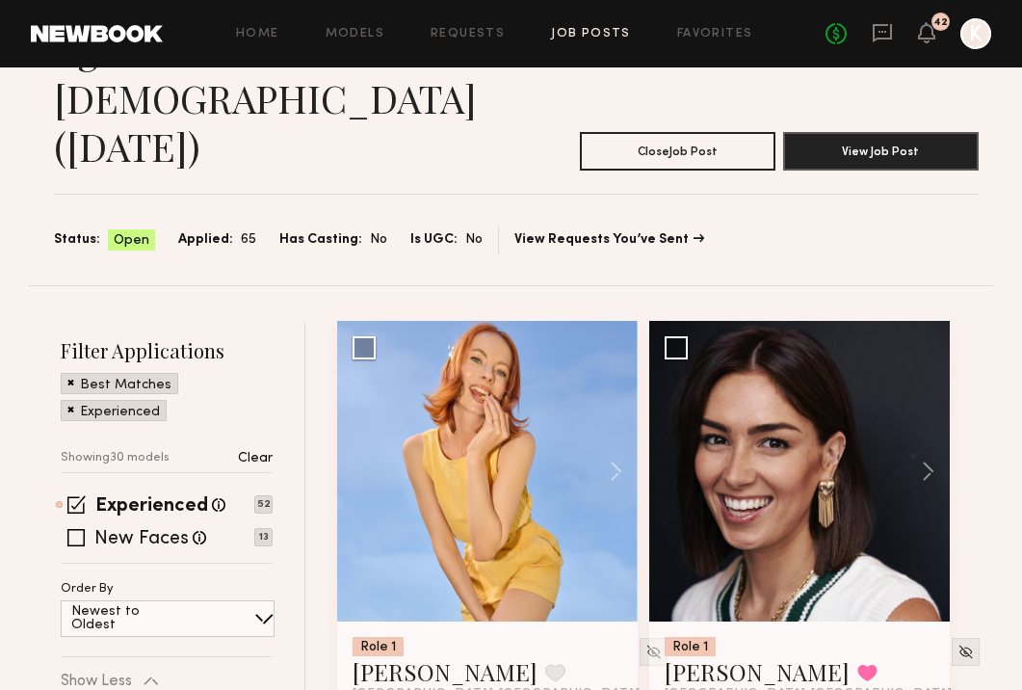
scroll to position [0, 0]
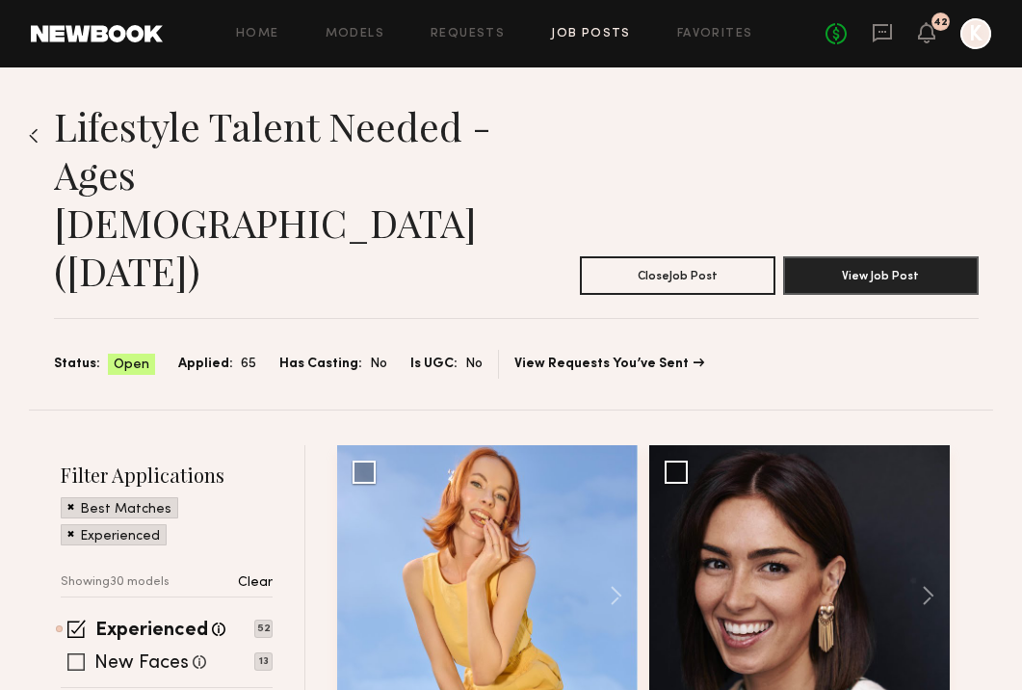
click at [75, 653] on span at bounding box center [75, 661] width 17 height 17
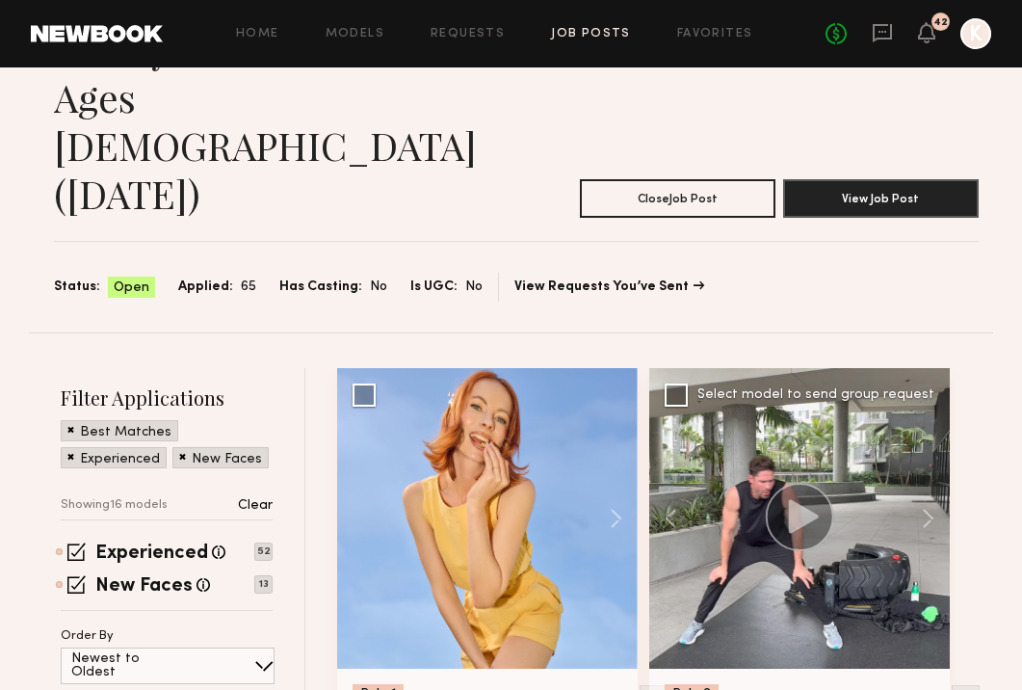
scroll to position [170, 0]
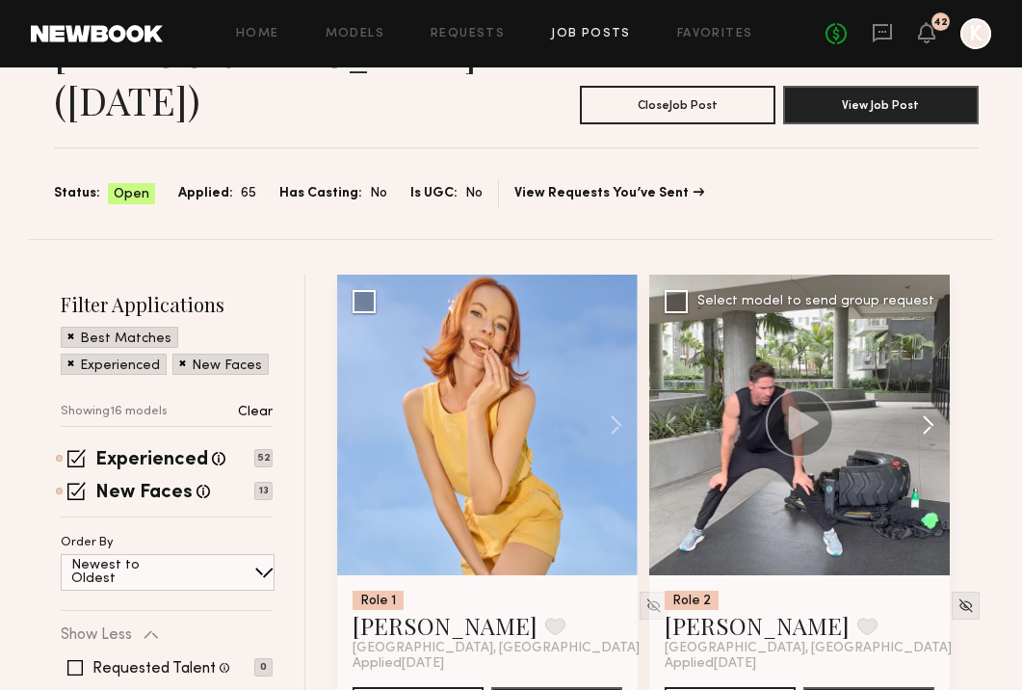
click at [921, 330] on button at bounding box center [919, 425] width 62 height 301
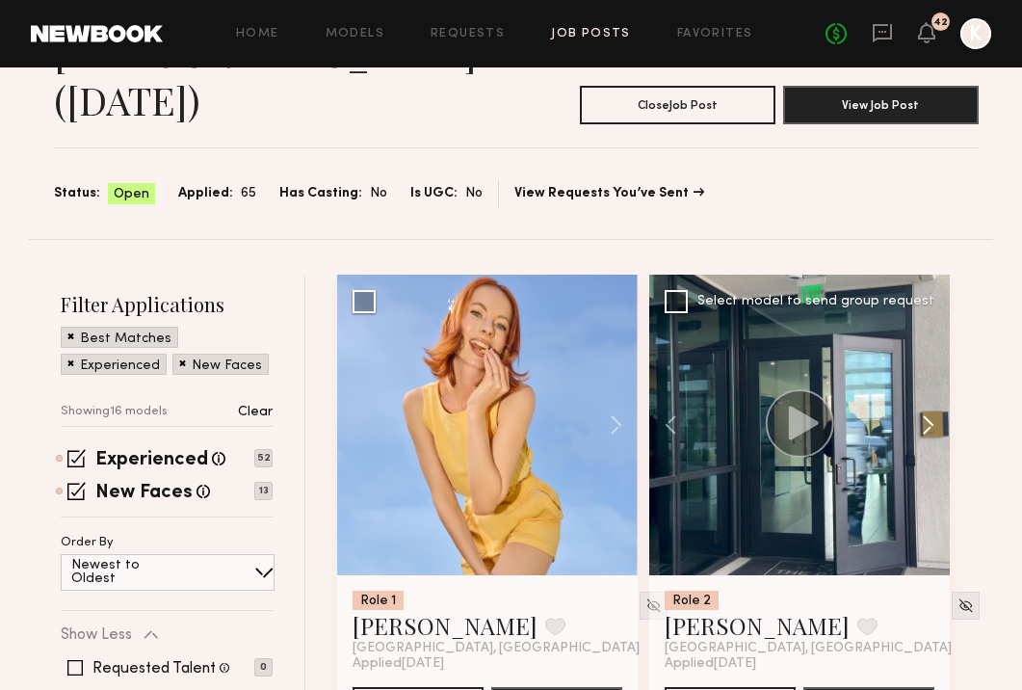
click at [921, 330] on button at bounding box center [919, 425] width 62 height 301
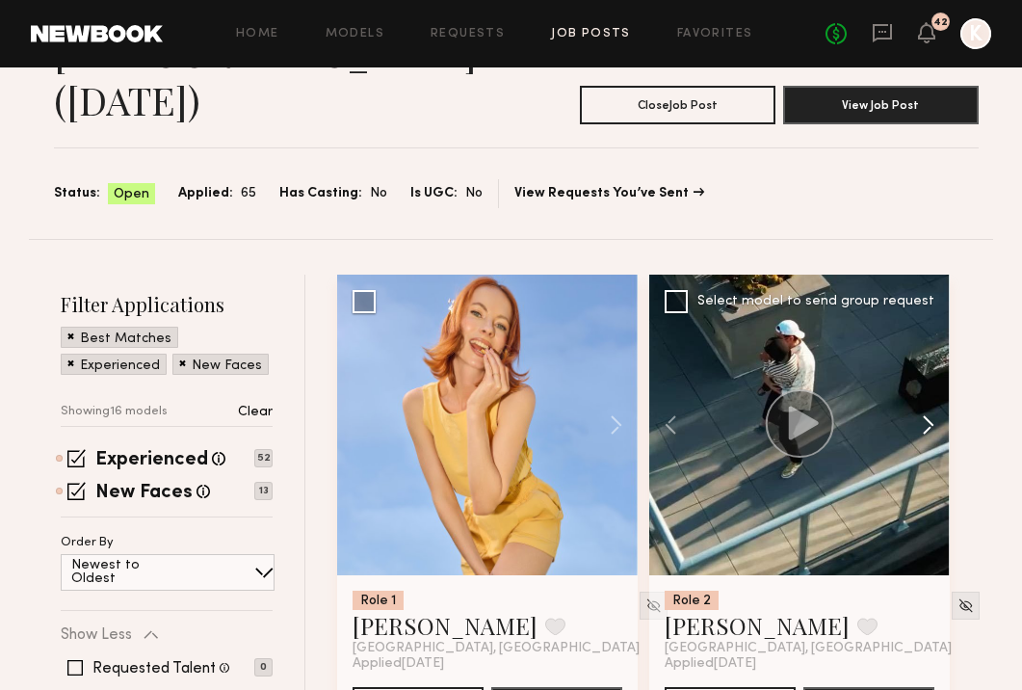
click at [921, 330] on button at bounding box center [919, 425] width 62 height 301
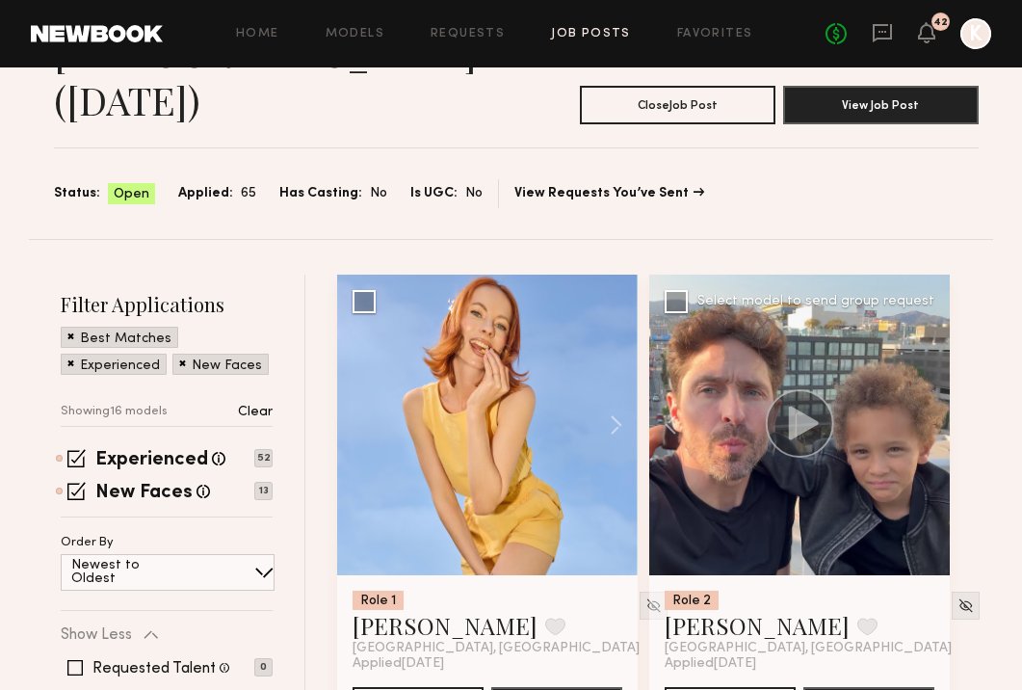
click at [921, 330] on div at bounding box center [799, 425] width 301 height 301
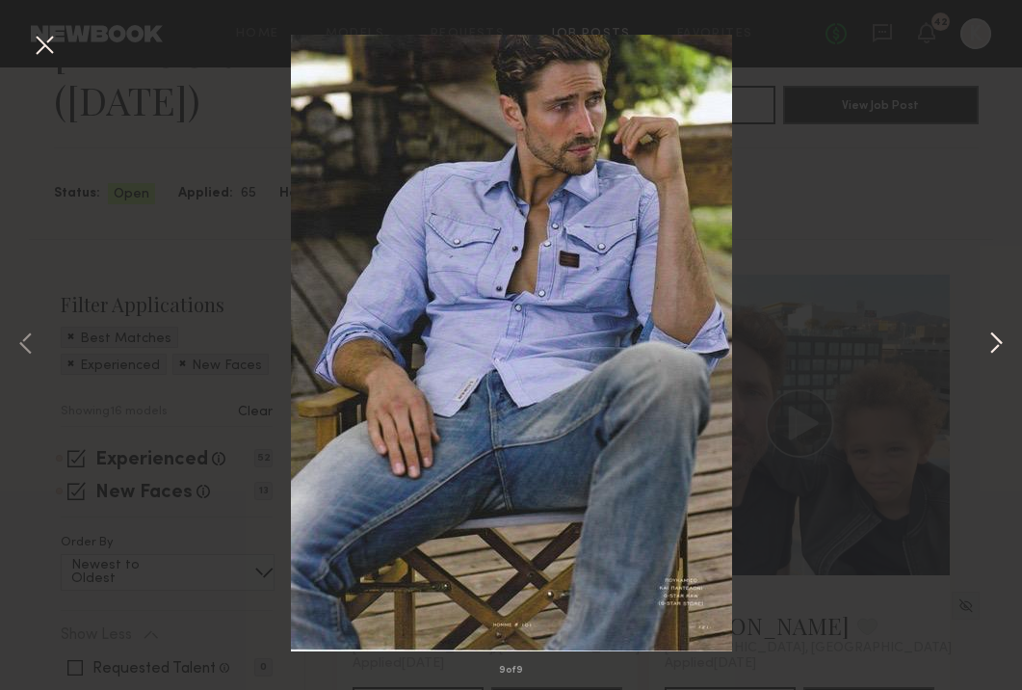
click at [984, 331] on button at bounding box center [995, 345] width 23 height 552
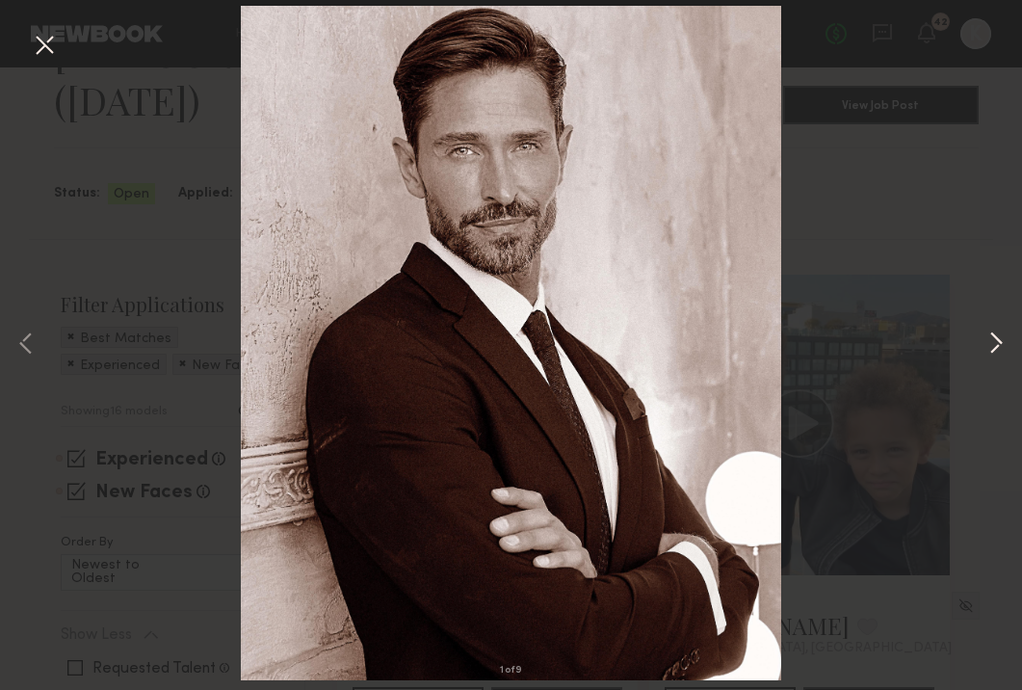
click at [996, 337] on button at bounding box center [995, 345] width 23 height 552
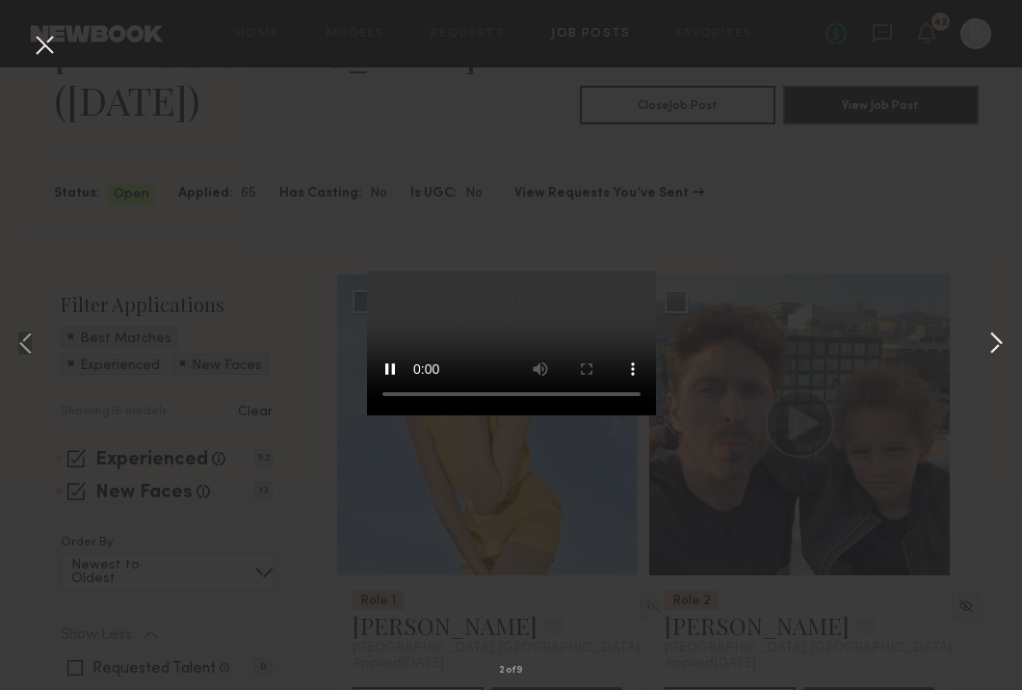
click at [996, 337] on button at bounding box center [995, 345] width 23 height 552
click at [997, 342] on button at bounding box center [995, 345] width 23 height 552
click at [995, 343] on button at bounding box center [995, 345] width 23 height 552
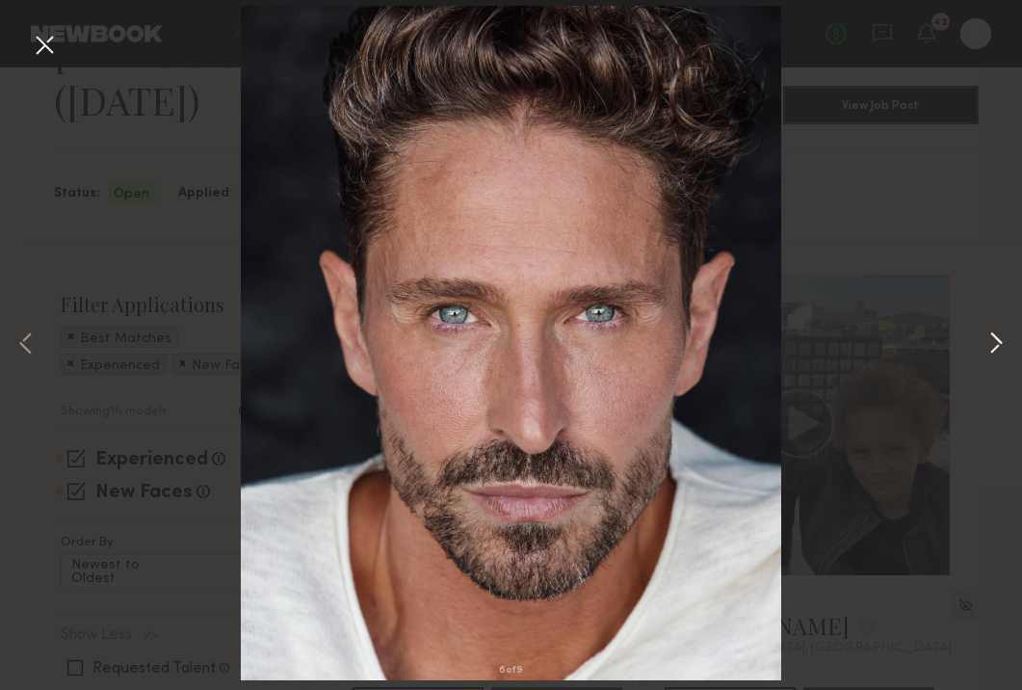
click at [994, 344] on button at bounding box center [995, 345] width 23 height 552
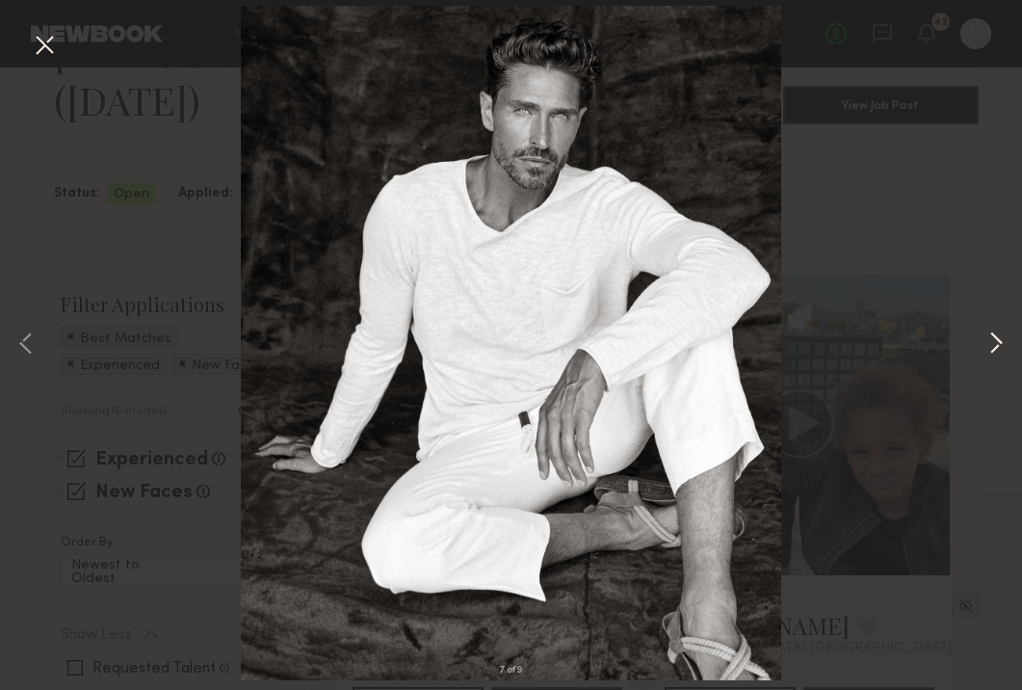
click at [994, 345] on button at bounding box center [995, 345] width 23 height 552
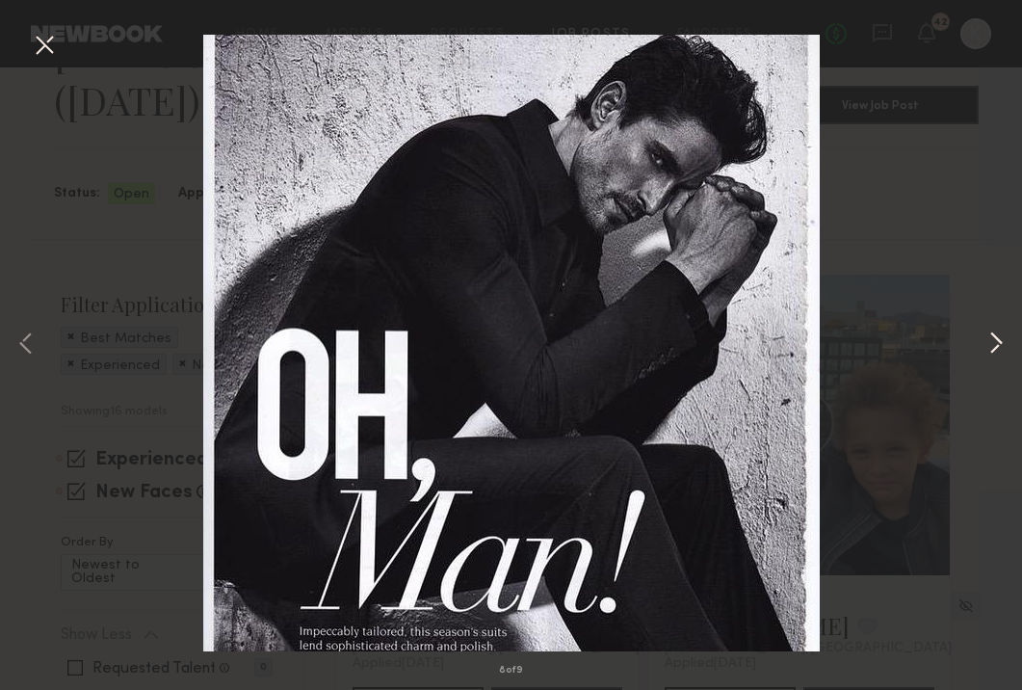
click at [994, 345] on button at bounding box center [995, 345] width 23 height 552
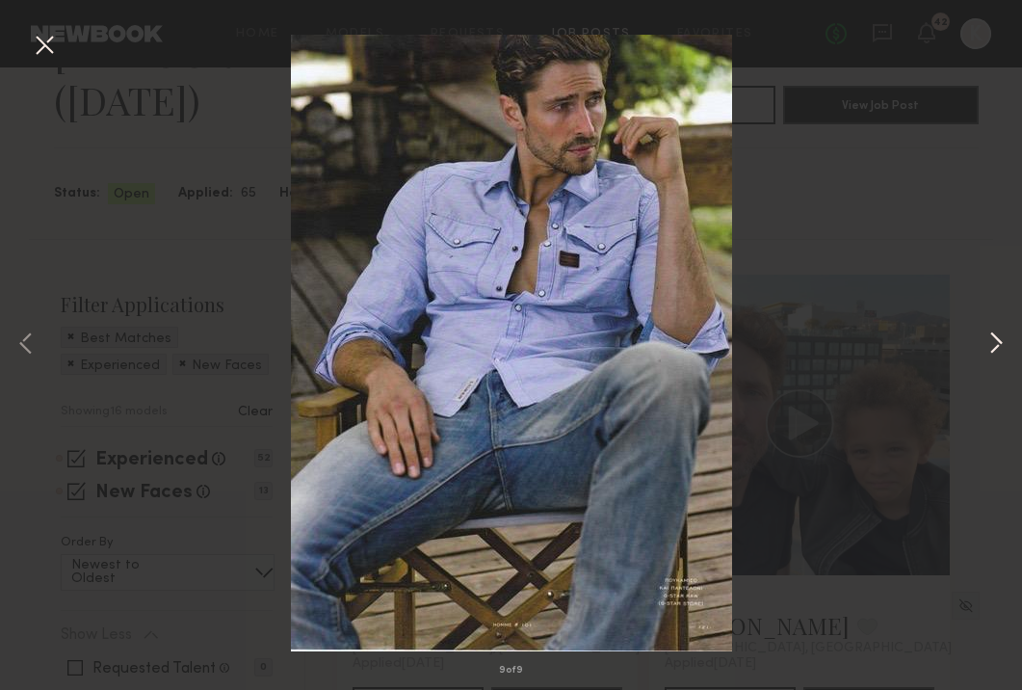
click at [994, 345] on button at bounding box center [995, 345] width 23 height 552
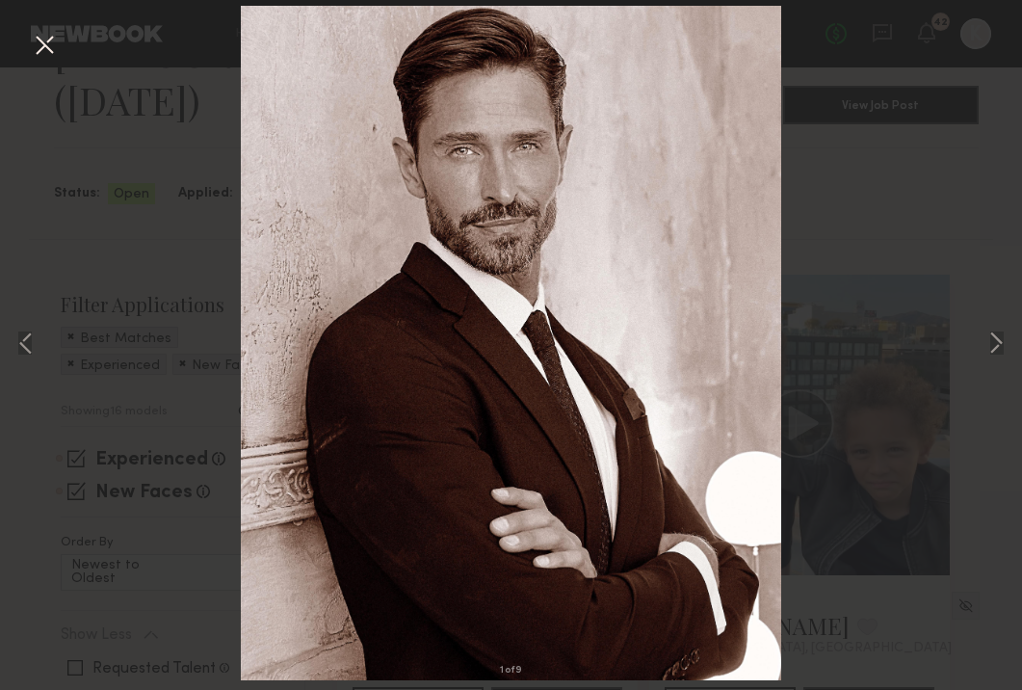
click at [56, 47] on button at bounding box center [44, 46] width 31 height 35
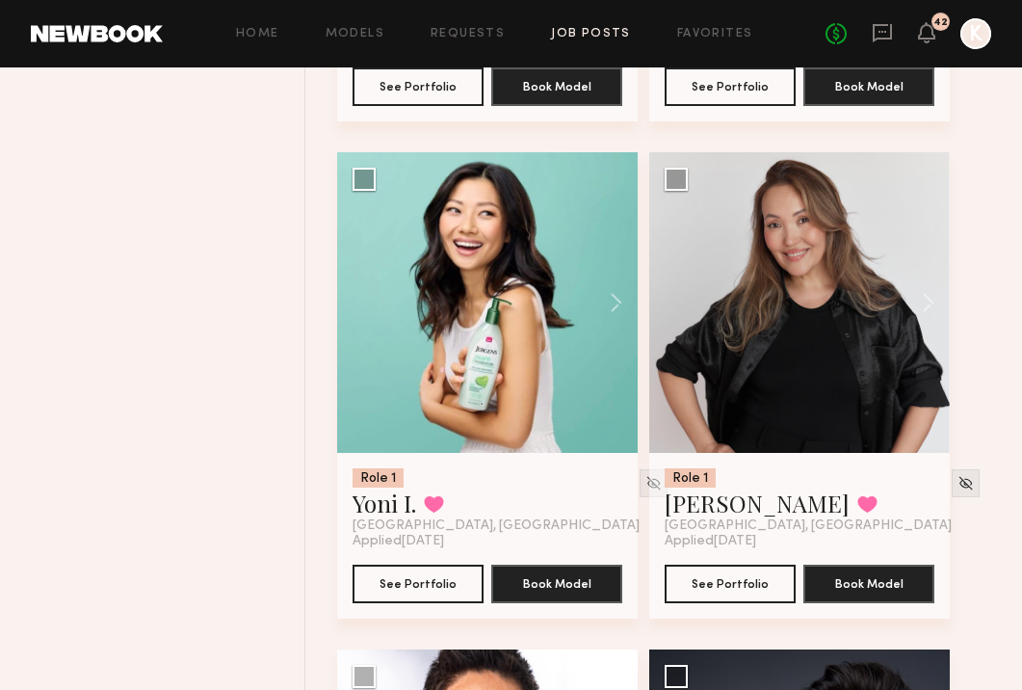
scroll to position [2075, 0]
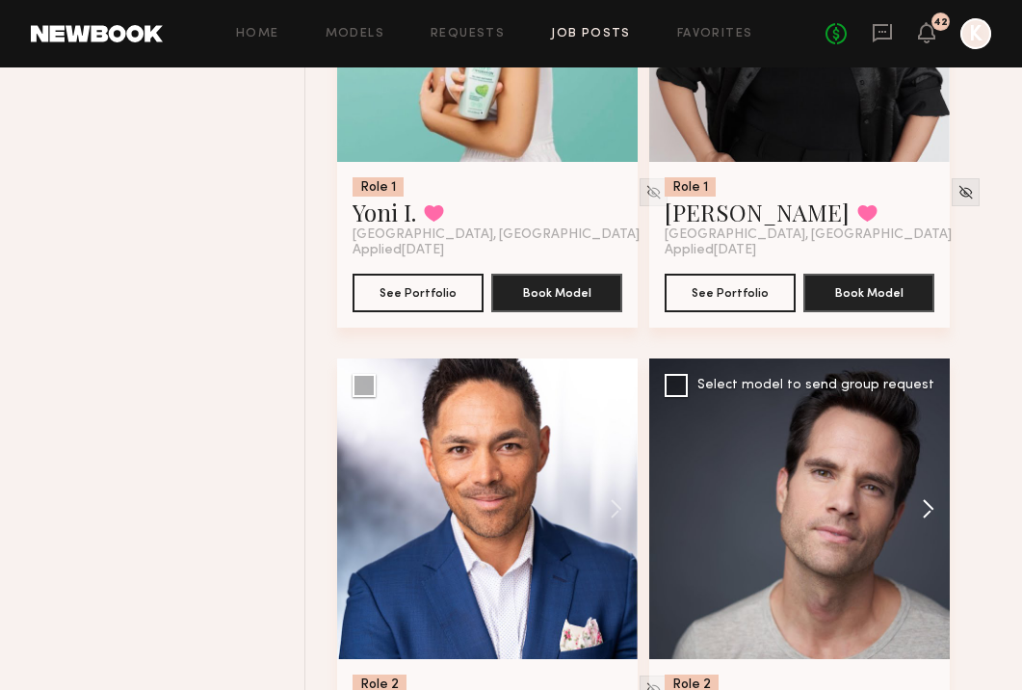
click at [917, 418] on button at bounding box center [919, 508] width 62 height 301
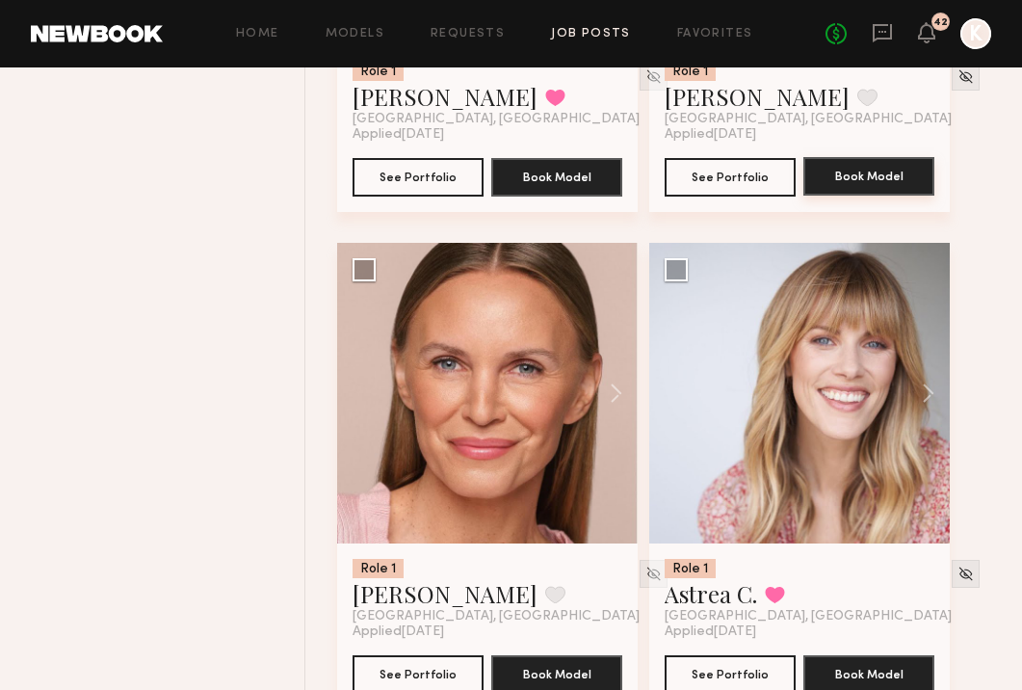
scroll to position [3191, 0]
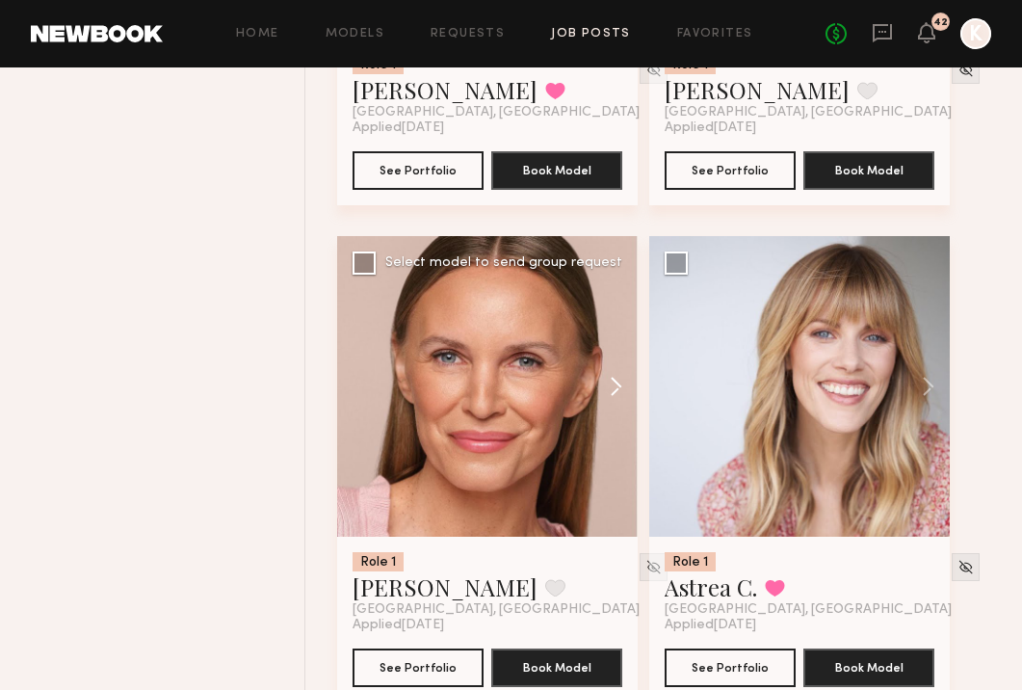
click at [619, 299] on button at bounding box center [607, 386] width 62 height 301
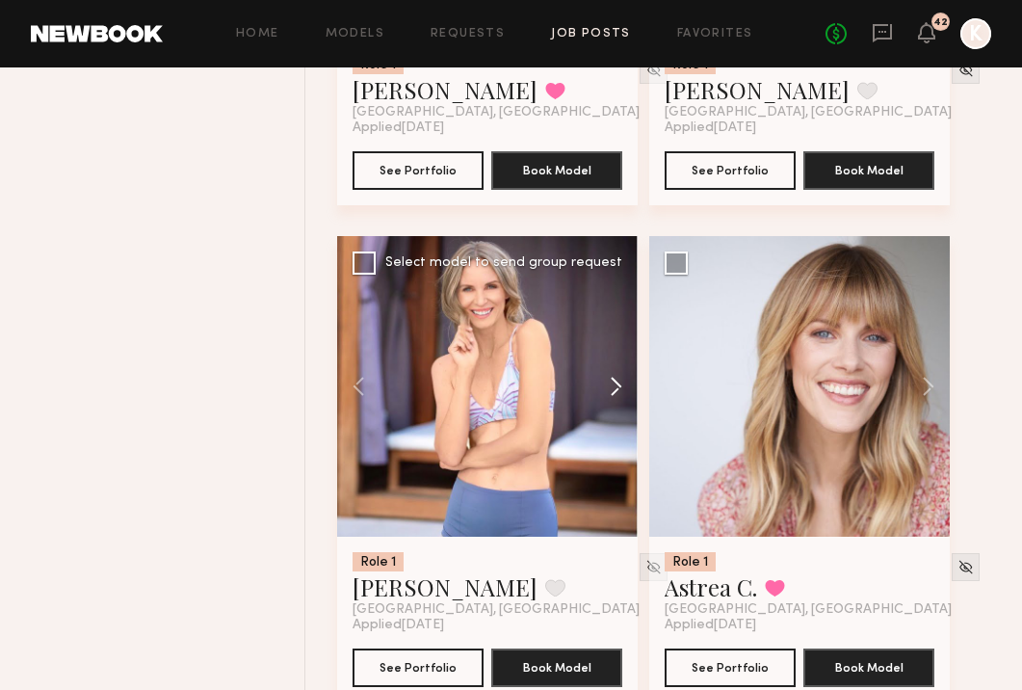
click at [619, 299] on button at bounding box center [607, 386] width 62 height 301
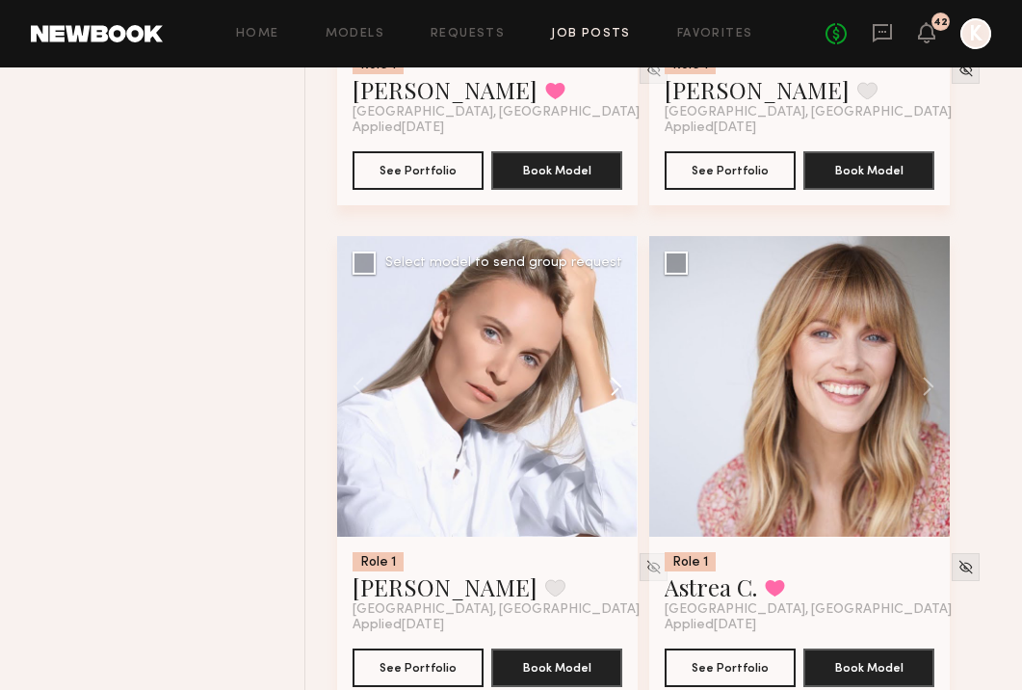
click at [619, 299] on button at bounding box center [607, 386] width 62 height 301
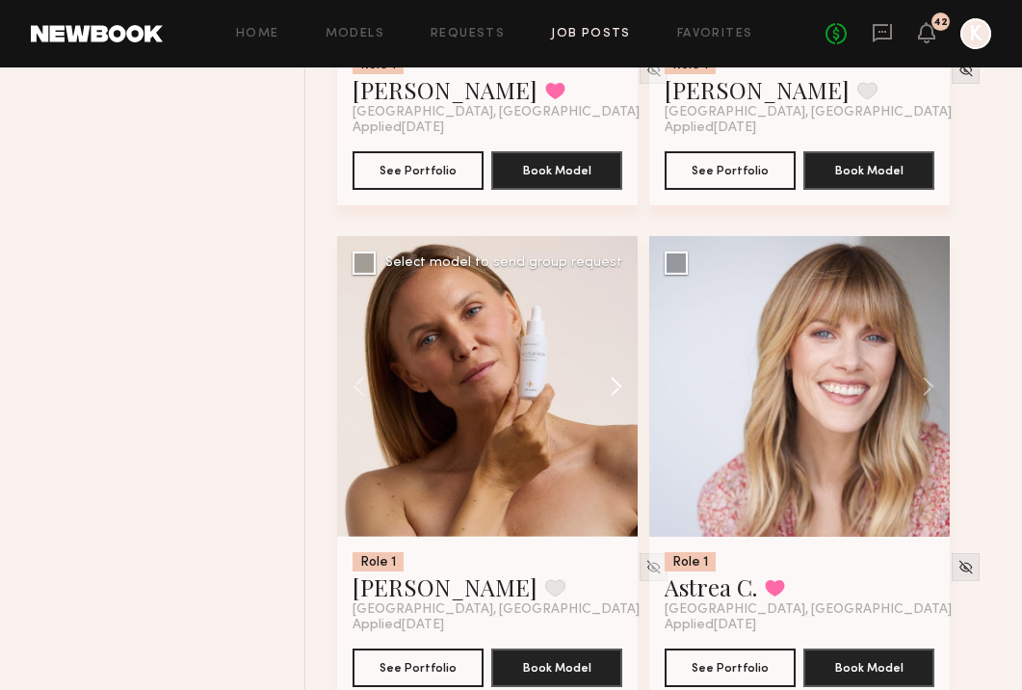
click at [619, 299] on button at bounding box center [607, 386] width 62 height 301
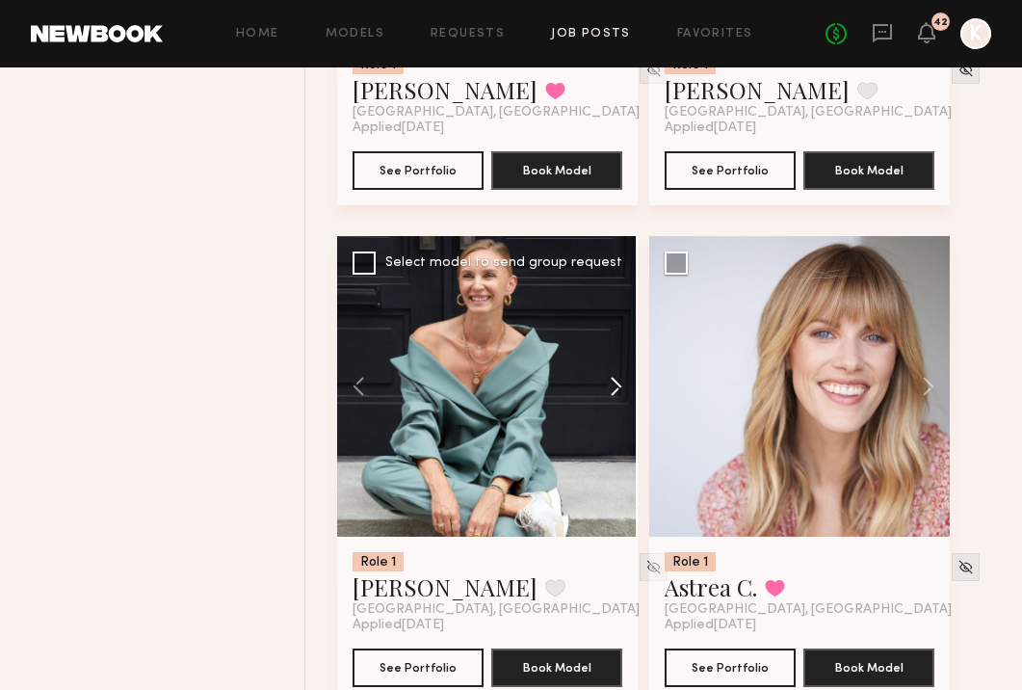
click at [619, 299] on button at bounding box center [607, 386] width 62 height 301
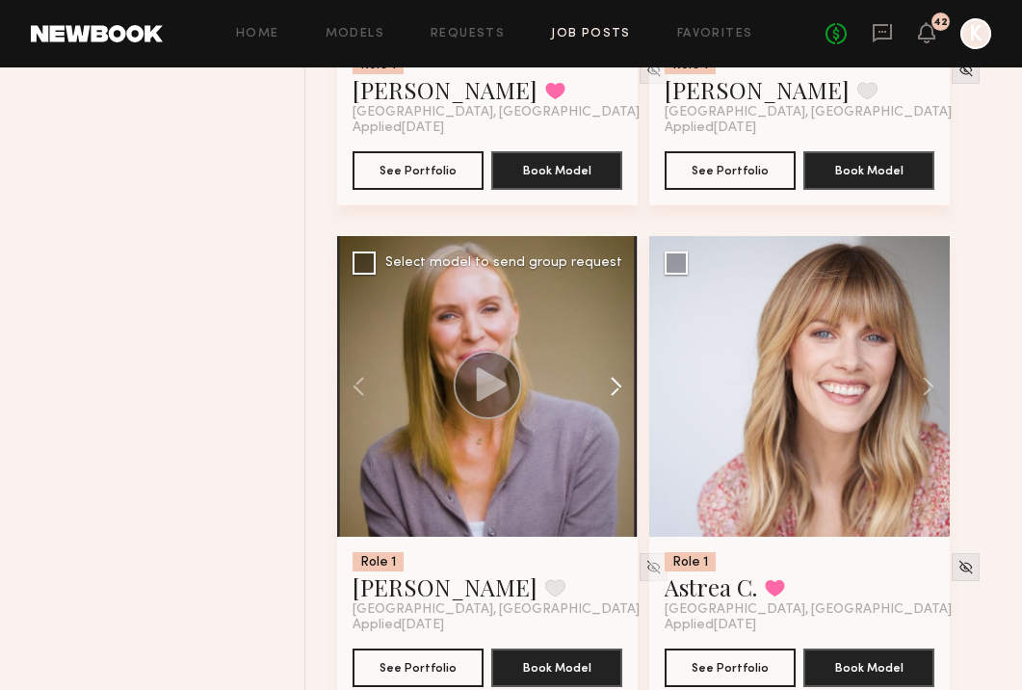
click at [619, 299] on button at bounding box center [607, 386] width 62 height 301
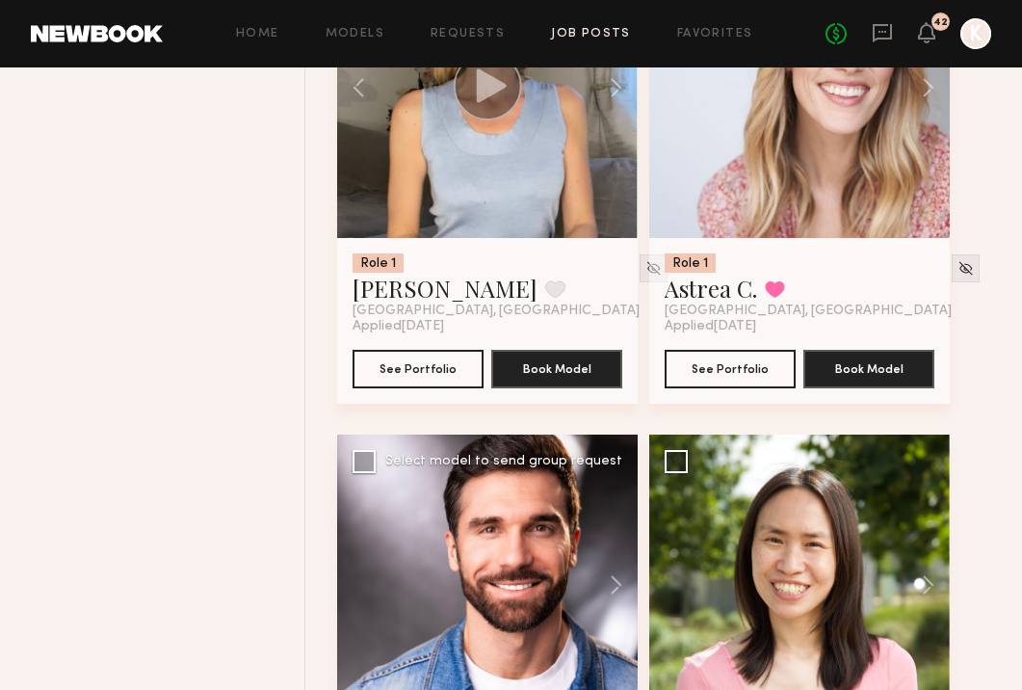
scroll to position [3639, 0]
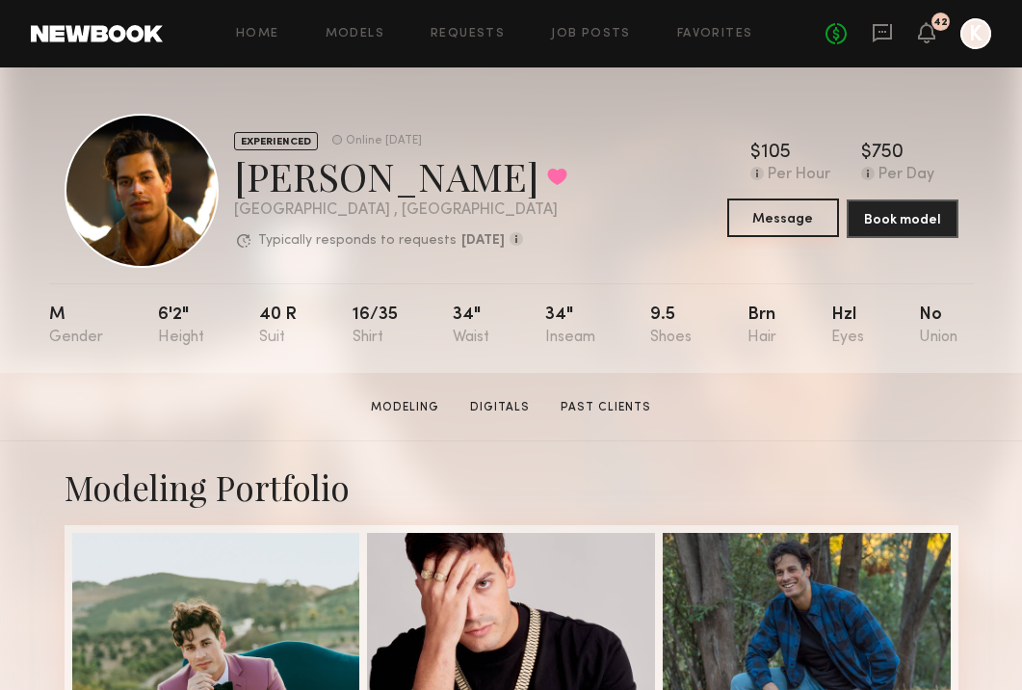
click at [793, 207] on button "Message" at bounding box center [783, 217] width 112 height 39
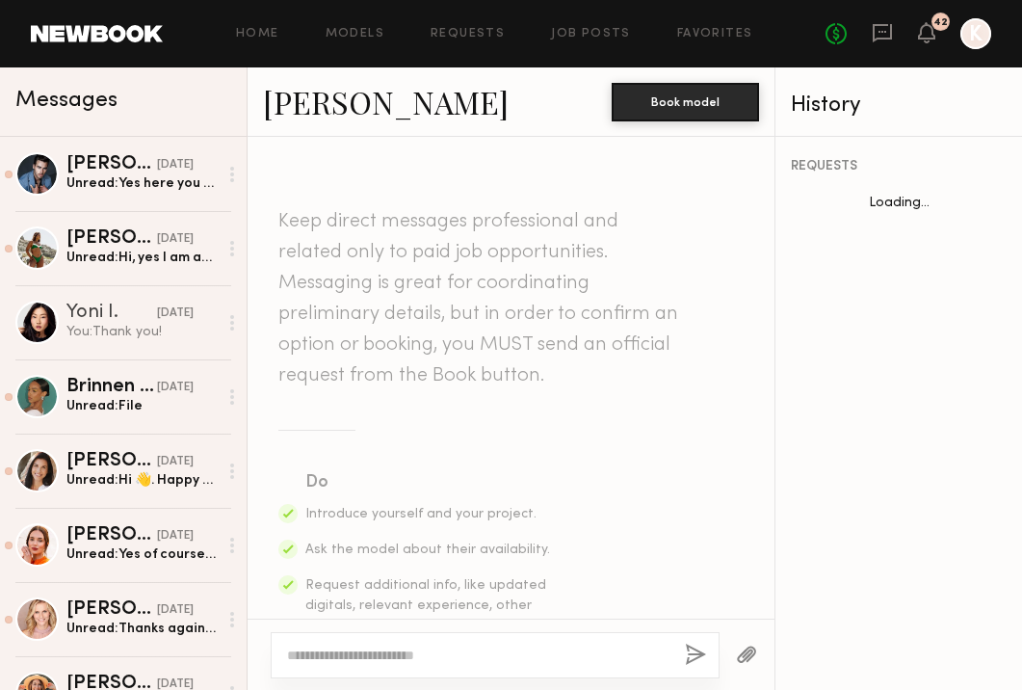
scroll to position [1258, 0]
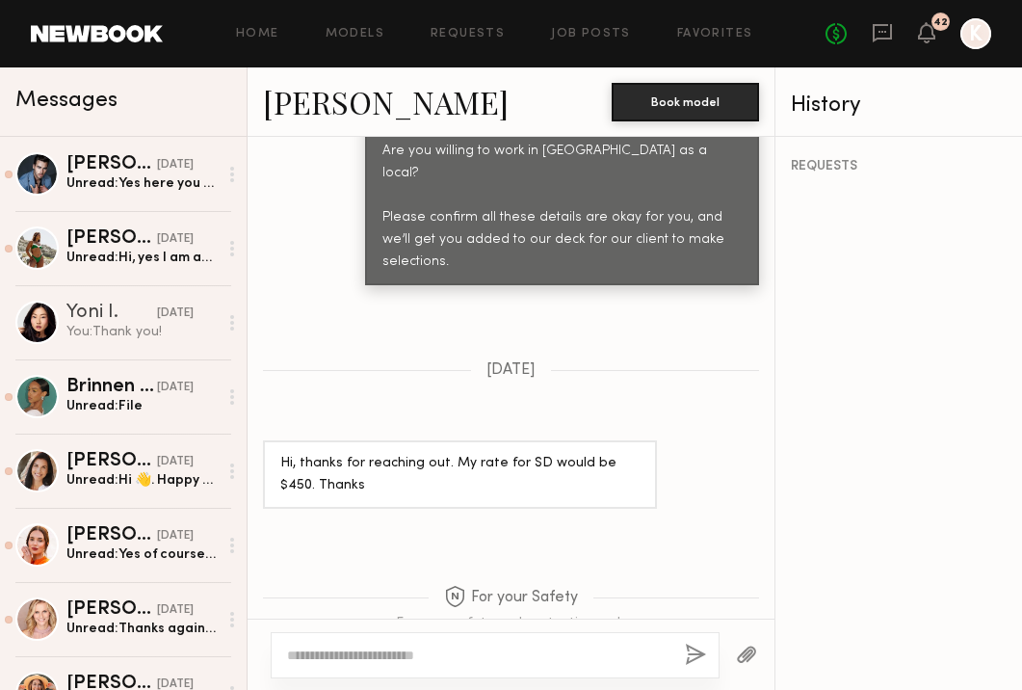
type textarea "**********"
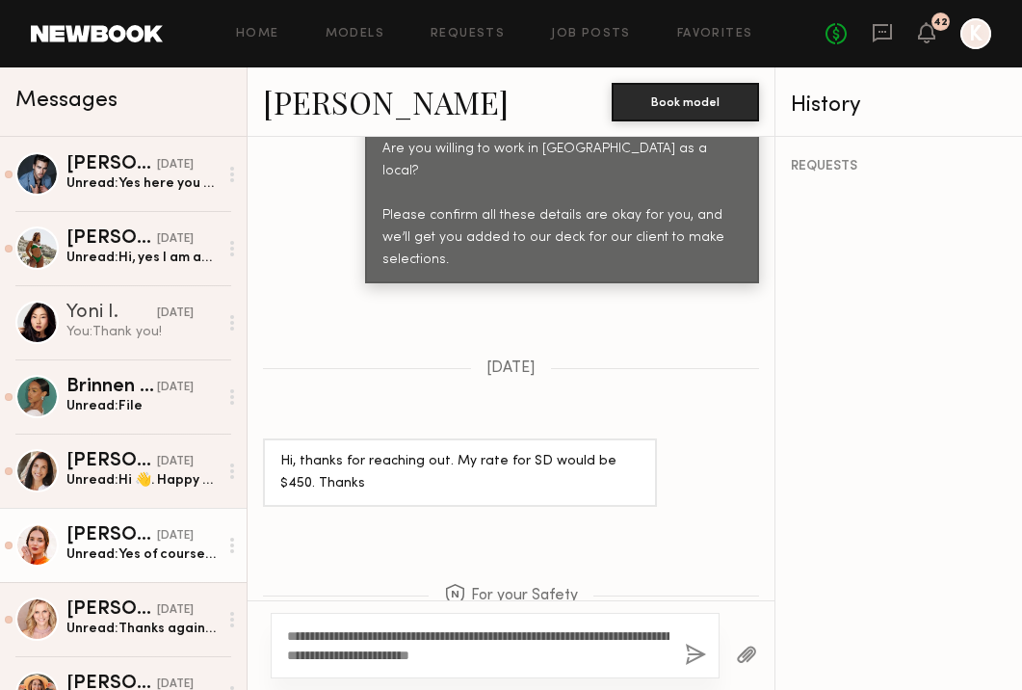
drag, startPoint x: 648, startPoint y: 653, endPoint x: 66, endPoint y: 537, distance: 594.3
click at [66, 537] on div "Messages Jake H. yesterday Unread: Yes here you go! Alexxa E. yesterday Unread:…" at bounding box center [511, 378] width 1022 height 622
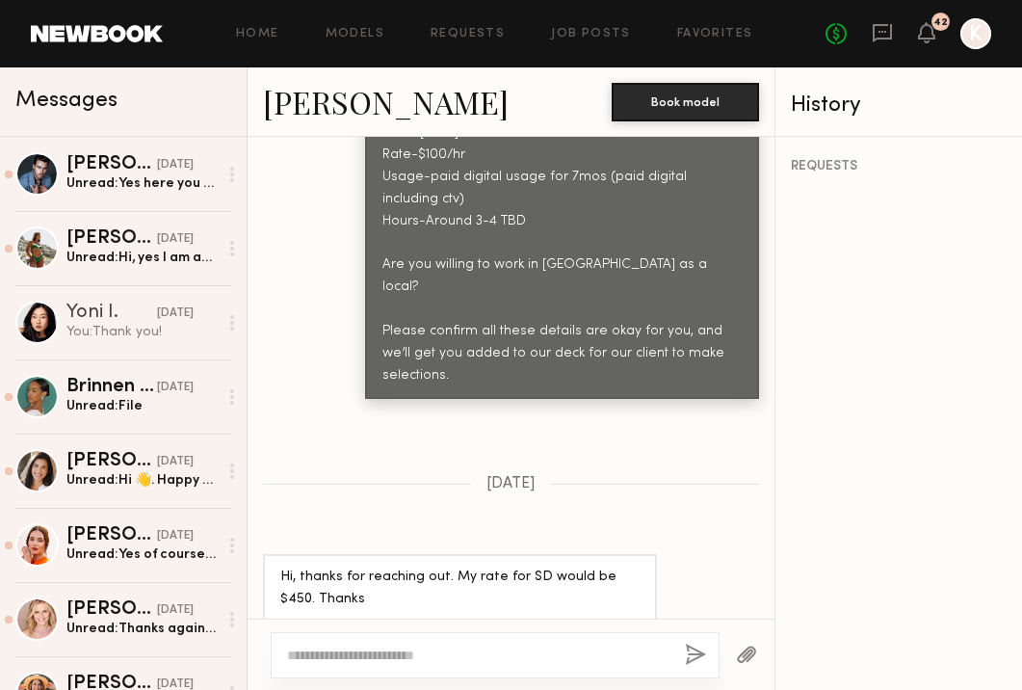
scroll to position [1258, 0]
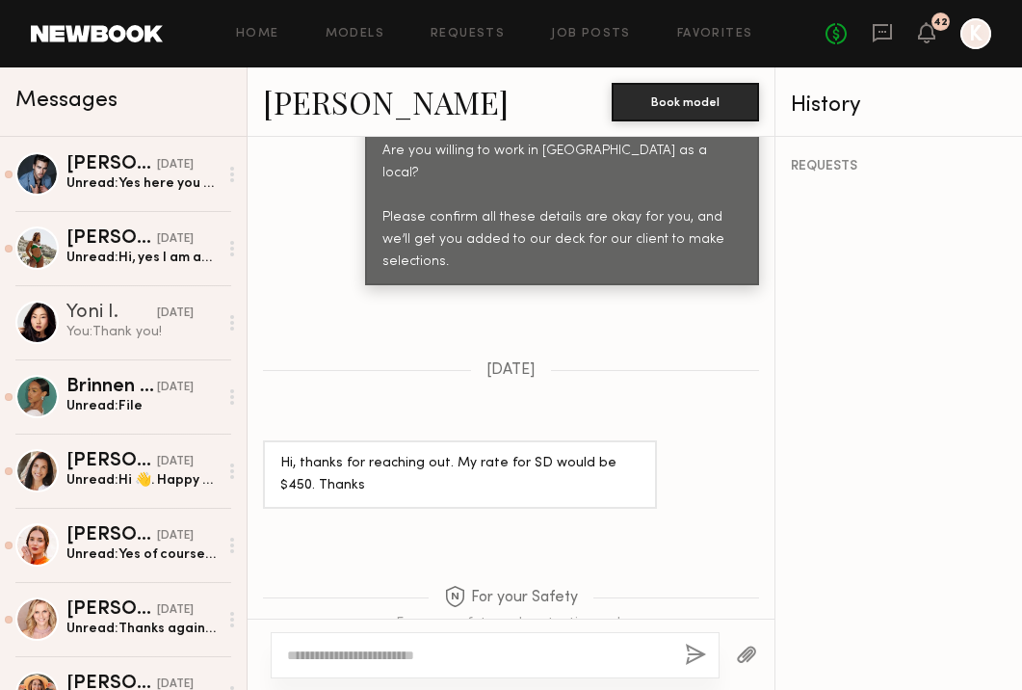
paste textarea "**********"
type textarea "**********"
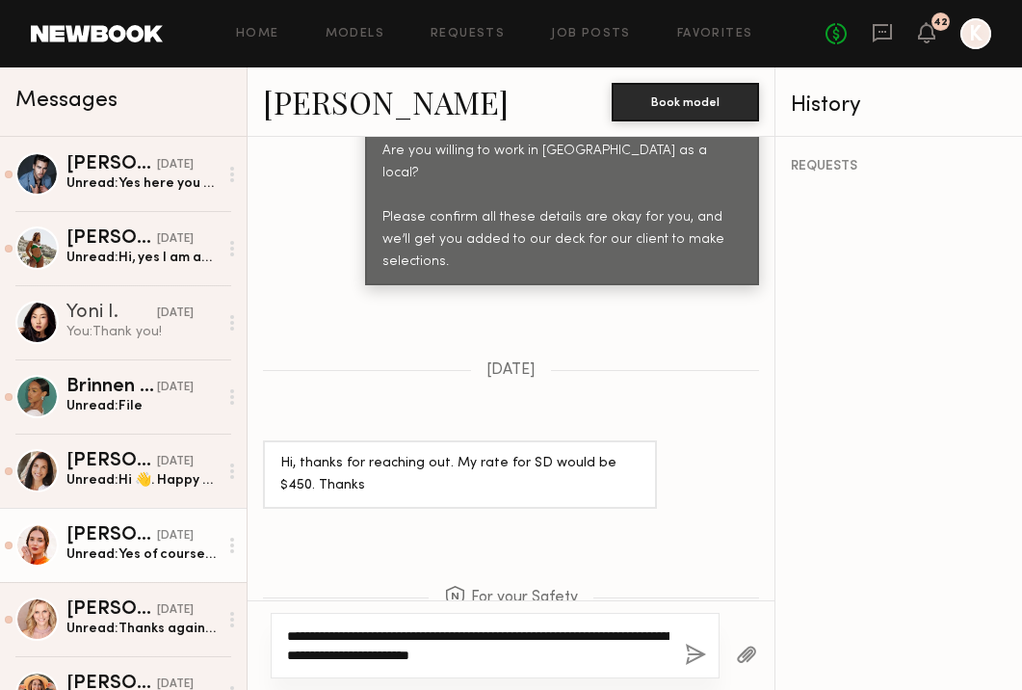
drag, startPoint x: 654, startPoint y: 654, endPoint x: 203, endPoint y: 524, distance: 469.2
click at [203, 524] on div "Messages Jake H. yesterday Unread: Yes here you go! Alexxa E. yesterday Unread:…" at bounding box center [511, 378] width 1022 height 622
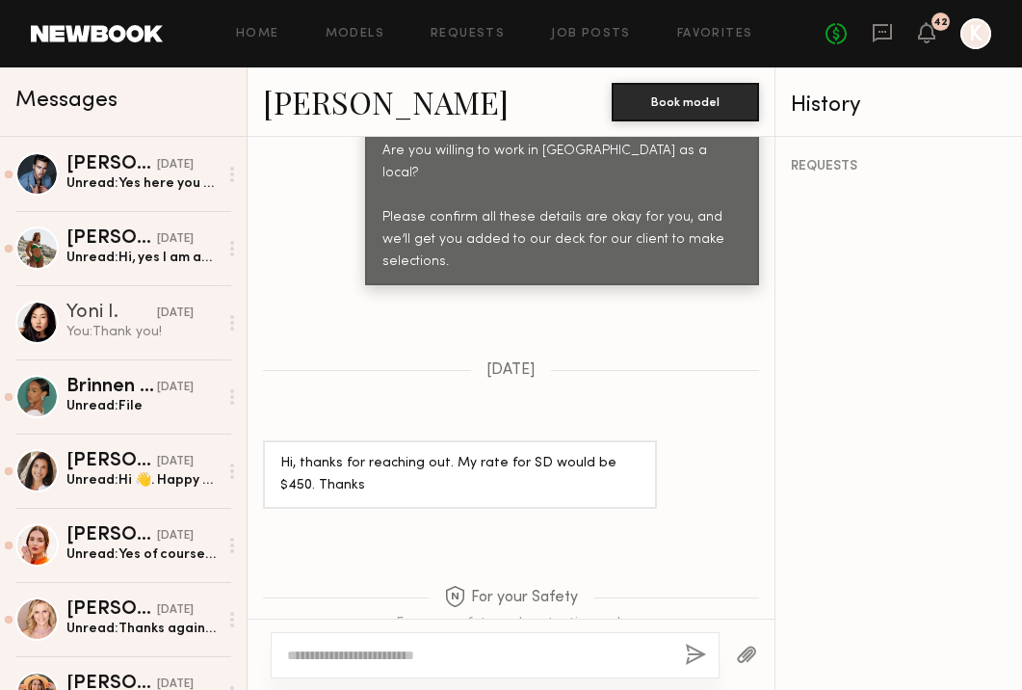
click at [383, 650] on textarea at bounding box center [478, 654] width 382 height 19
paste textarea "**********"
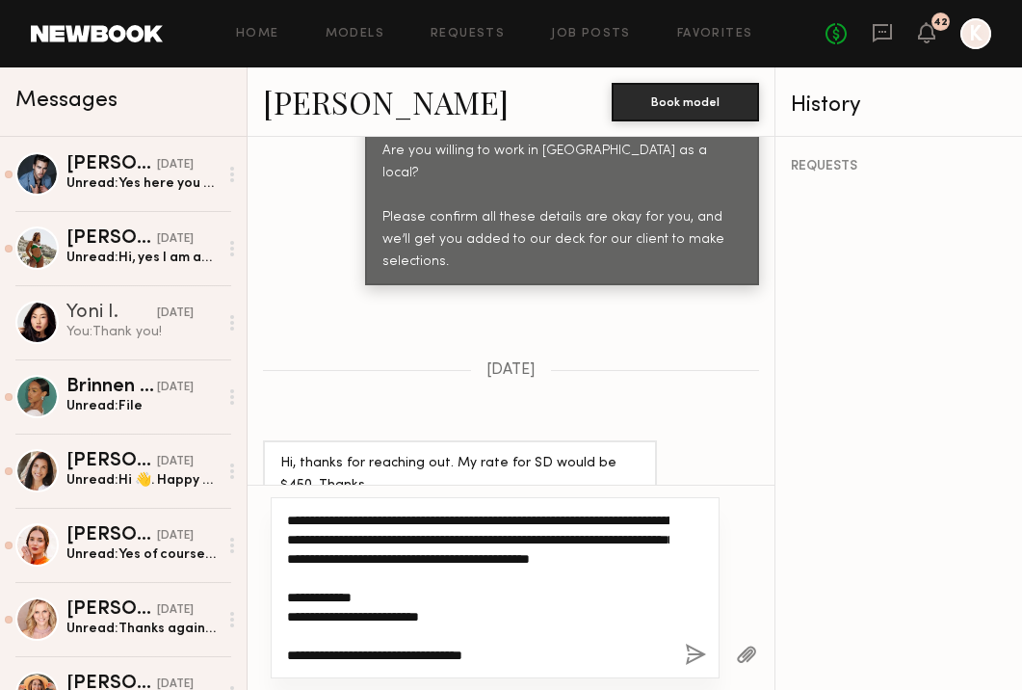
scroll to position [77, 0]
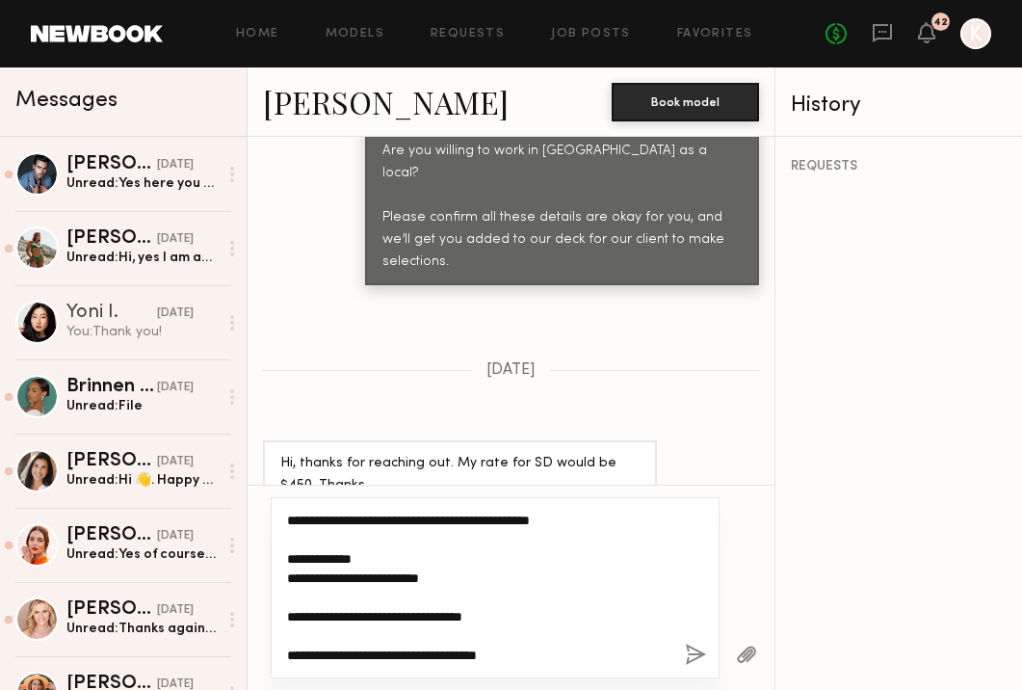
type textarea "**********"
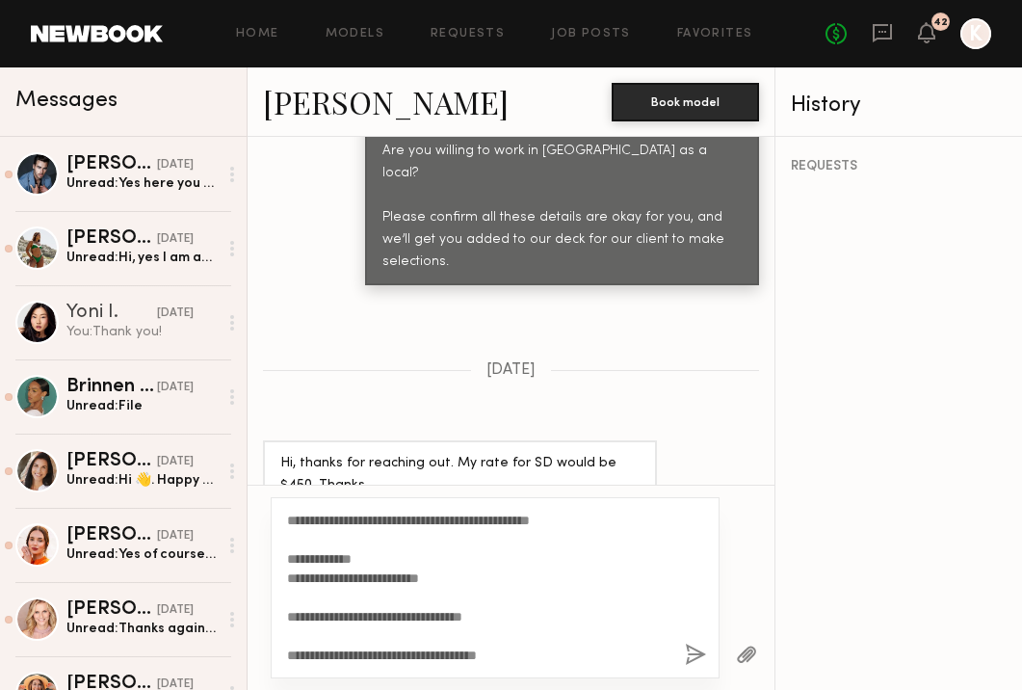
click at [699, 653] on button "button" at bounding box center [695, 655] width 21 height 24
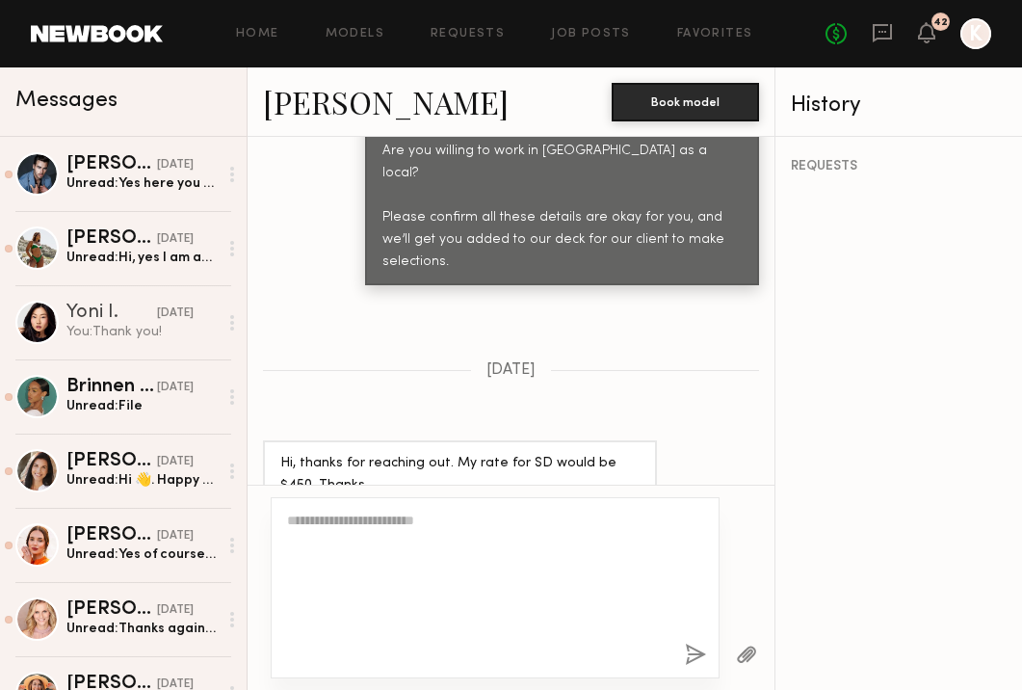
scroll to position [0, 0]
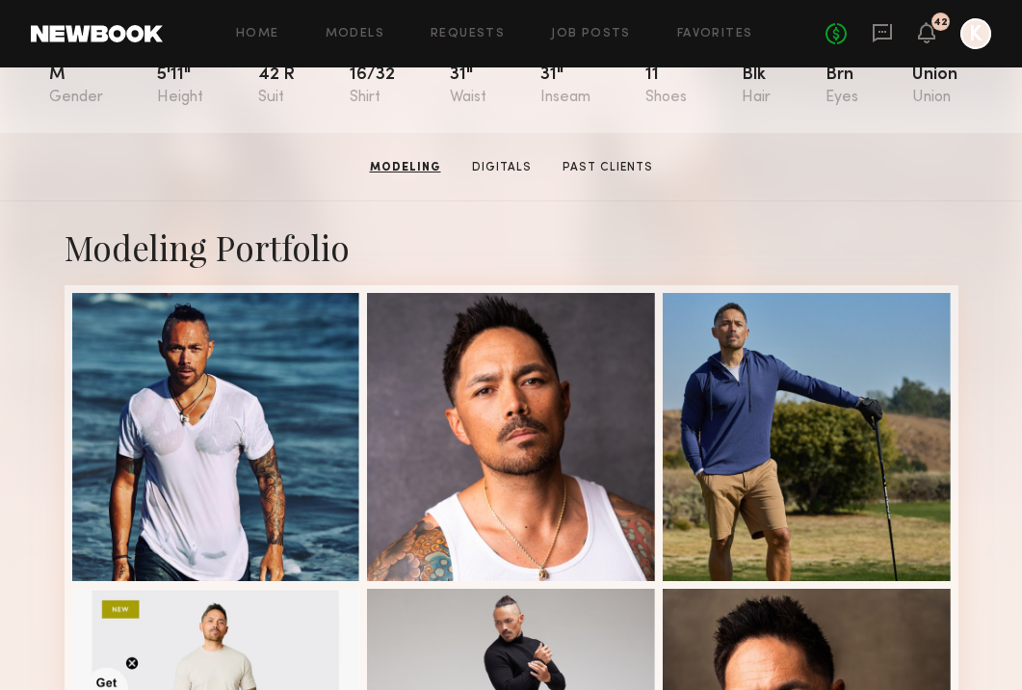
scroll to position [63, 0]
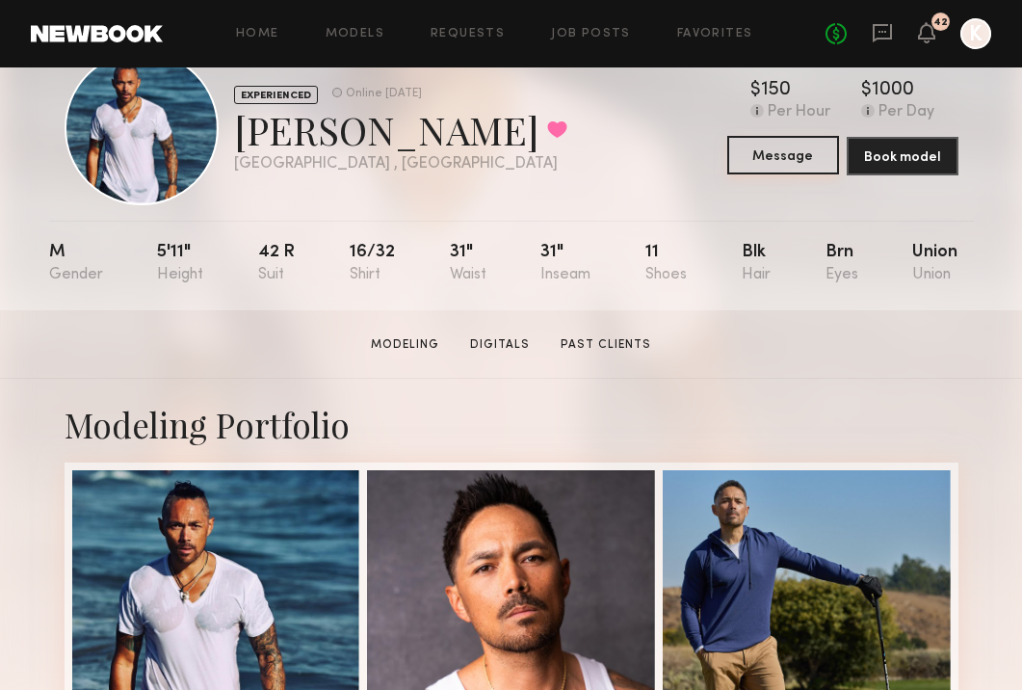
click at [804, 150] on button "Message" at bounding box center [783, 155] width 112 height 39
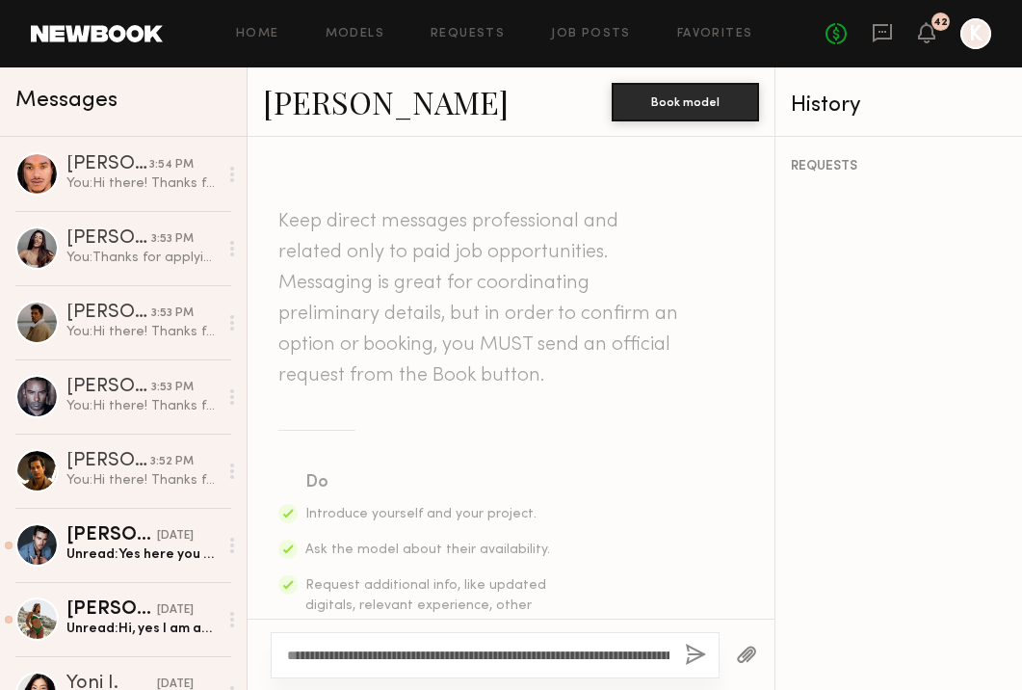
scroll to position [74, 0]
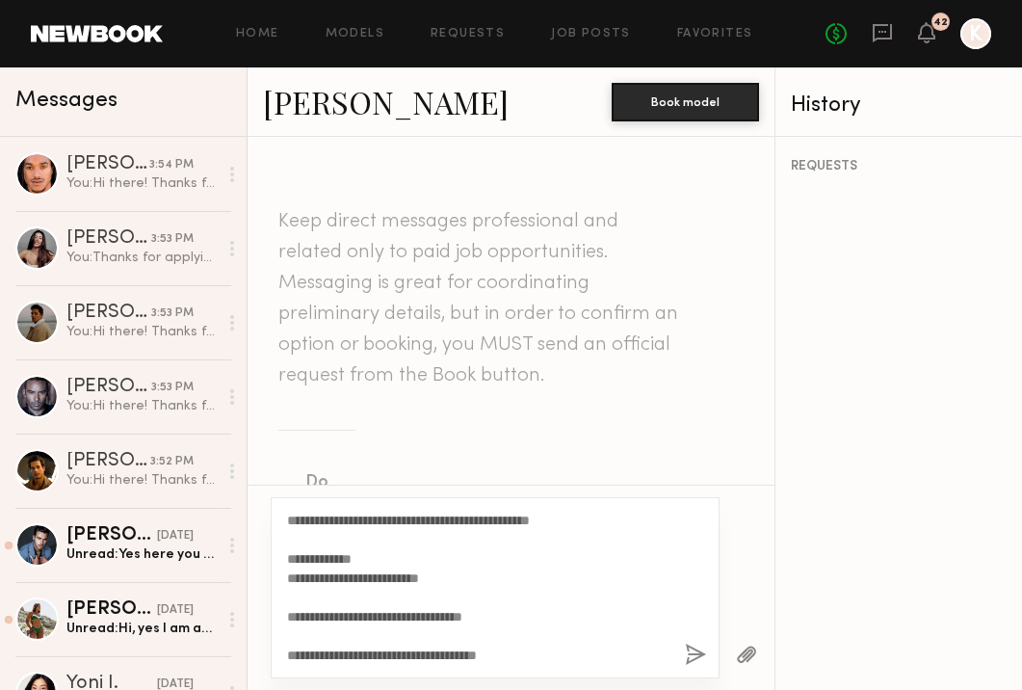
type textarea "**********"
click at [684, 667] on div "**********" at bounding box center [495, 587] width 449 height 181
click at [697, 650] on button "button" at bounding box center [695, 655] width 21 height 24
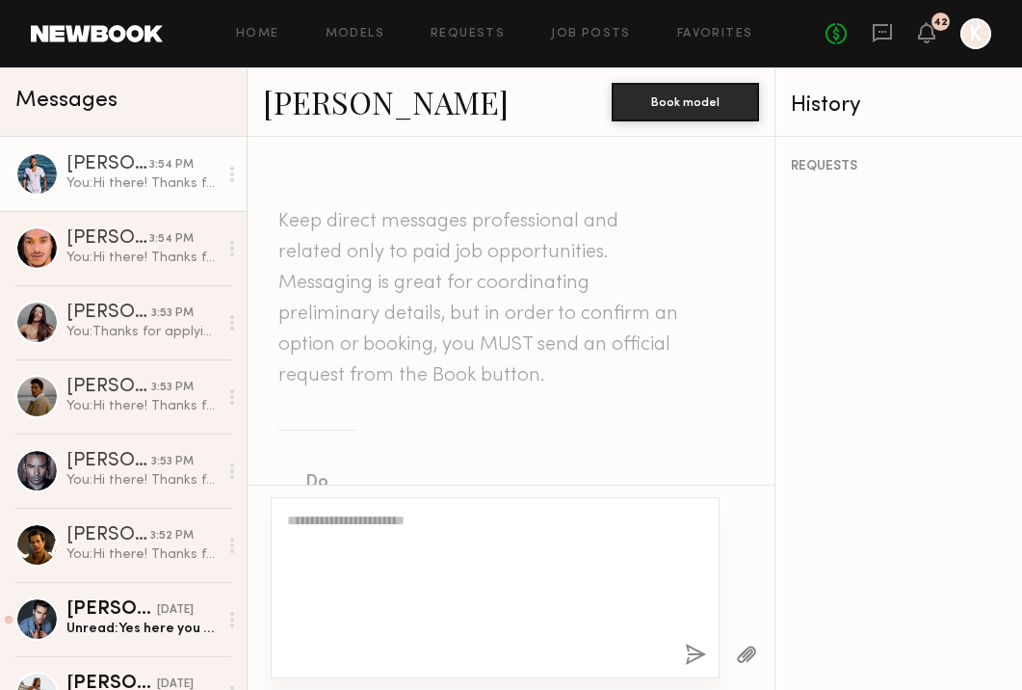
scroll to position [0, 0]
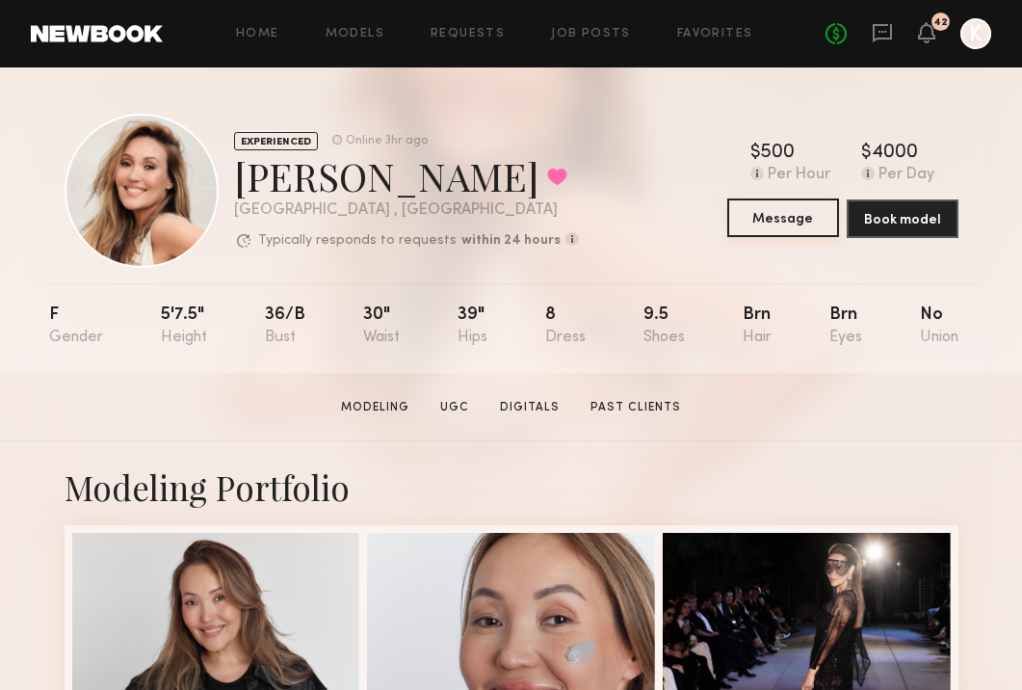
click at [802, 204] on button "Message" at bounding box center [783, 217] width 112 height 39
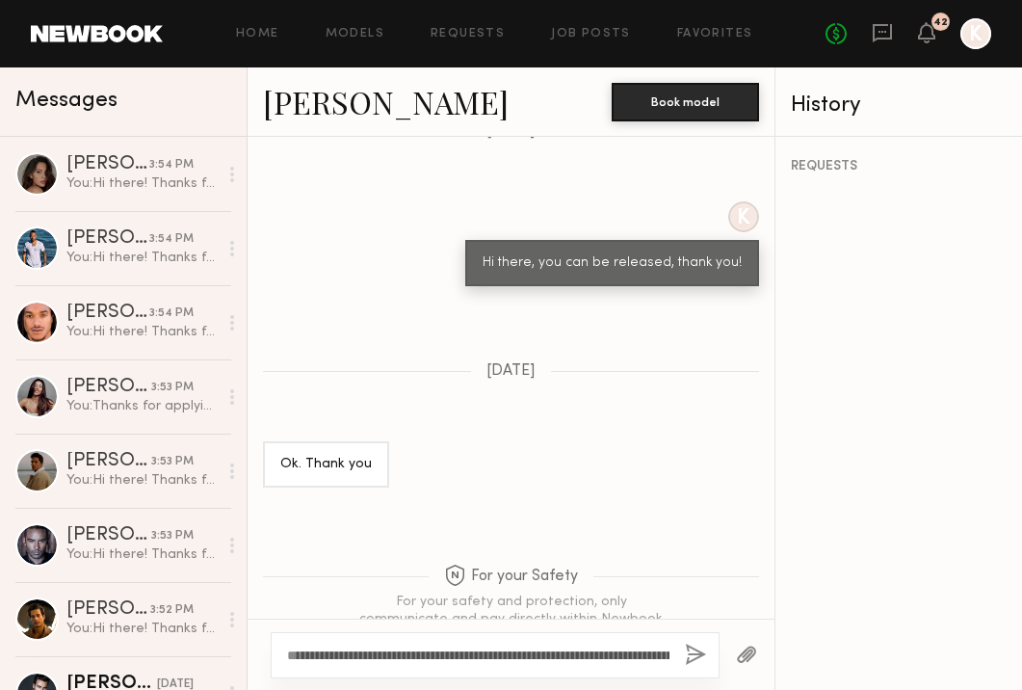
scroll to position [74, 0]
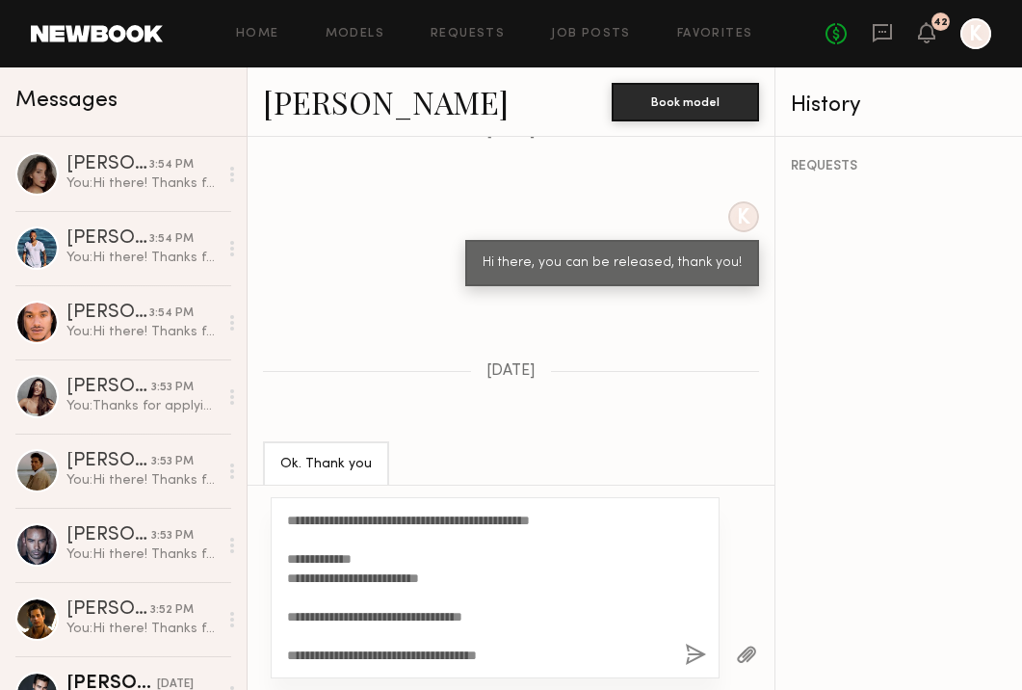
type textarea "**********"
click at [694, 650] on button "button" at bounding box center [695, 655] width 21 height 24
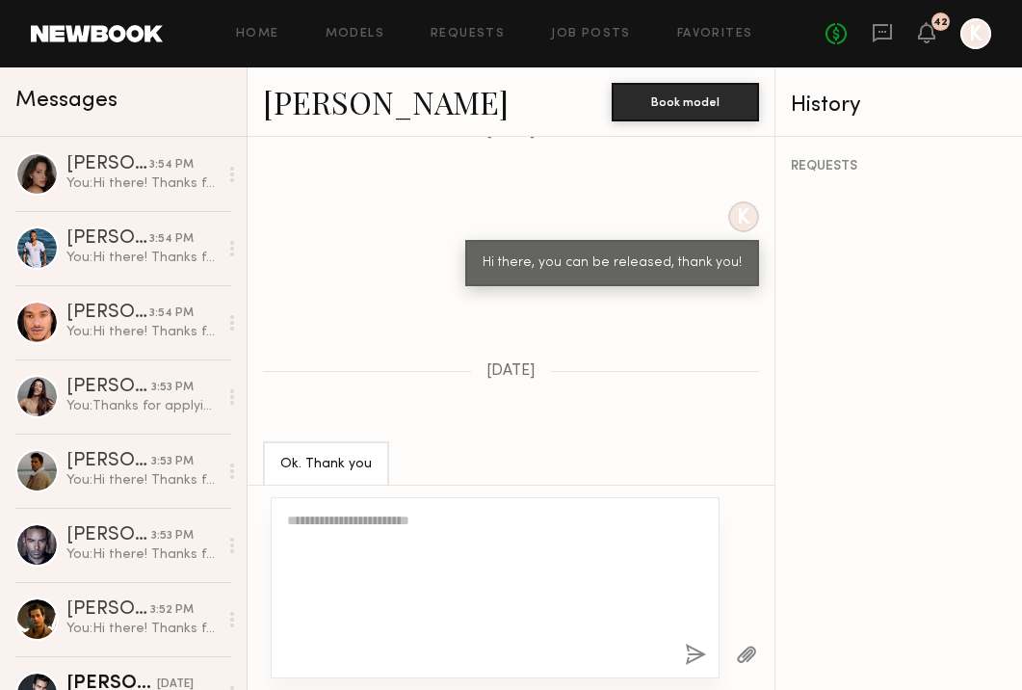
scroll to position [0, 0]
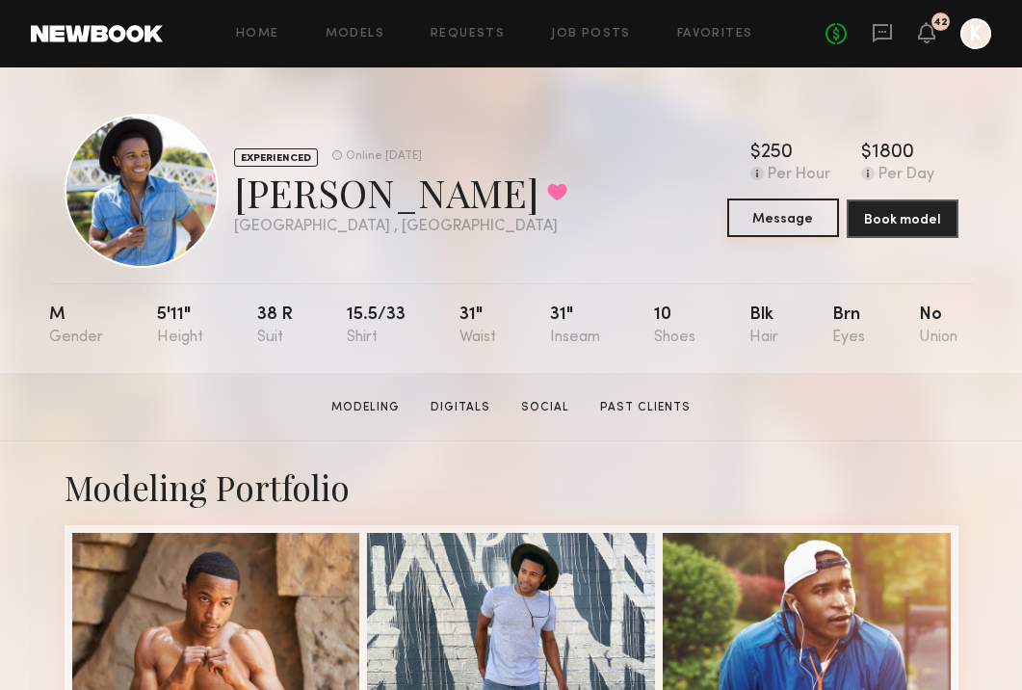
click at [786, 228] on button "Message" at bounding box center [783, 217] width 112 height 39
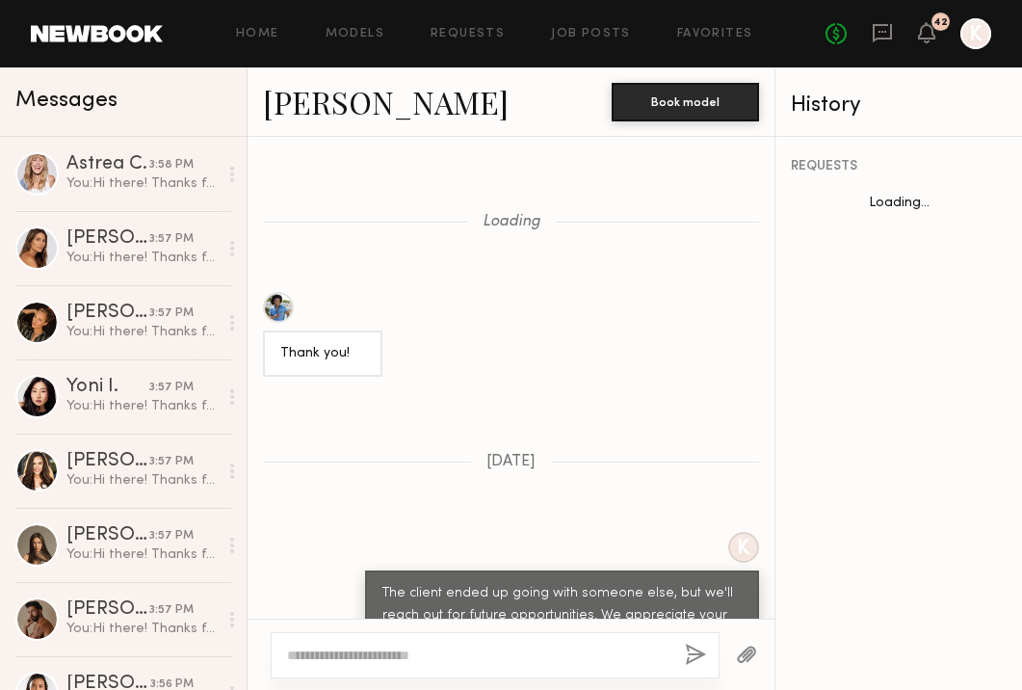
scroll to position [1466, 0]
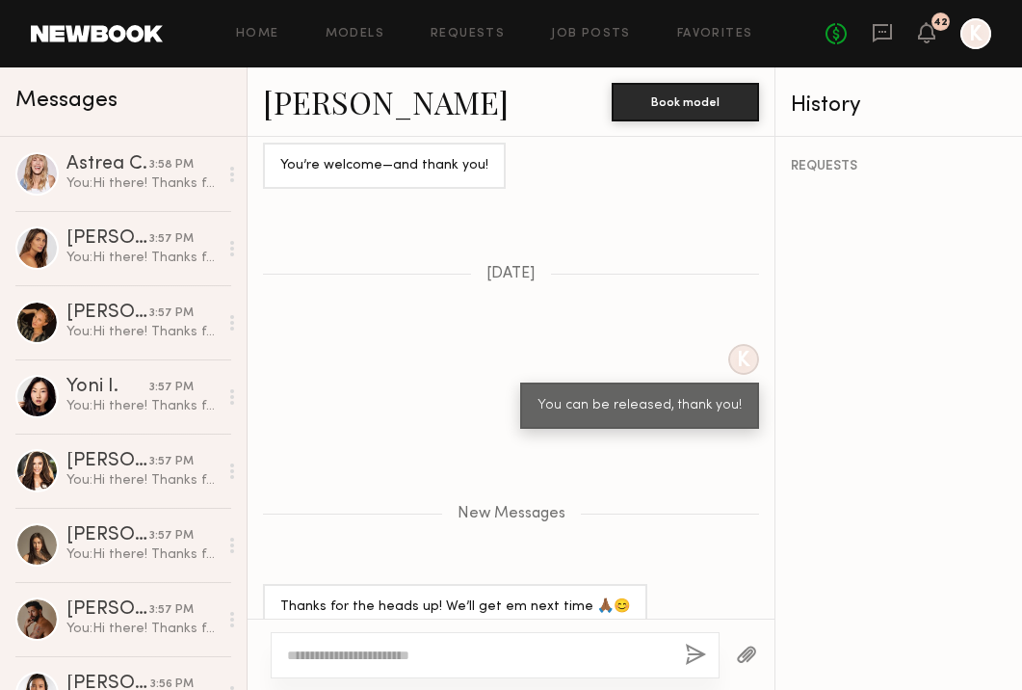
click at [414, 658] on textarea at bounding box center [478, 654] width 382 height 19
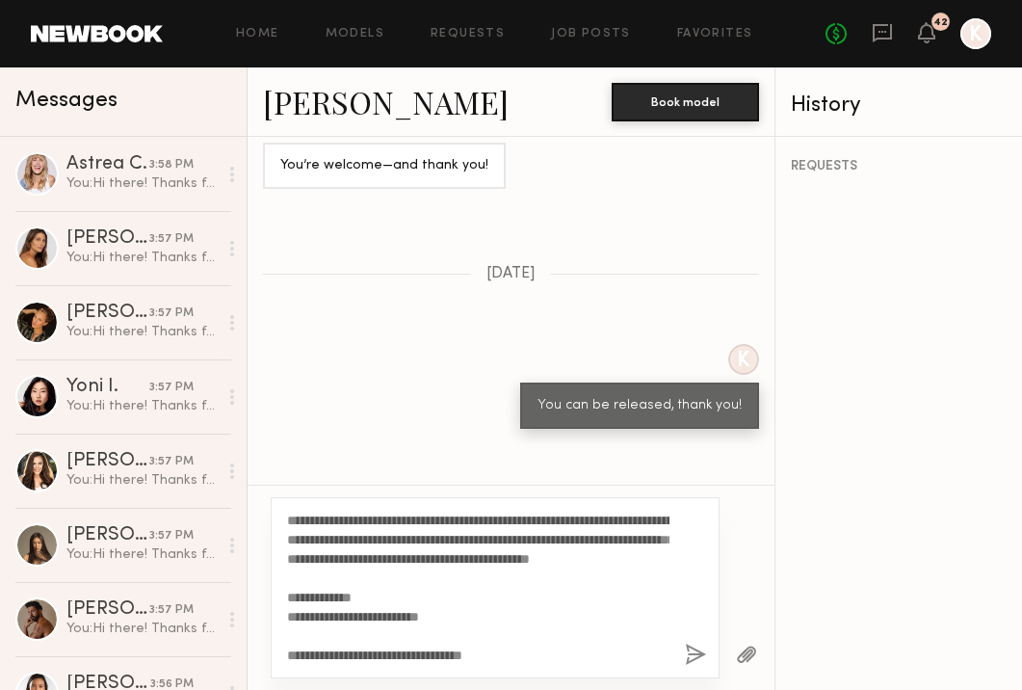
scroll to position [74, 0]
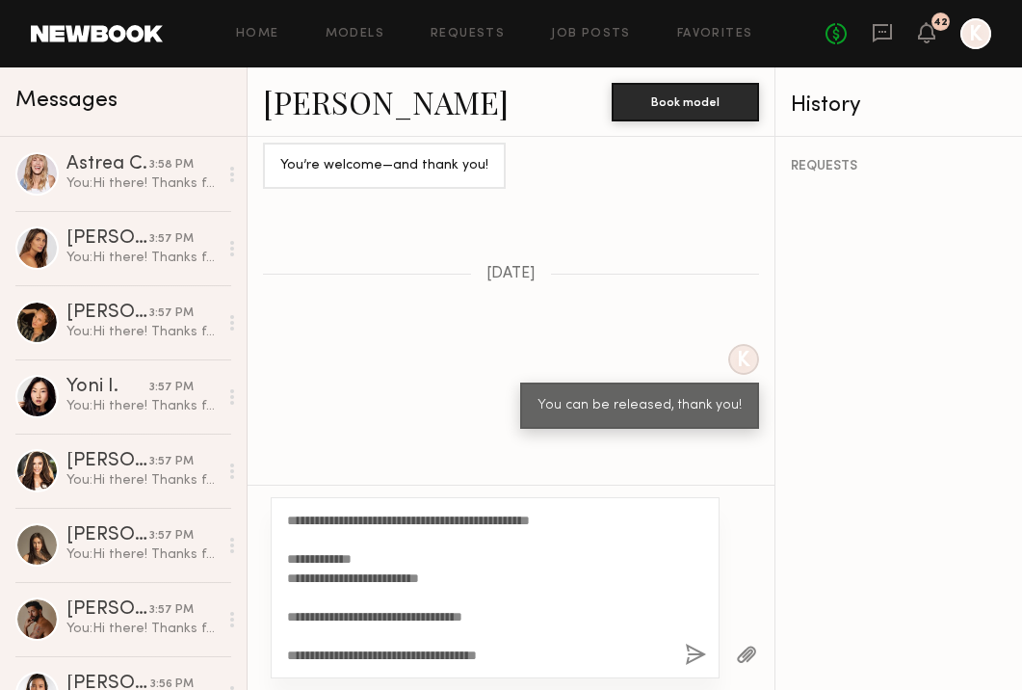
type textarea "**********"
click at [692, 659] on button "button" at bounding box center [695, 655] width 21 height 24
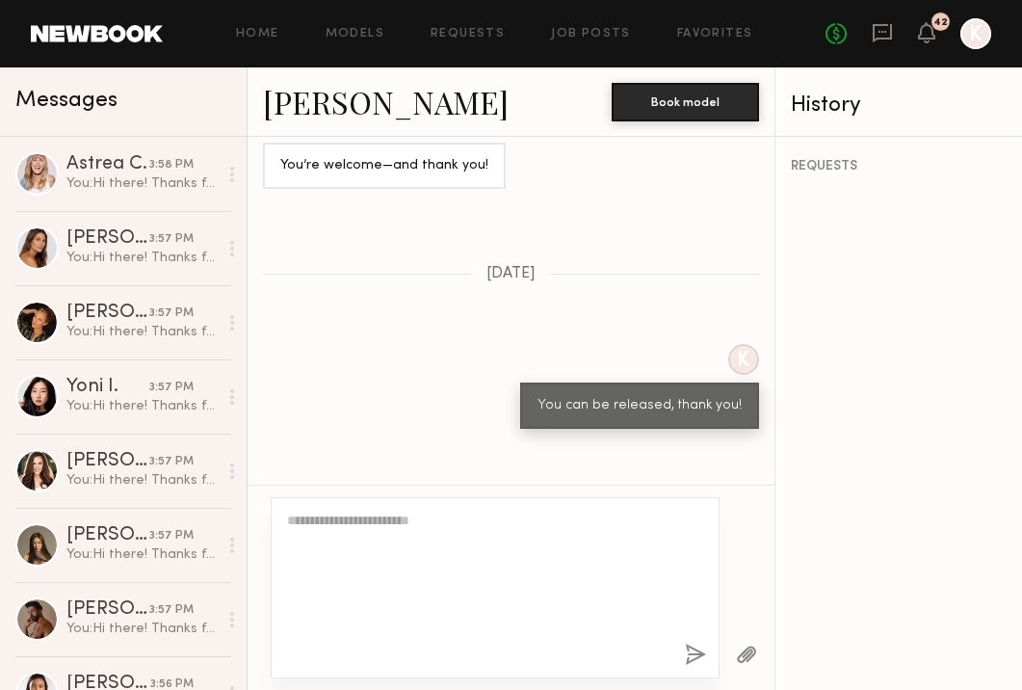
scroll to position [0, 0]
